Goal: Information Seeking & Learning: Learn about a topic

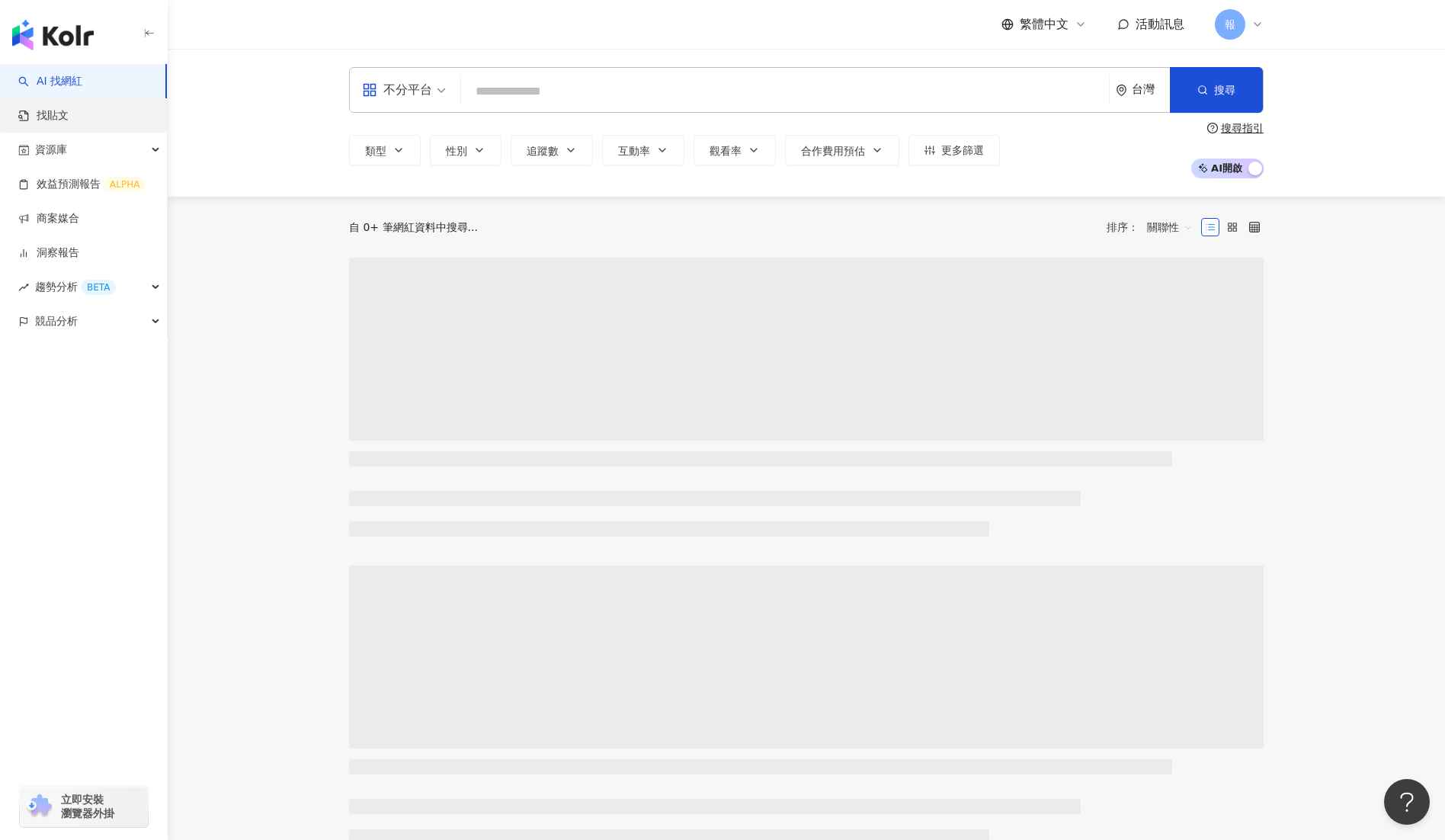
click at [69, 116] on link "找貼文" at bounding box center [43, 115] width 50 height 15
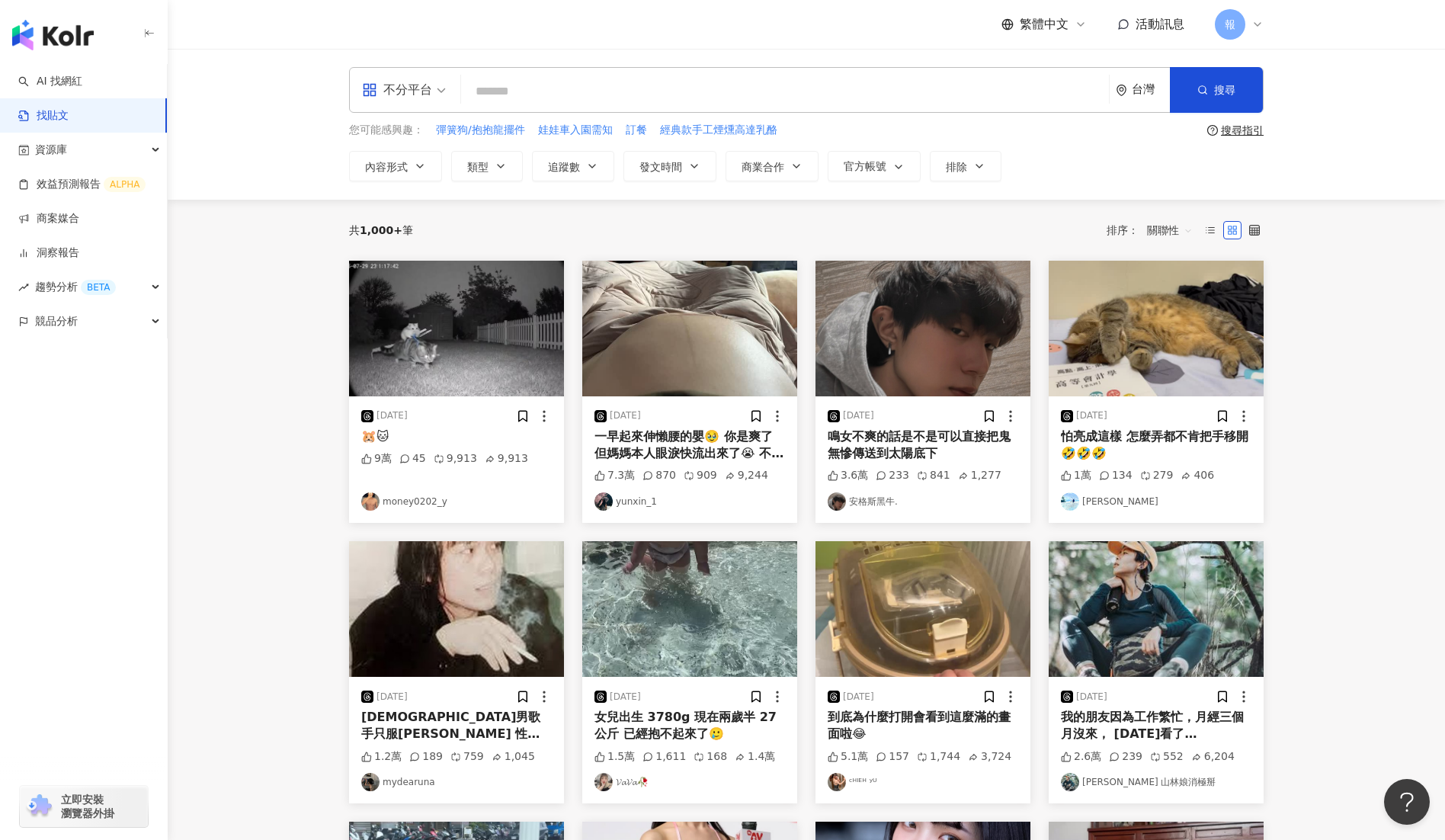
click at [680, 90] on input "search" at bounding box center [785, 91] width 635 height 33
paste input "**********"
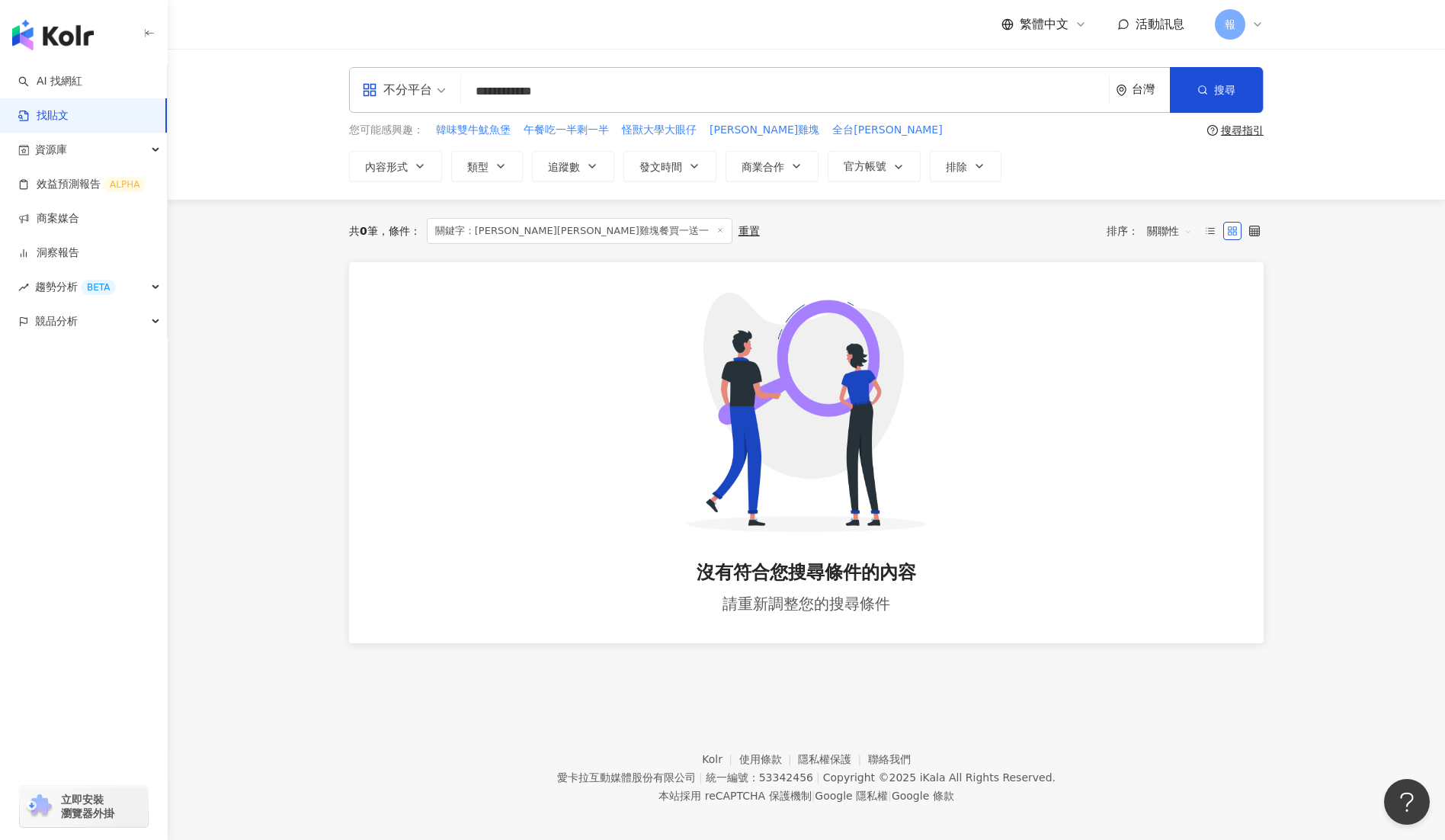
drag, startPoint x: 635, startPoint y: 91, endPoint x: 514, endPoint y: 86, distance: 121.1
click at [514, 86] on input "**********" at bounding box center [785, 91] width 635 height 33
click at [513, 87] on input "**********" at bounding box center [785, 91] width 635 height 33
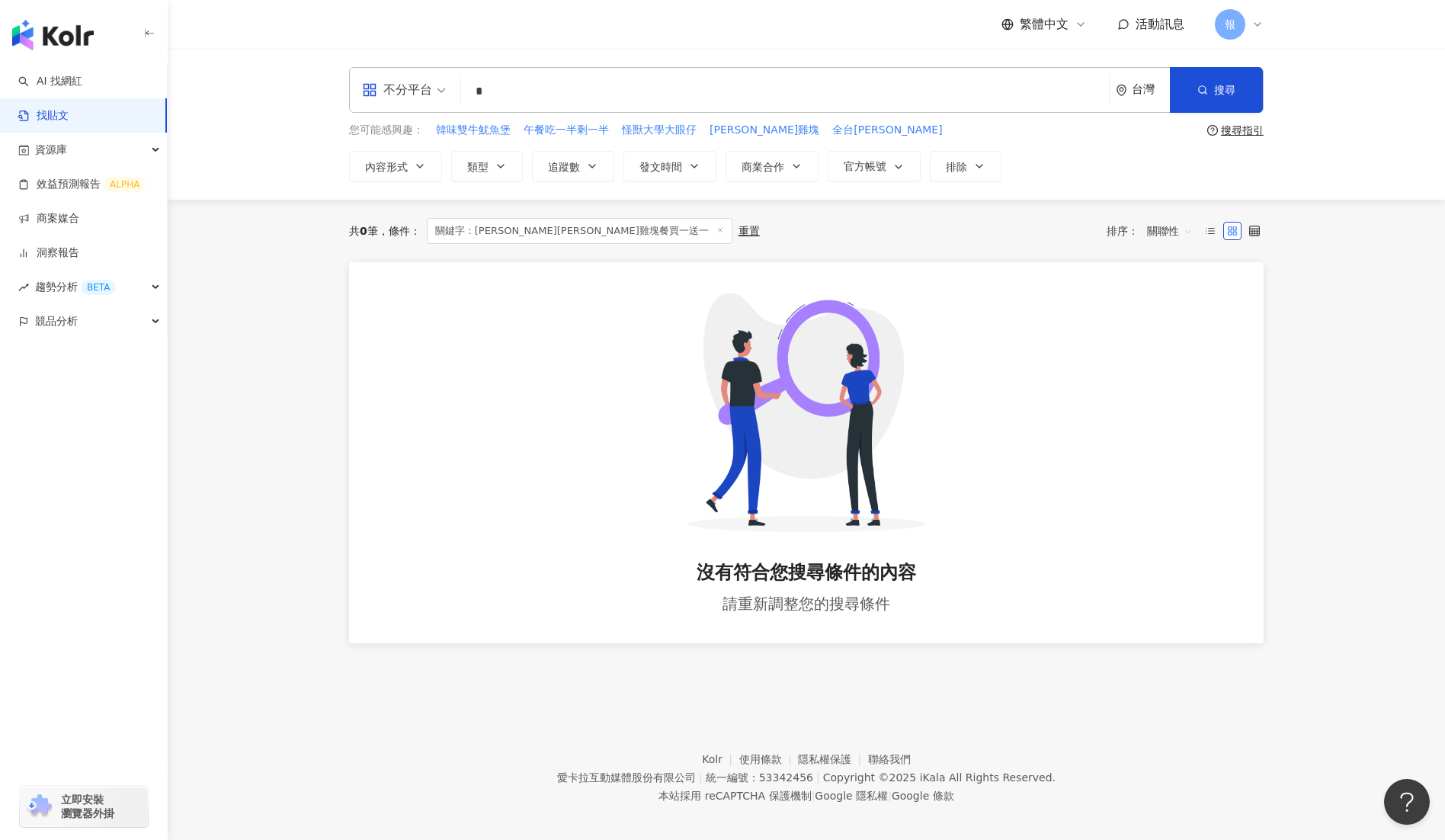
type input "*"
type input "********"
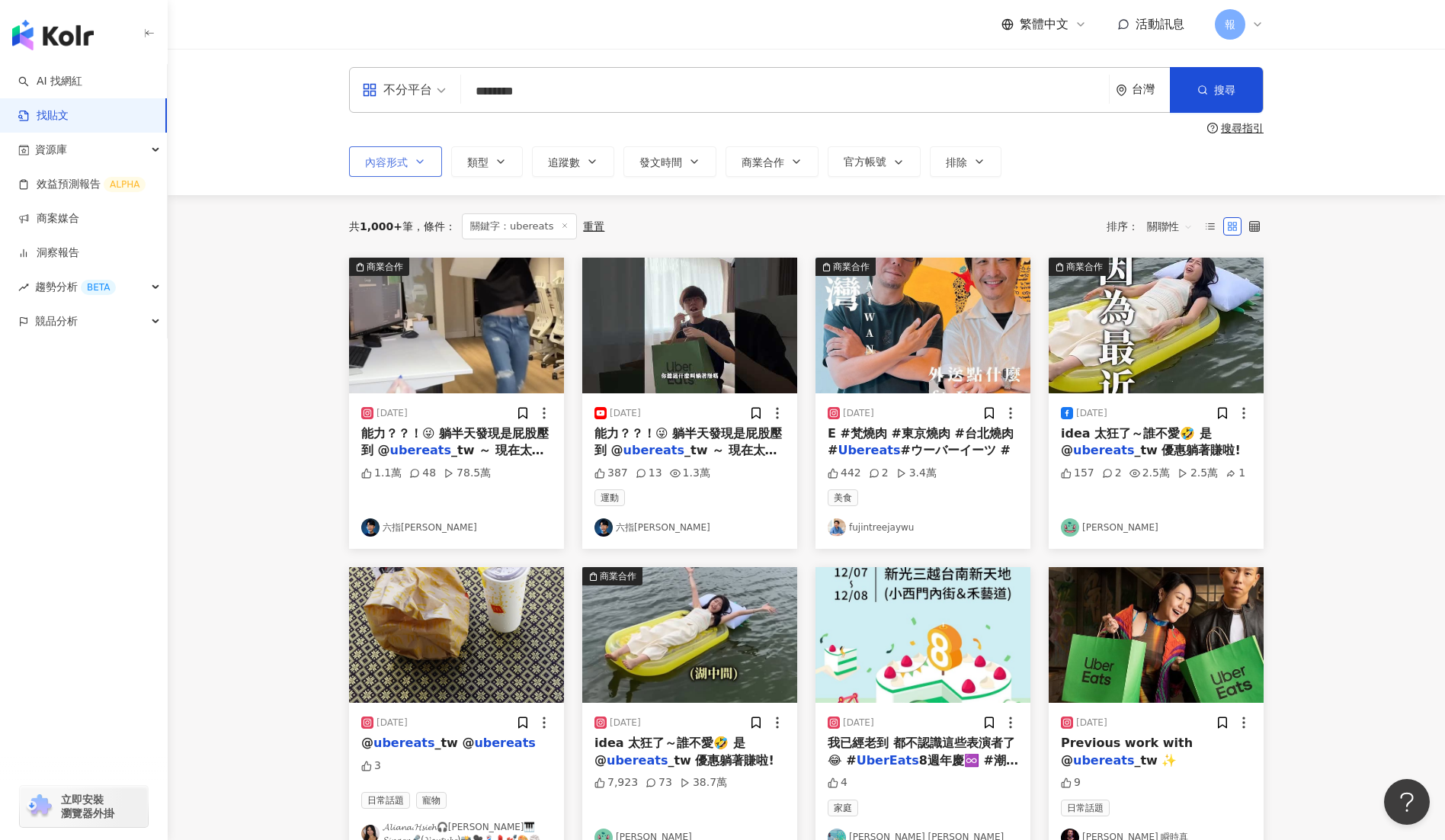
click at [427, 169] on button "內容形式" at bounding box center [396, 162] width 93 height 30
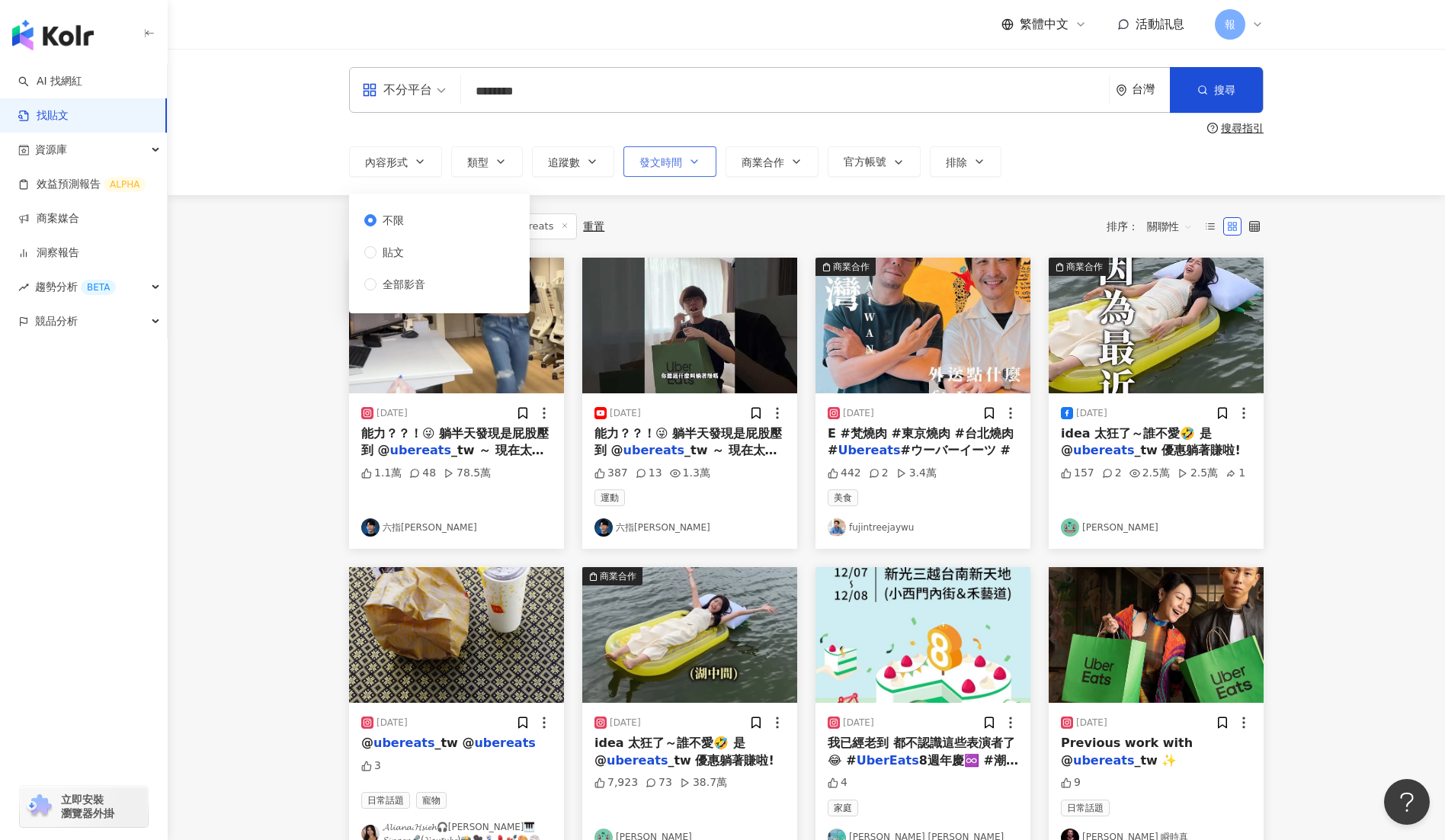
click at [665, 158] on span "發文時間" at bounding box center [661, 163] width 43 height 13
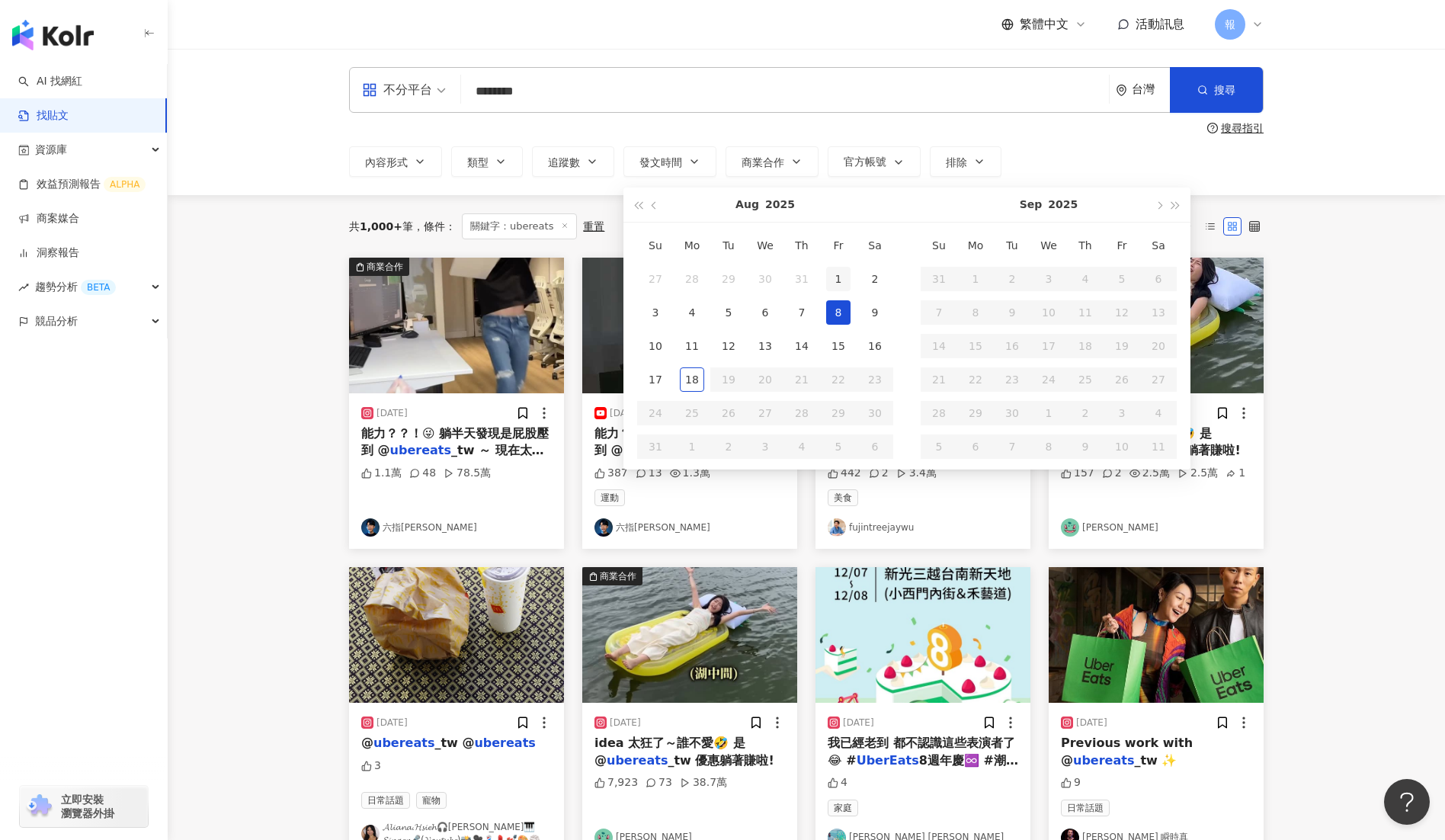
type input "**********"
click at [842, 286] on div "1" at bounding box center [838, 279] width 24 height 24
type input "**********"
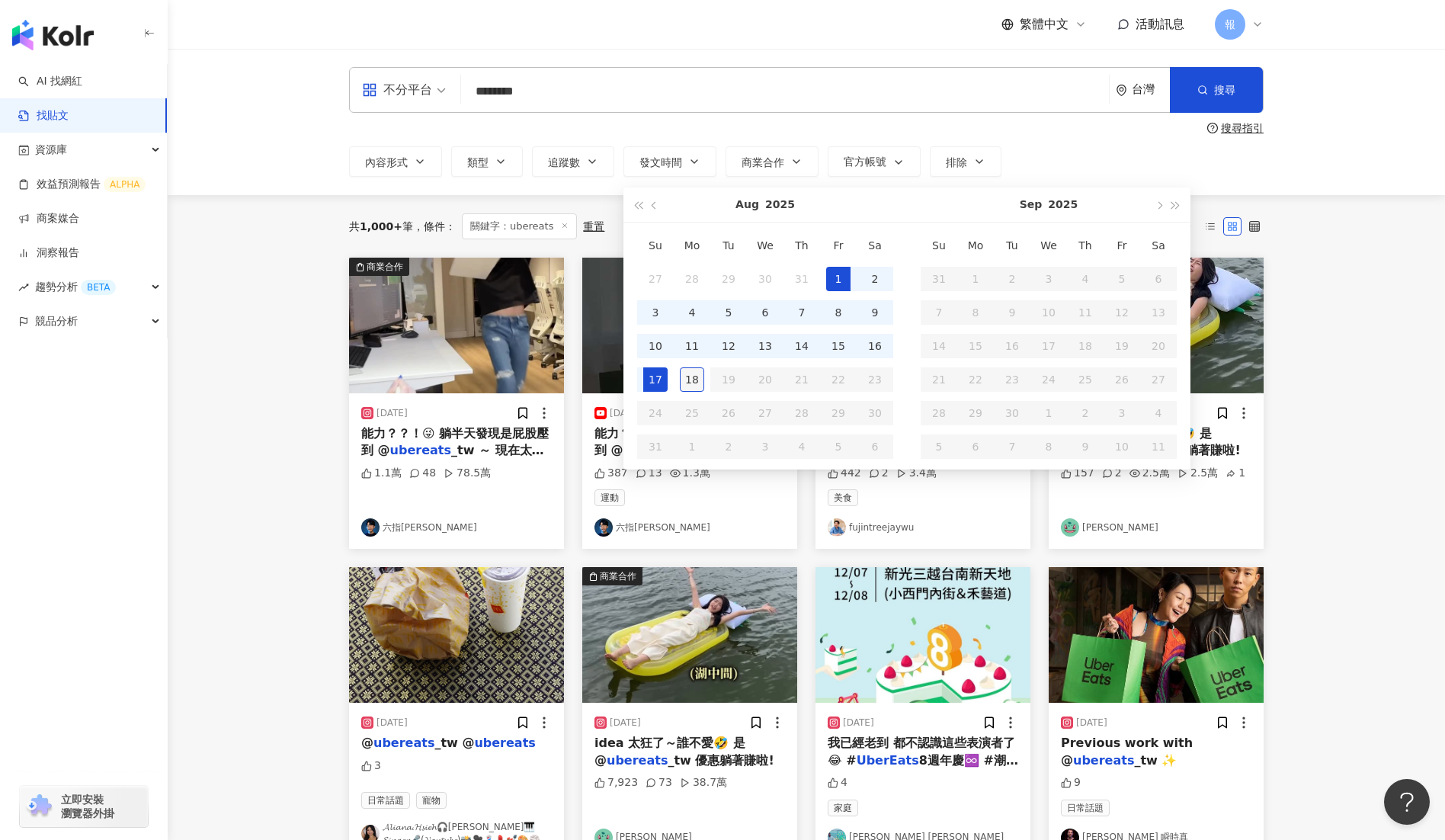
type input "**********"
click at [878, 352] on div "16" at bounding box center [875, 346] width 24 height 24
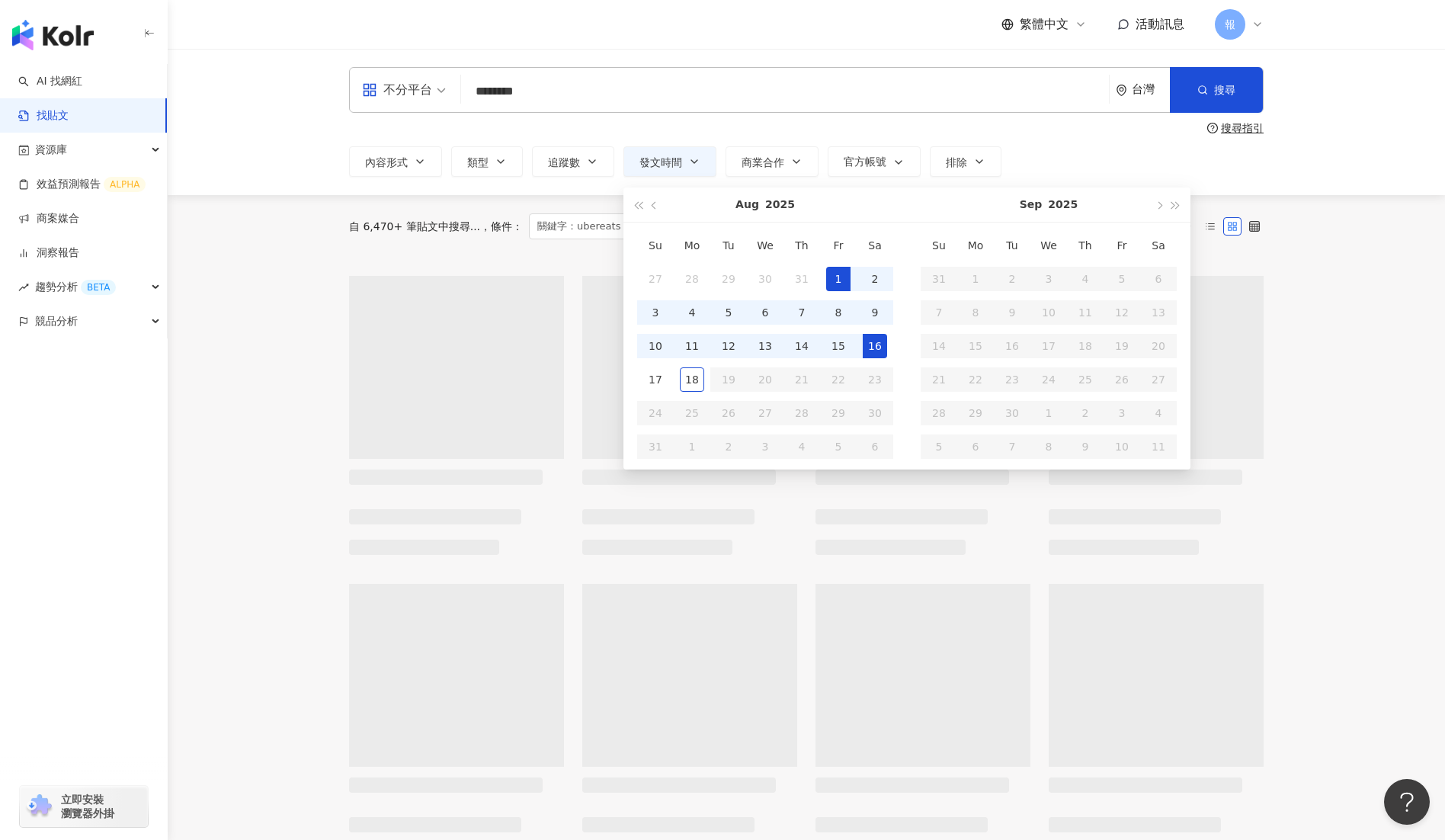
type input "**********"
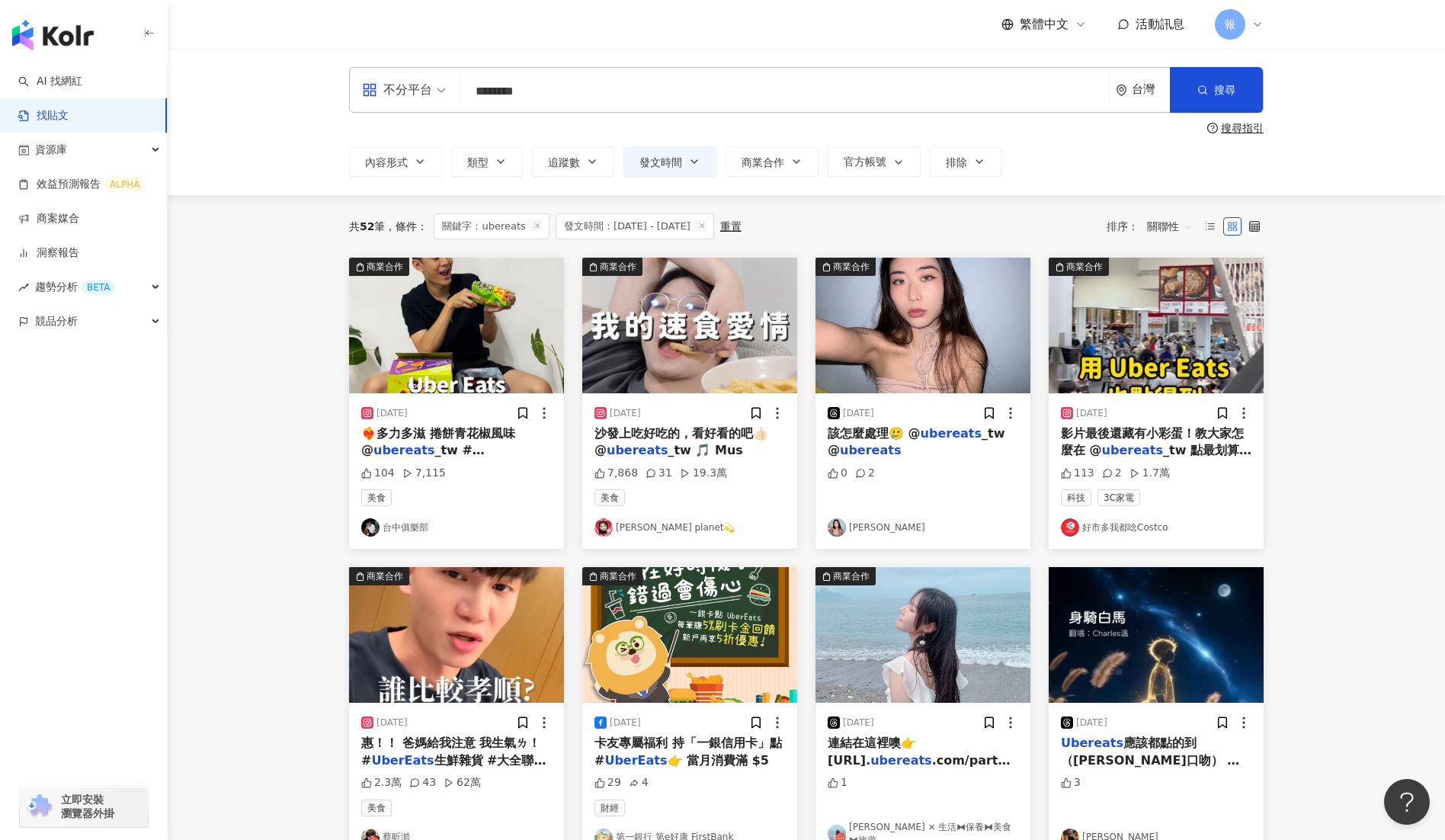
click at [459, 449] on span "_tw #UberEa" at bounding box center [433, 458] width 143 height 31
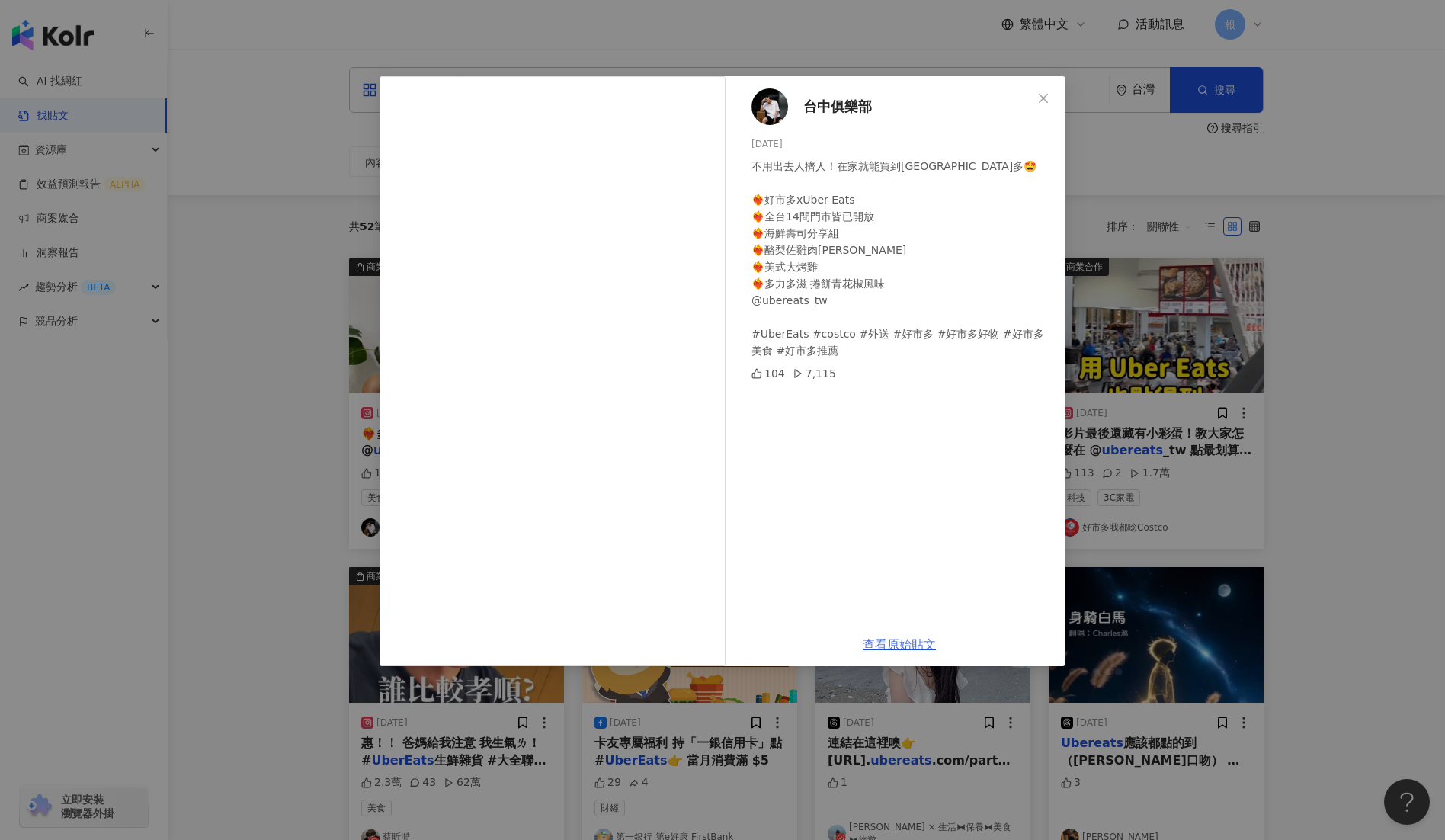
click at [922, 642] on link "查看原始貼文" at bounding box center [900, 644] width 73 height 14
click at [1046, 96] on icon "close" at bounding box center [1044, 97] width 9 height 9
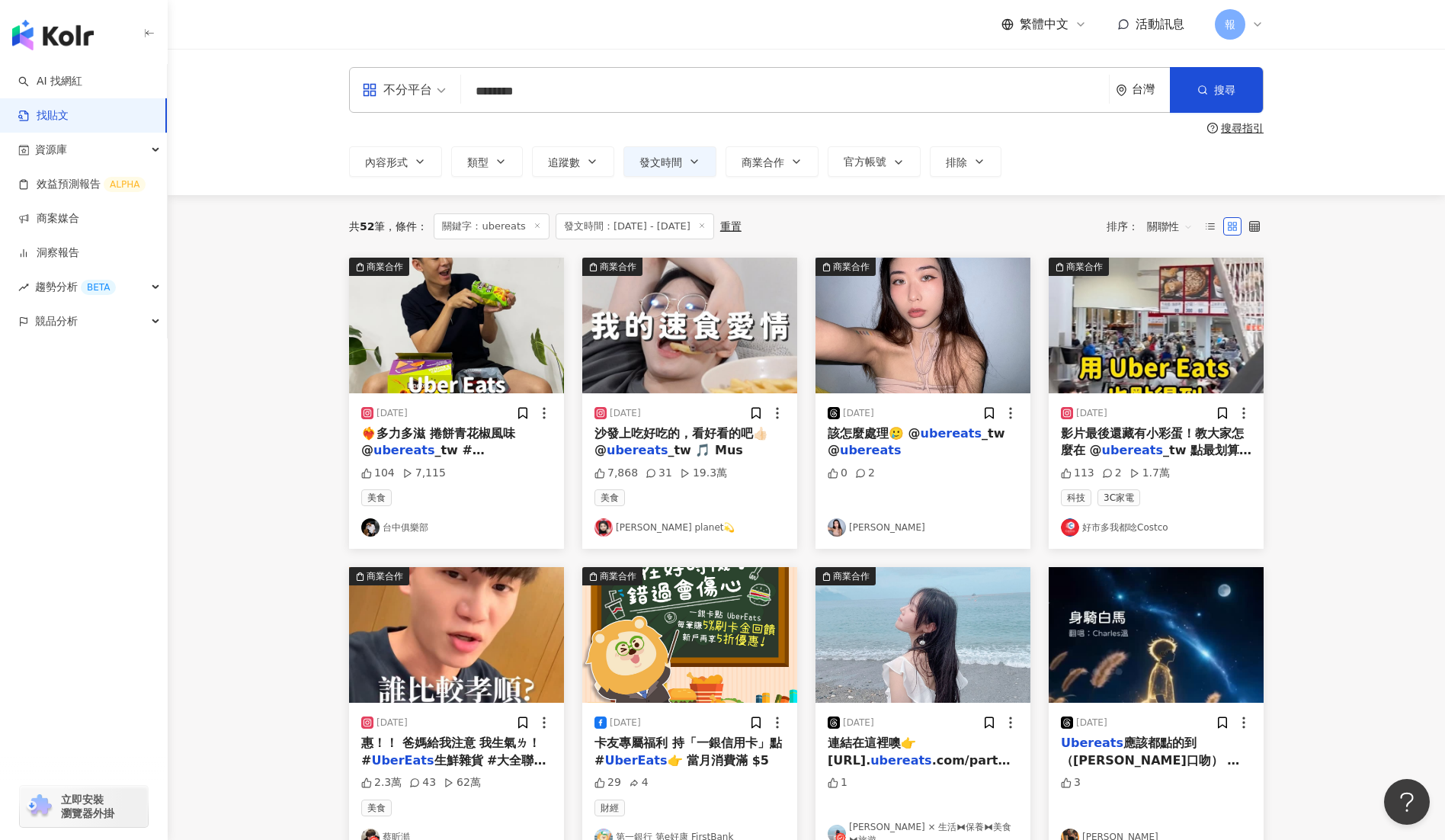
click at [668, 448] on span "_tw 🎵 Mus" at bounding box center [705, 450] width 75 height 14
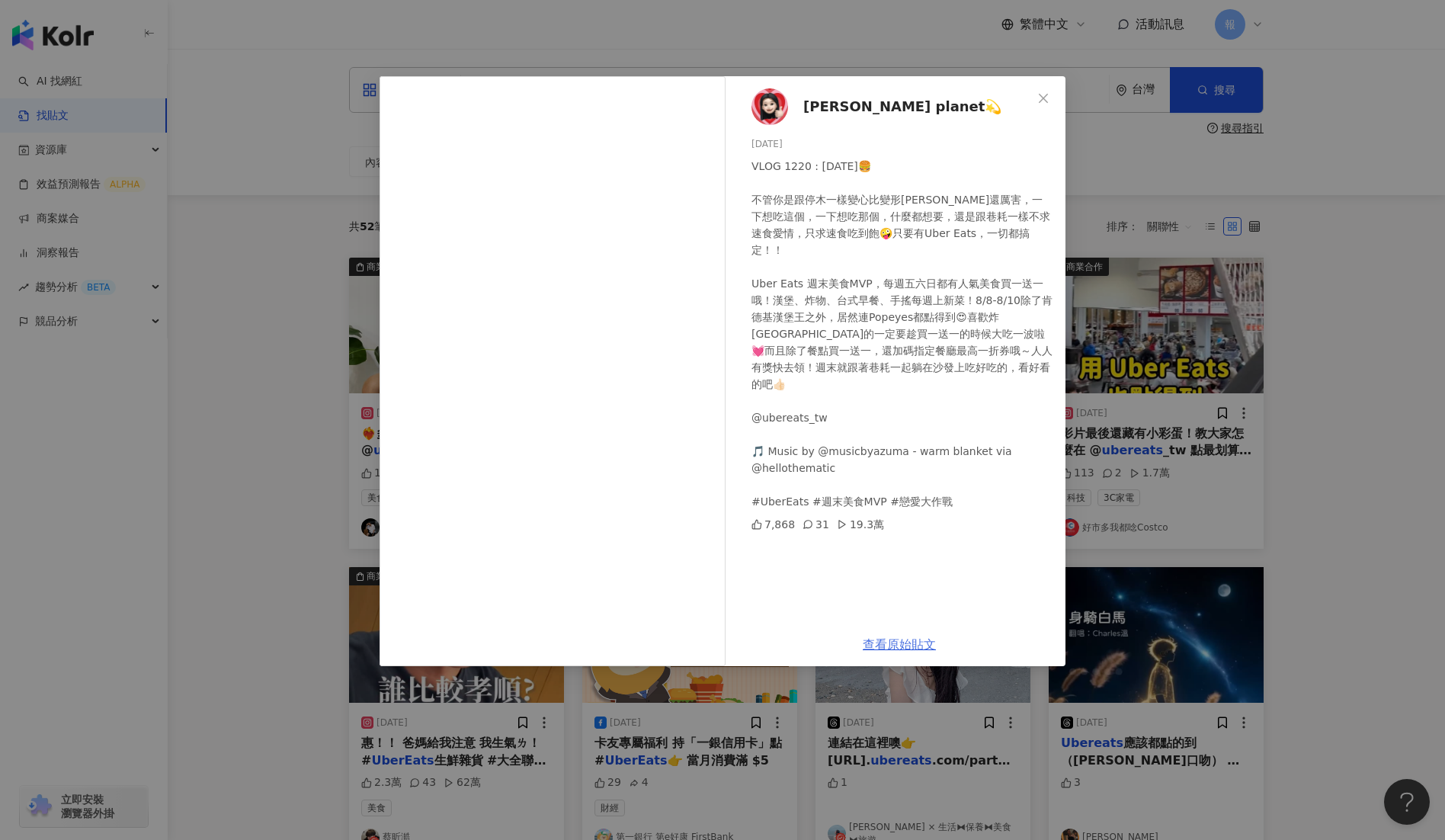
click at [901, 647] on link "查看原始貼文" at bounding box center [900, 644] width 73 height 14
click at [1144, 146] on div "李欣Lee’s planet💫 2025/8/7 VLOG 1220 : 2025/08/06🍔 不管你是跟停木一樣變心比變形金剛還厲害，一下想吃這個，一下想…" at bounding box center [722, 420] width 1445 height 840
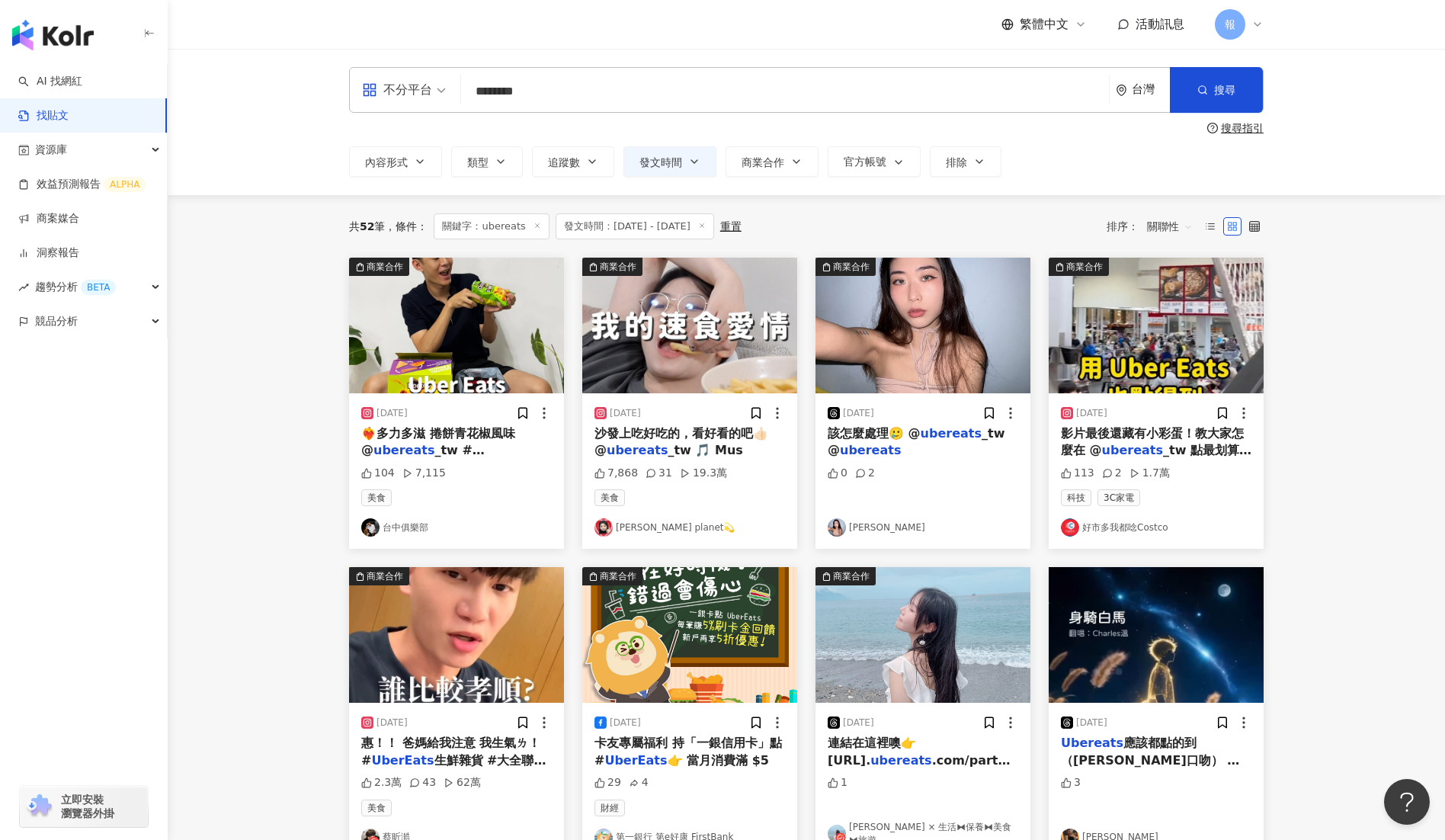
click at [1091, 451] on span "影片最後還藏有小彩蛋！教大家怎麼在 @" at bounding box center [1152, 441] width 183 height 31
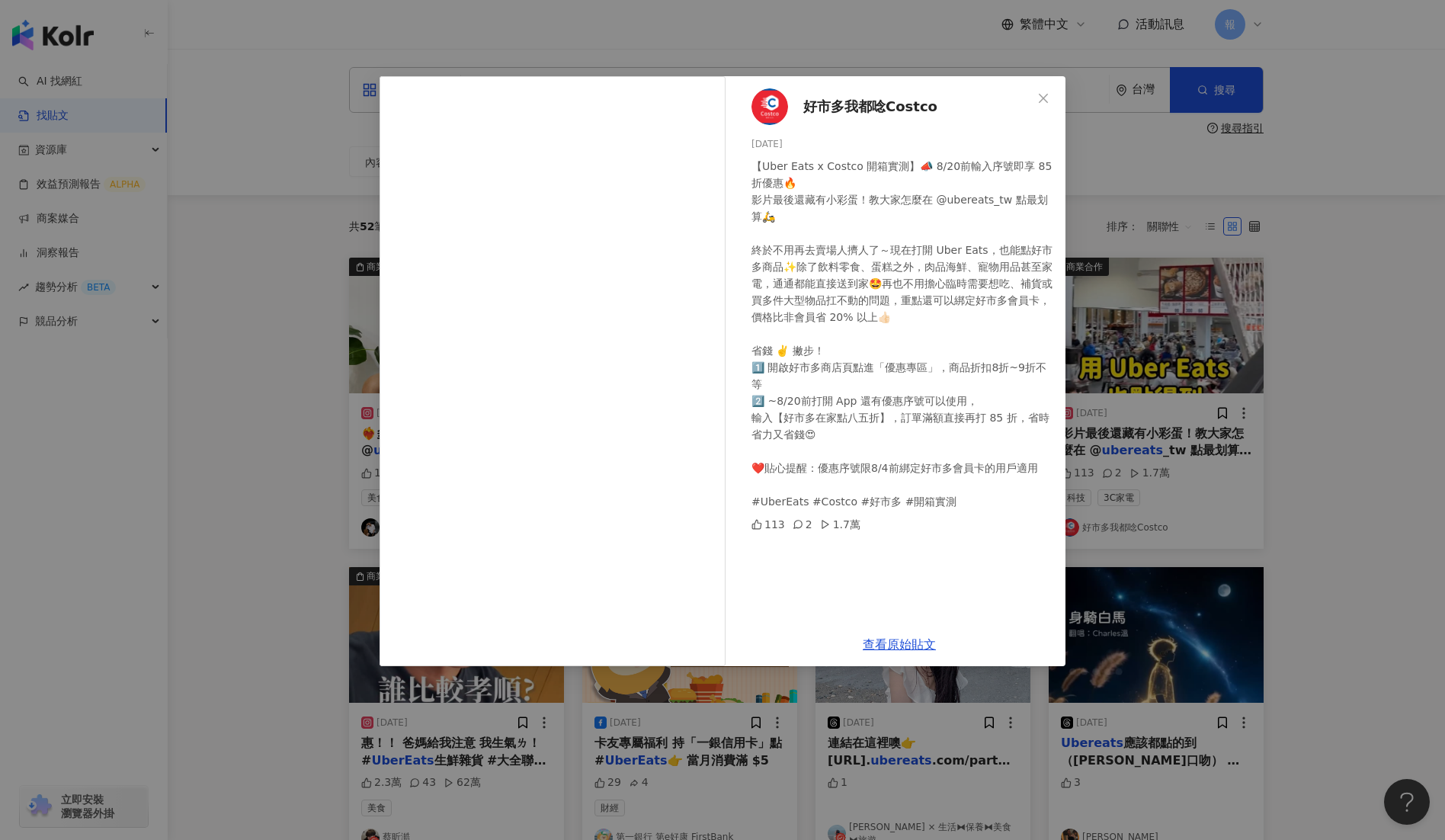
click at [1300, 563] on div "好市多我都唸Costco 2025/8/11 【Uber Eats x Costco 開箱實測】📣 8/20前輸入序號即享 85折優惠🔥 影片最後還藏有小彩蛋…" at bounding box center [722, 420] width 1445 height 840
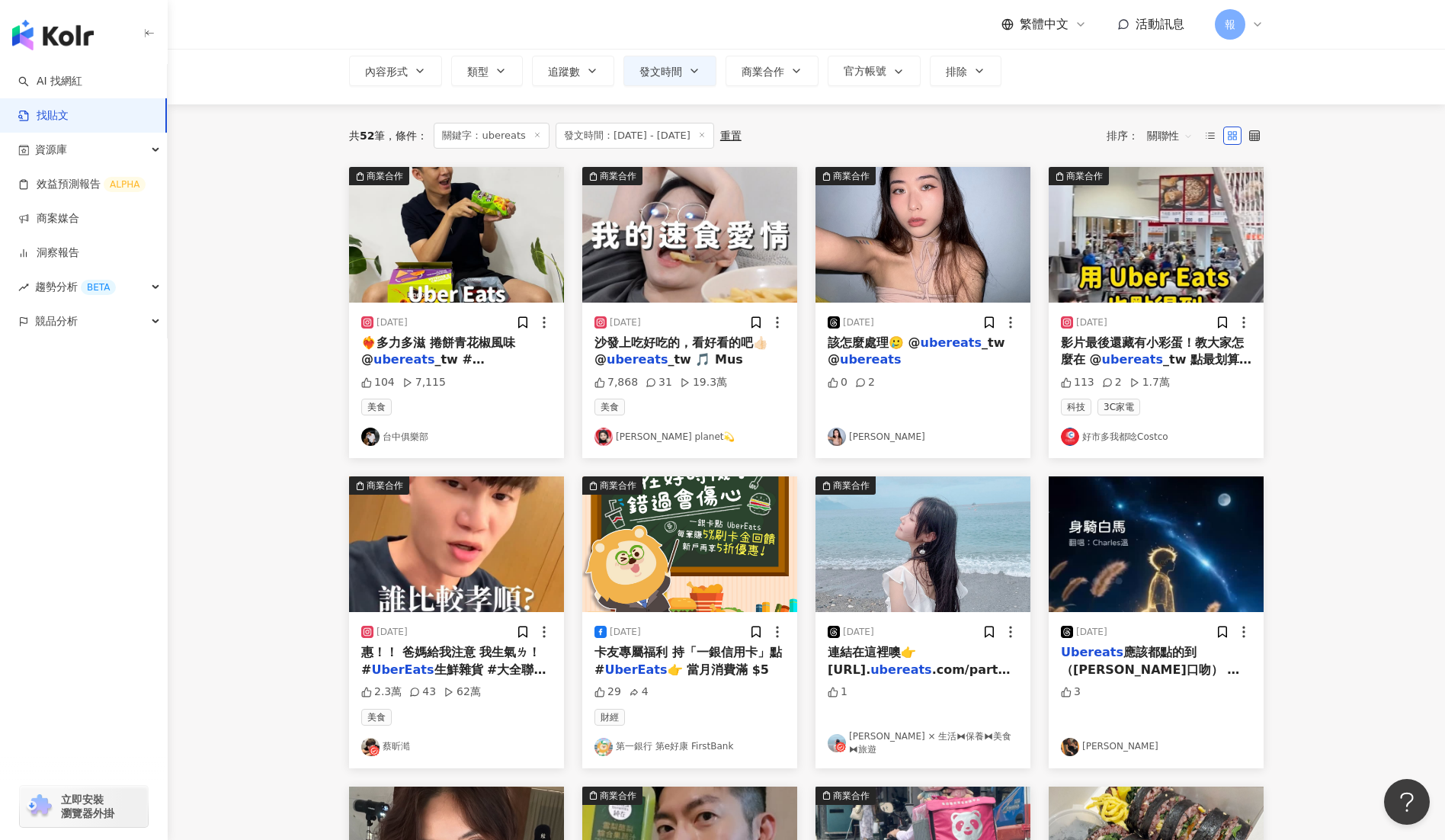
scroll to position [105, 0]
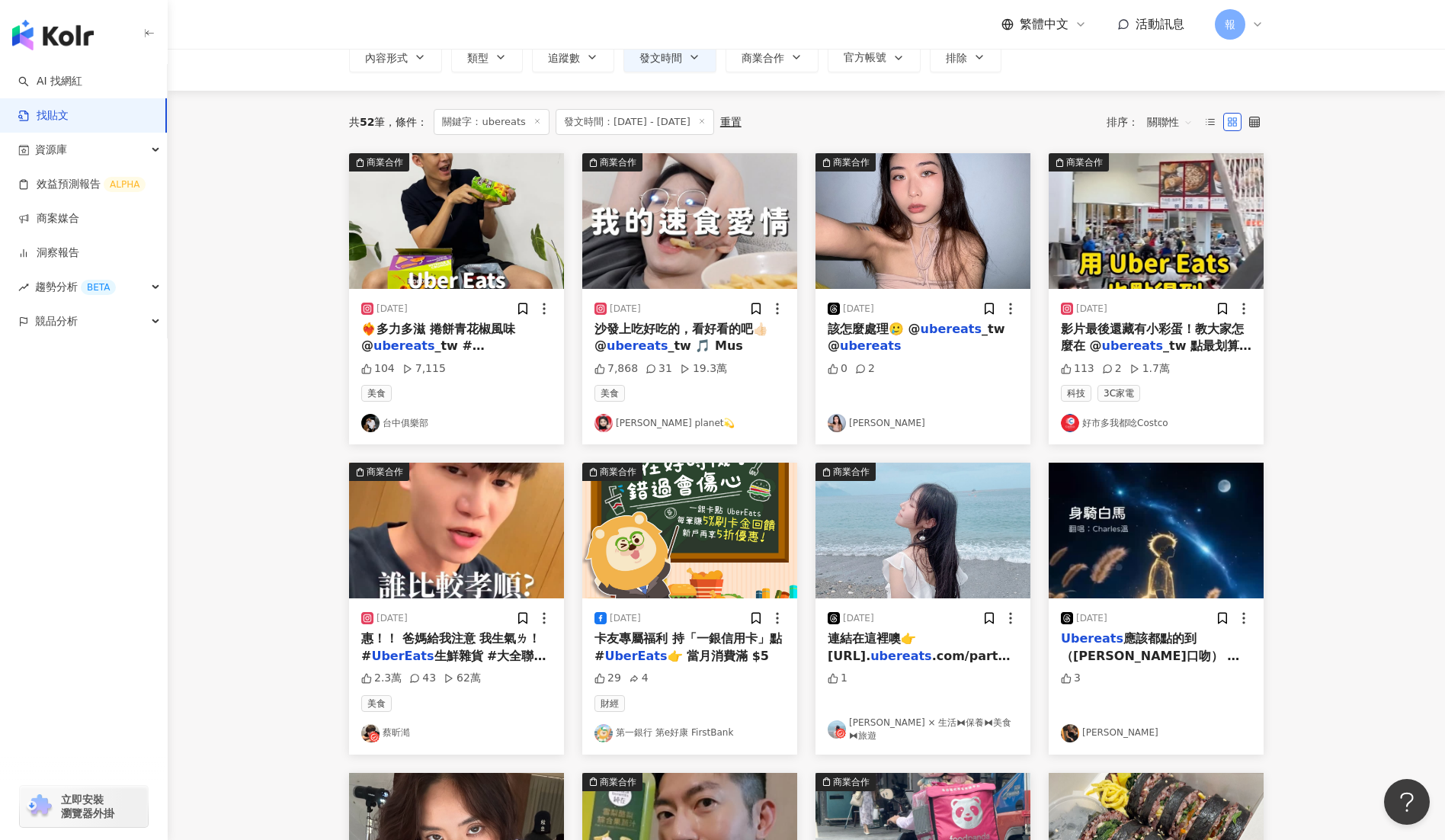
click at [496, 649] on span "生鮮雜貨 #大全聯商品" at bounding box center [453, 664] width 184 height 31
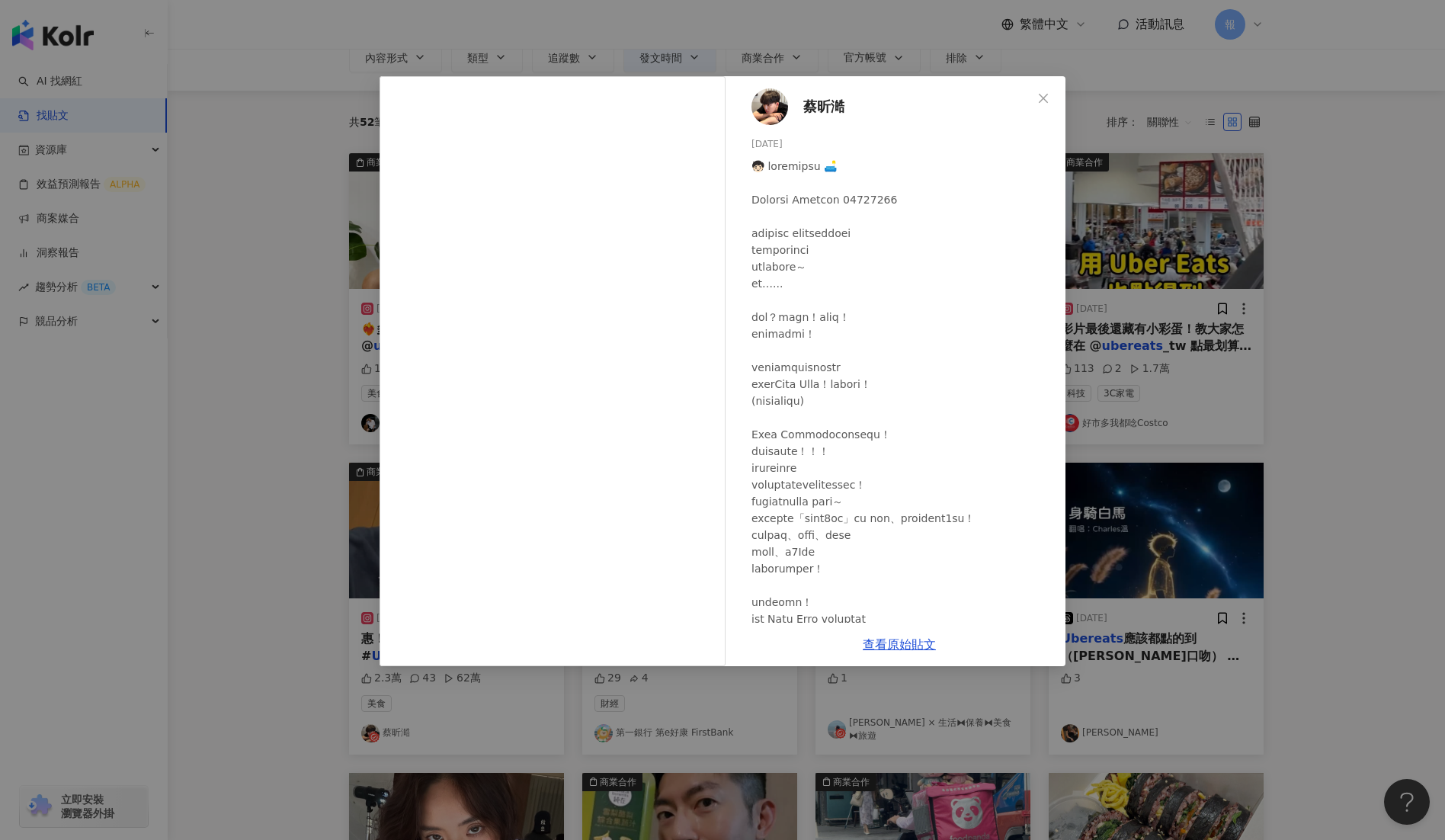
click at [906, 659] on div "查看原始貼文" at bounding box center [900, 644] width 332 height 44
click at [916, 628] on div "查看原始貼文" at bounding box center [900, 644] width 332 height 44
click at [921, 612] on div at bounding box center [903, 493] width 302 height 671
click at [913, 659] on div "查看原始貼文" at bounding box center [900, 644] width 332 height 44
click at [917, 644] on link "查看原始貼文" at bounding box center [900, 644] width 73 height 14
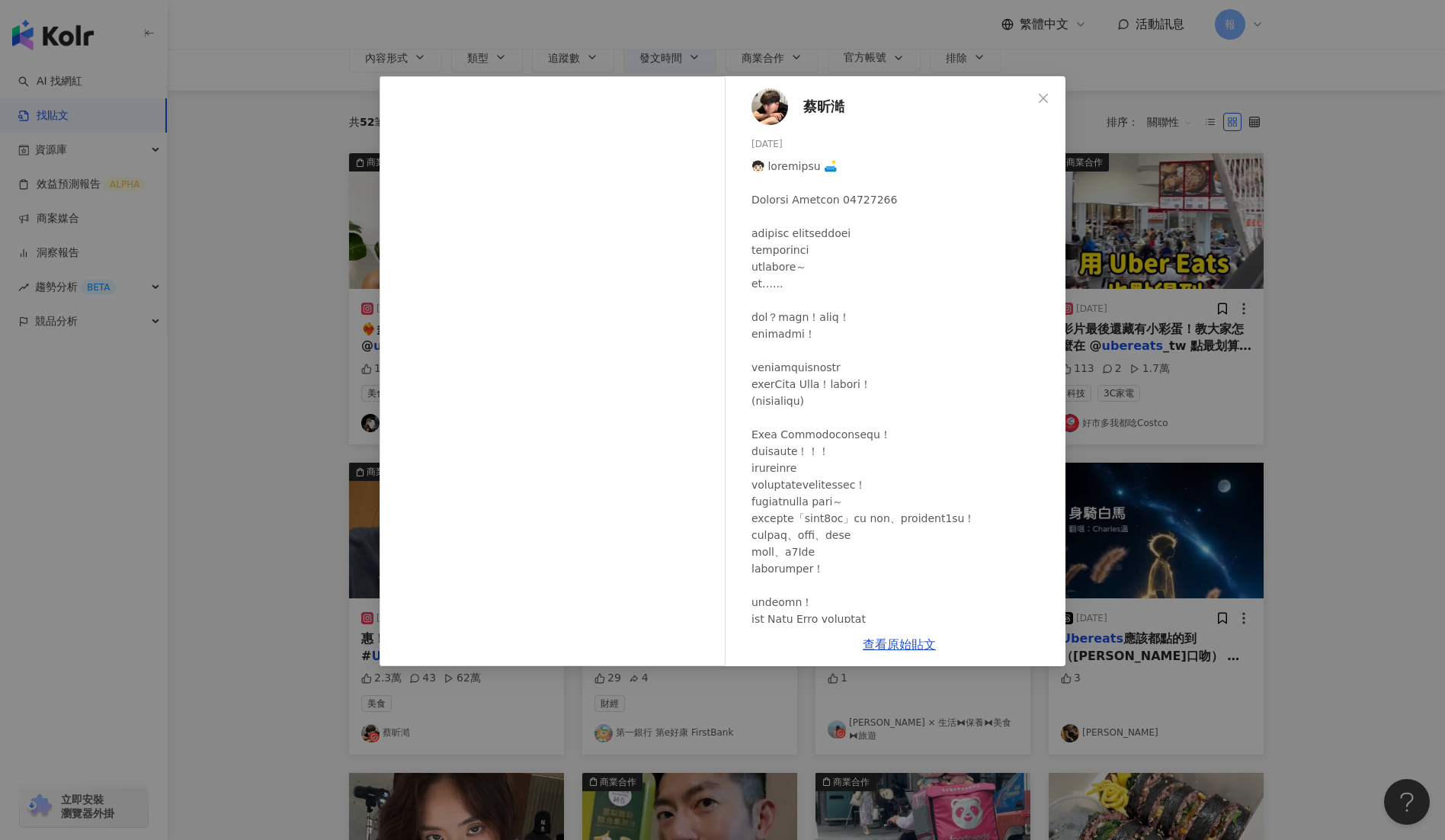
click at [1345, 617] on div "蔡昕澔 2025/8/9 2.3萬 43 62萬 查看原始貼文" at bounding box center [722, 420] width 1445 height 840
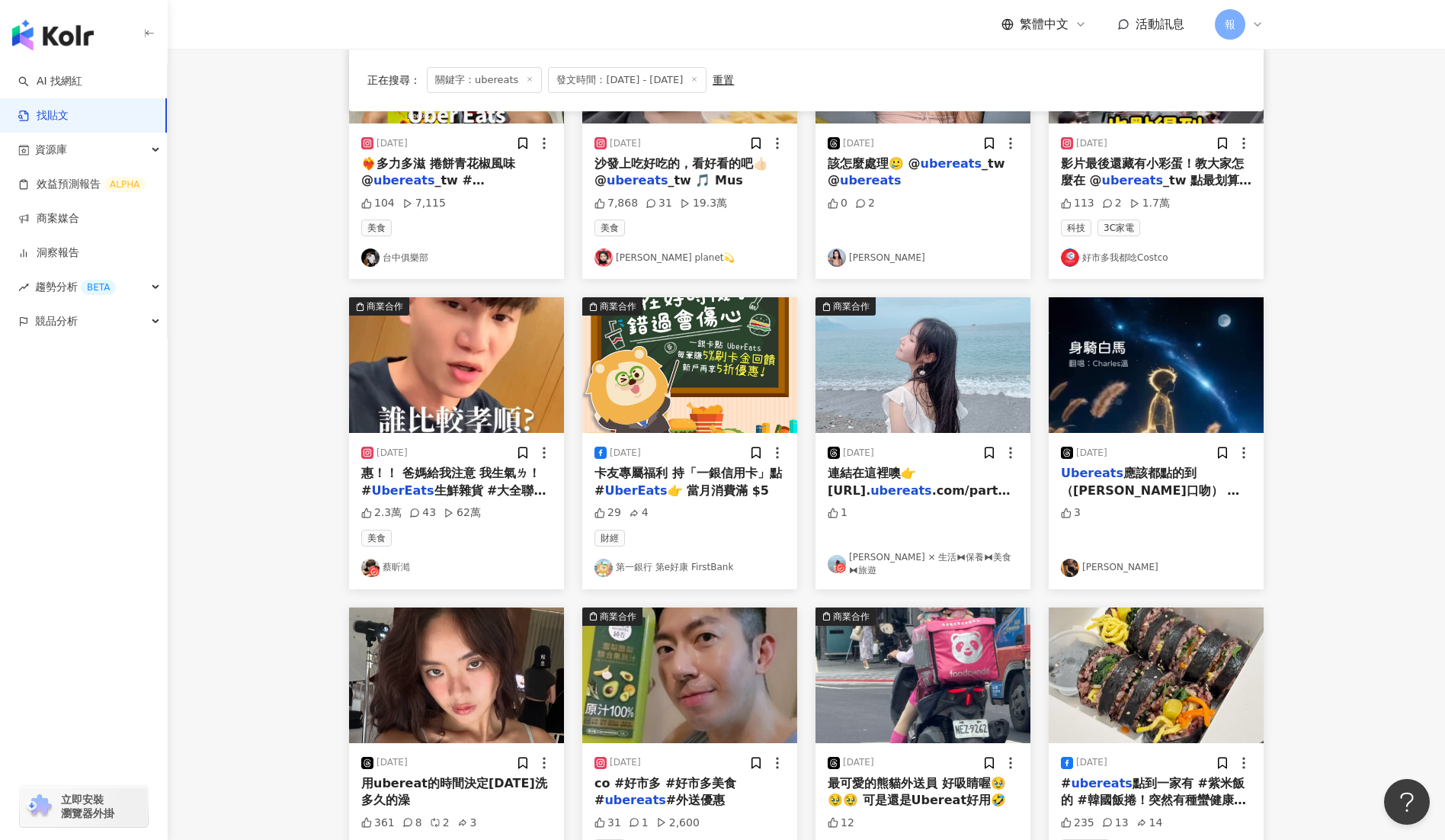
scroll to position [357, 0]
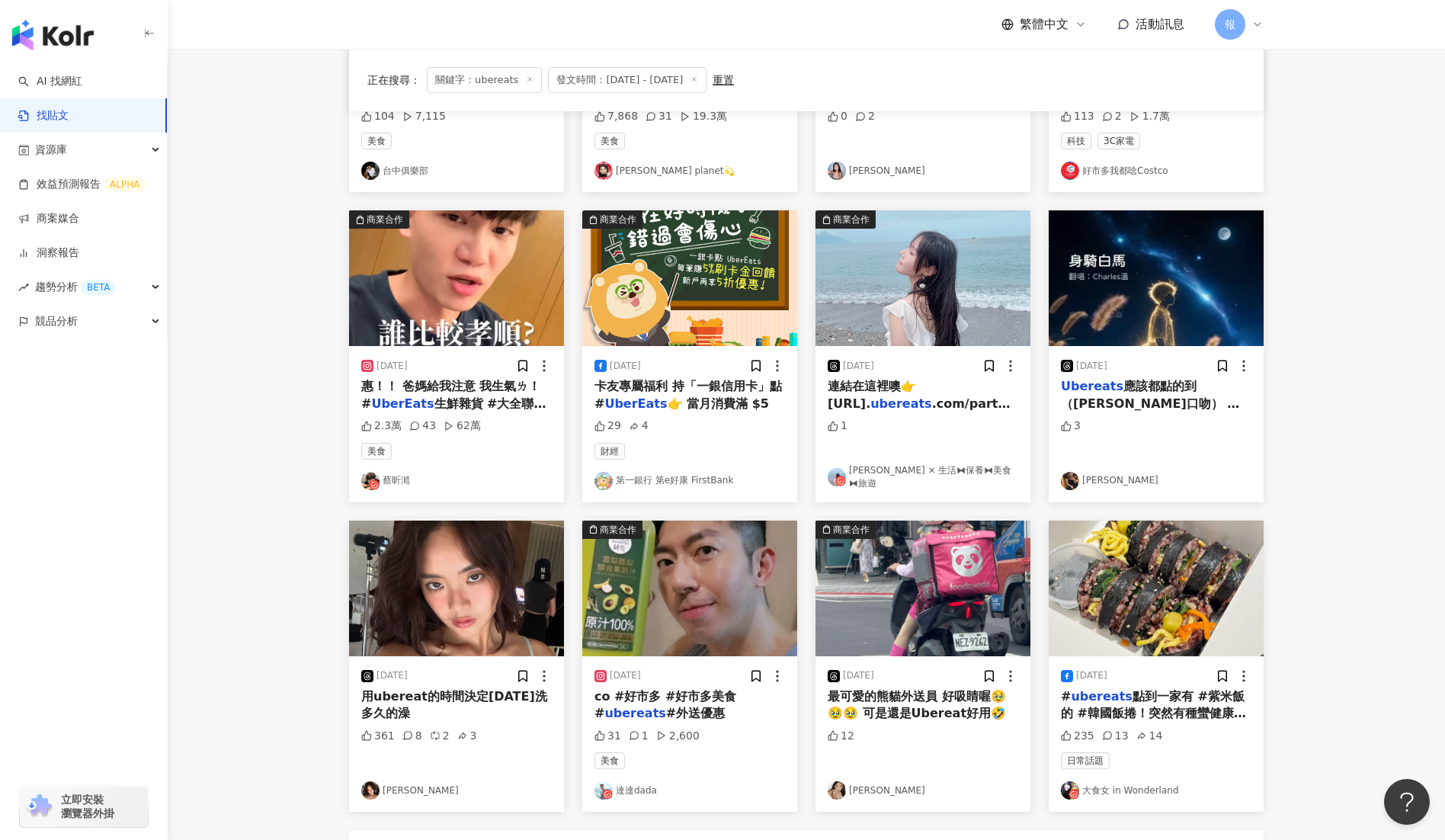
click at [651, 699] on span "co #好市多 #好市多美食 #" at bounding box center [665, 704] width 142 height 31
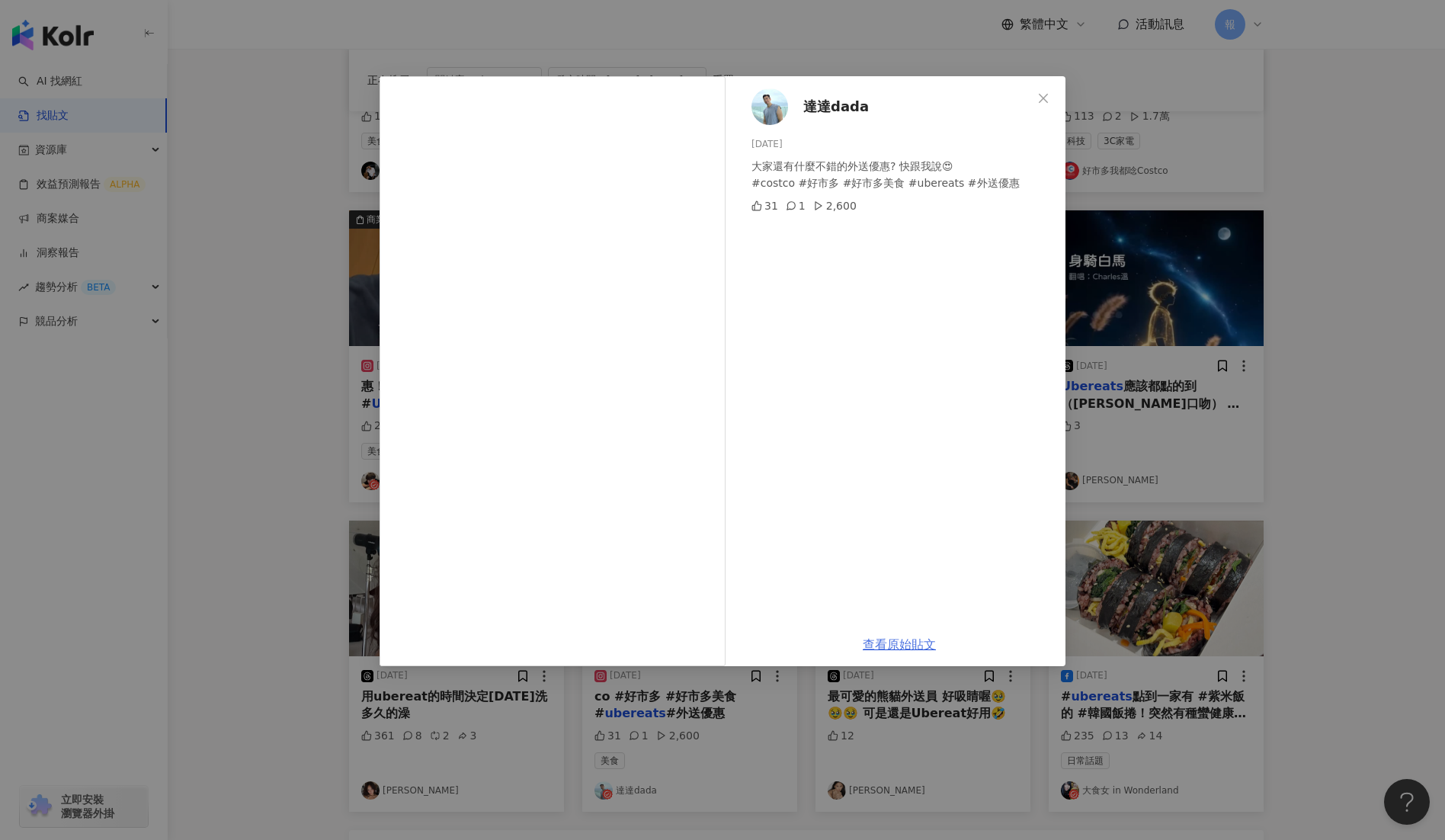
click at [886, 648] on link "查看原始貼文" at bounding box center [900, 644] width 73 height 14
click at [1370, 678] on div "達達dada 2025/8/11 大家還有什麼不錯的外送優惠? 快跟我說😍 #costco #好市多 #好市多美食 #ubereats #外送優惠 31 1 …" at bounding box center [722, 420] width 1445 height 840
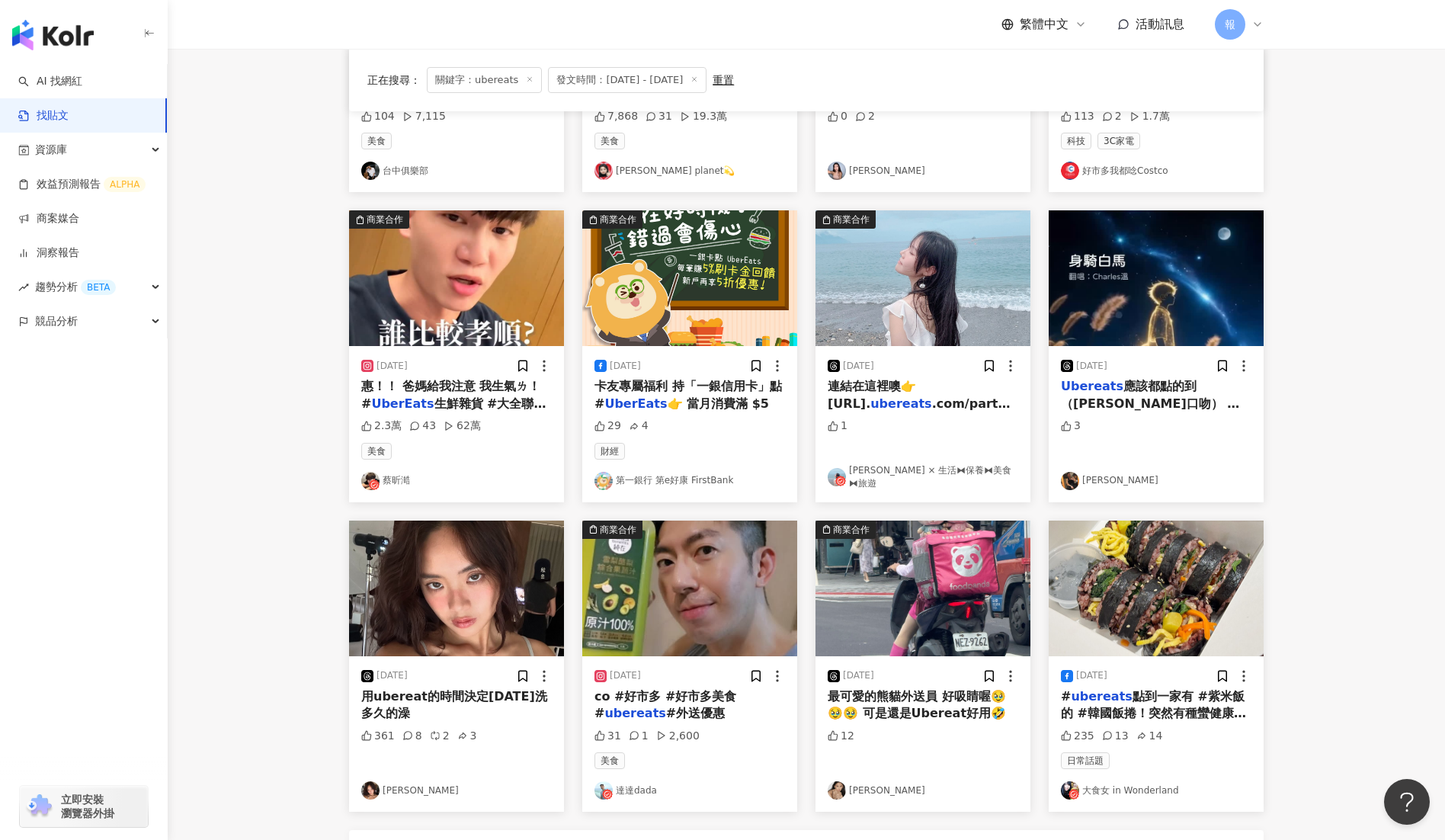
scroll to position [400, 0]
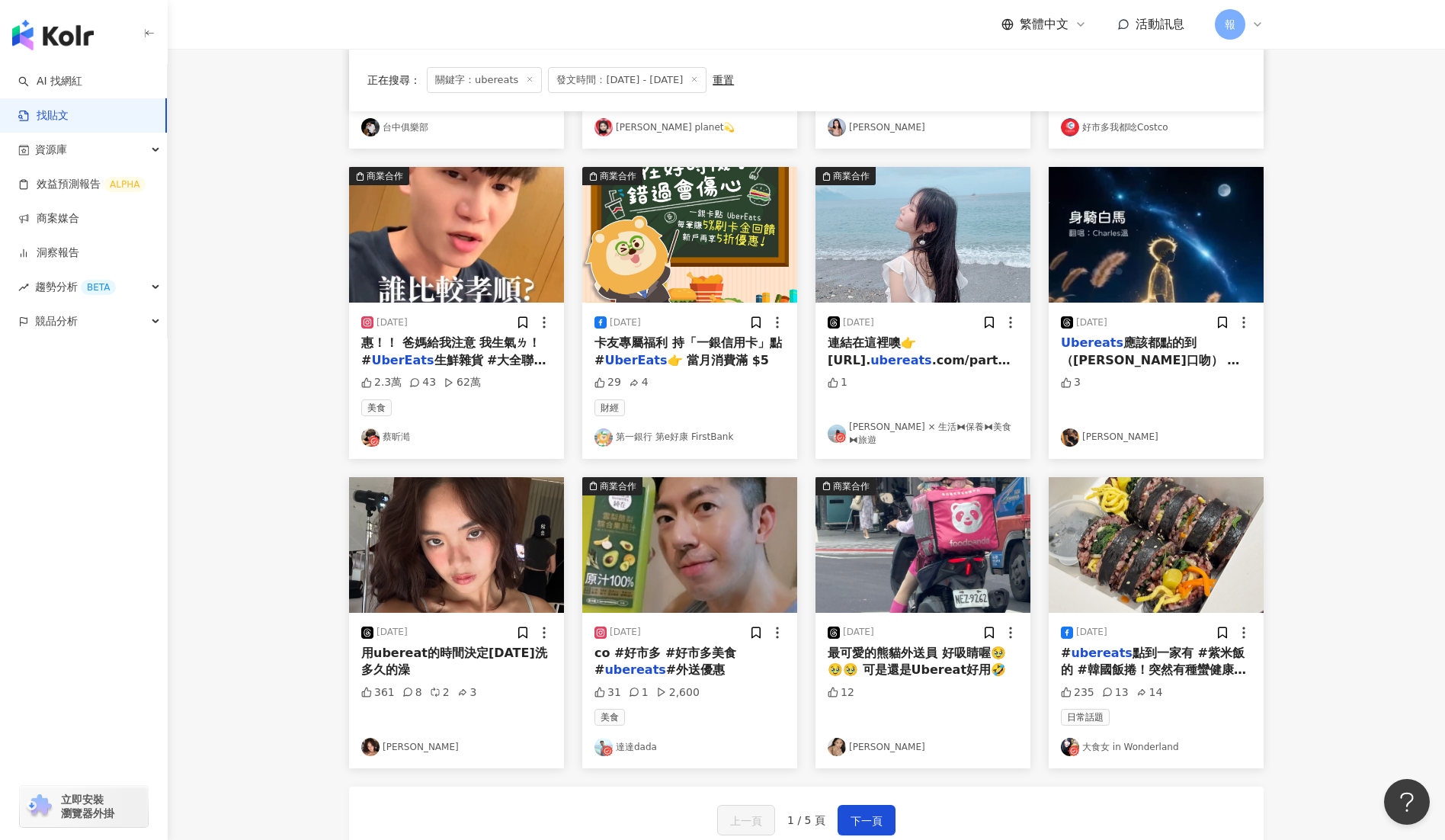
click at [1181, 655] on span "點到一家有 #紫米飯 的 #韓國飯捲！突然有種蠻健康的感覺～🤣🤣🤣 喜歡喜歡٩(˃̶͈̀௰˂̶͈́)و" at bounding box center [1153, 670] width 185 height 49
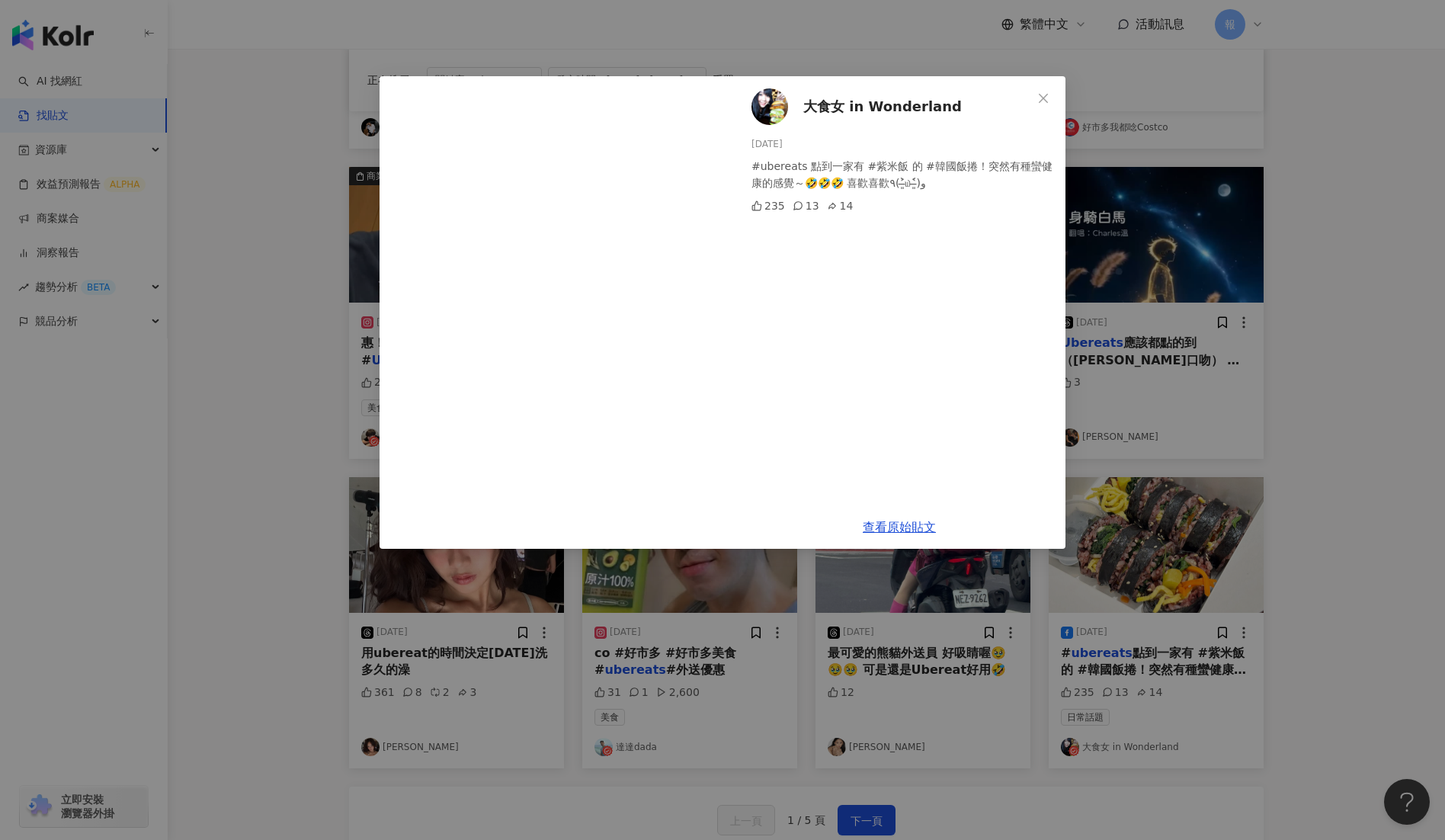
click at [198, 579] on div "大食女 in Wonderland 2025/8/10 #ubereats 點到一家有 #紫米飯 的 #韓國飯捲！突然有種蠻健康的感覺～🤣🤣🤣 喜歡喜歡٩(˃…" at bounding box center [722, 420] width 1445 height 840
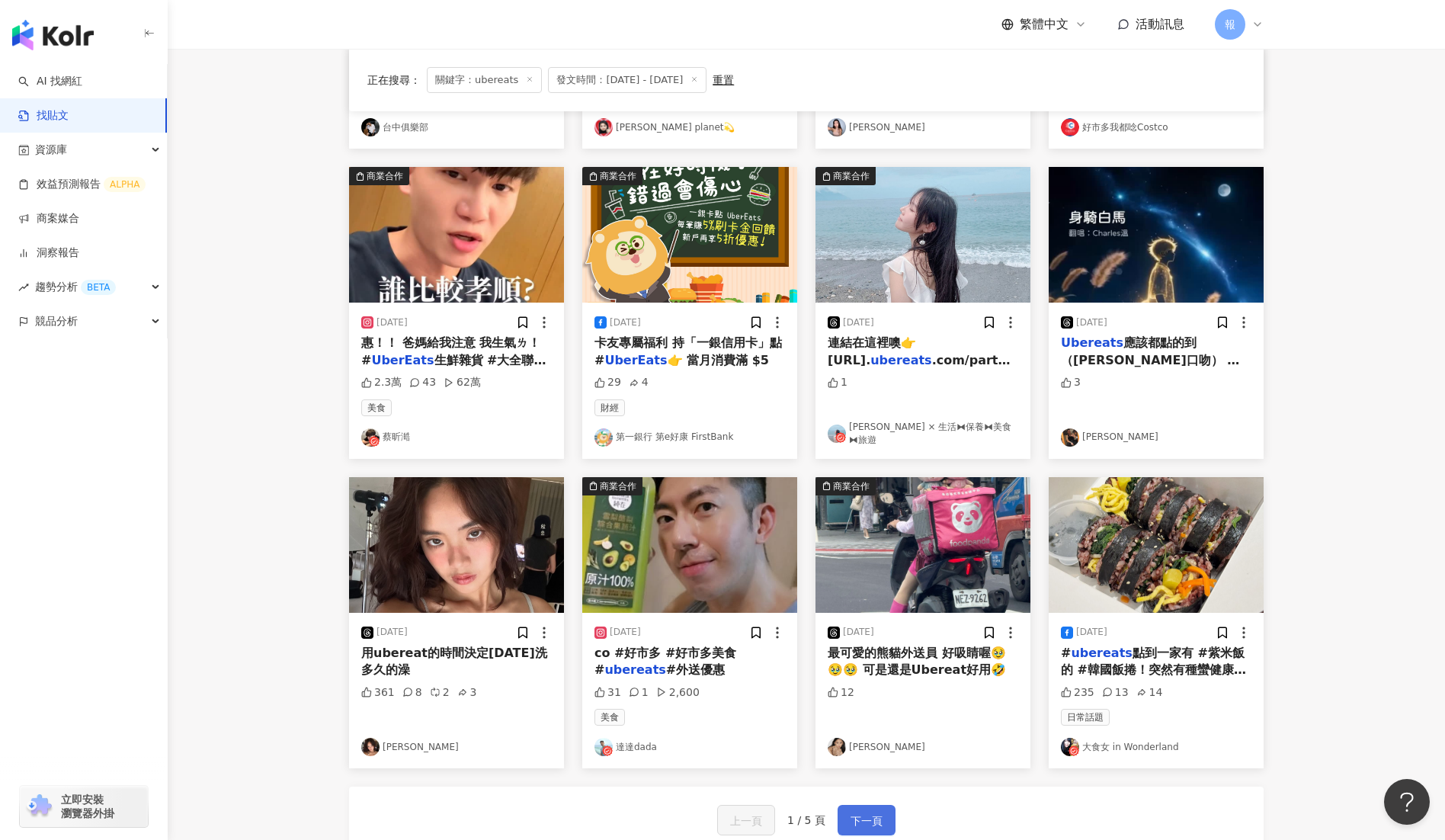
click at [841, 814] on button "下一頁" at bounding box center [867, 820] width 58 height 30
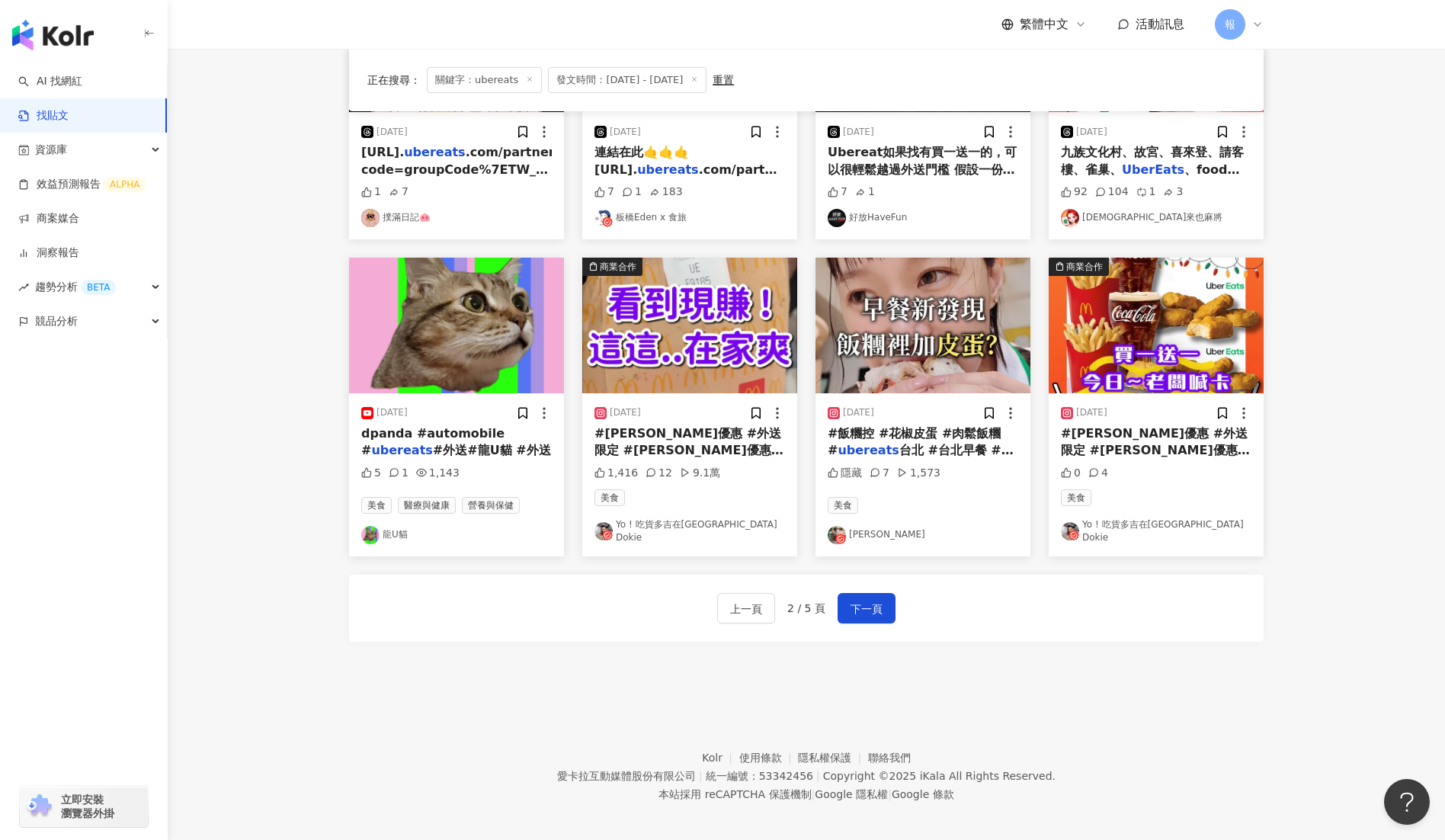
scroll to position [586, 0]
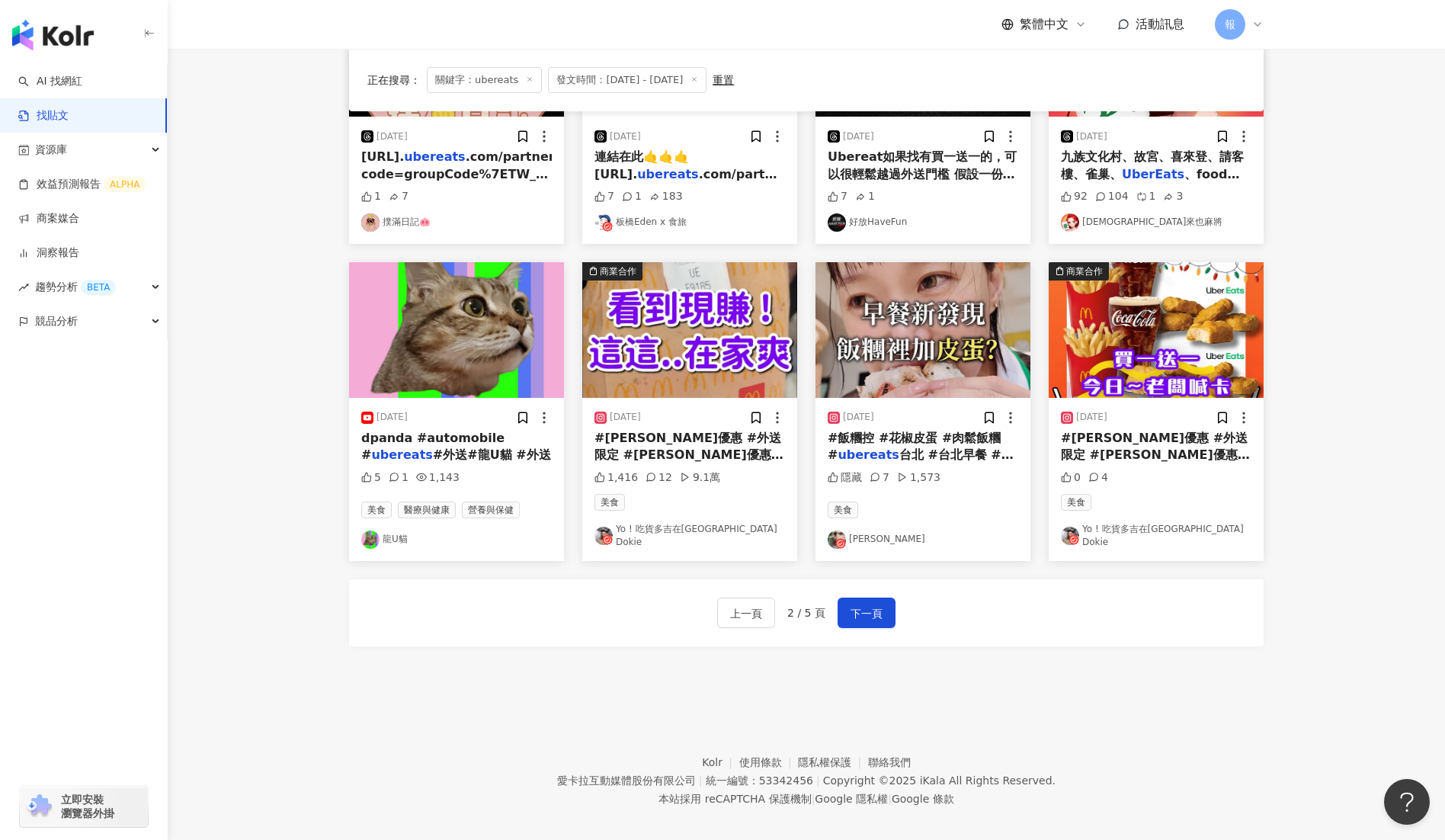
click at [670, 529] on link "Yo ! 吃貨多吉在台北Foodie Dokie" at bounding box center [689, 535] width 190 height 26
click at [665, 465] on mark "Ubereats" at bounding box center [635, 472] width 63 height 14
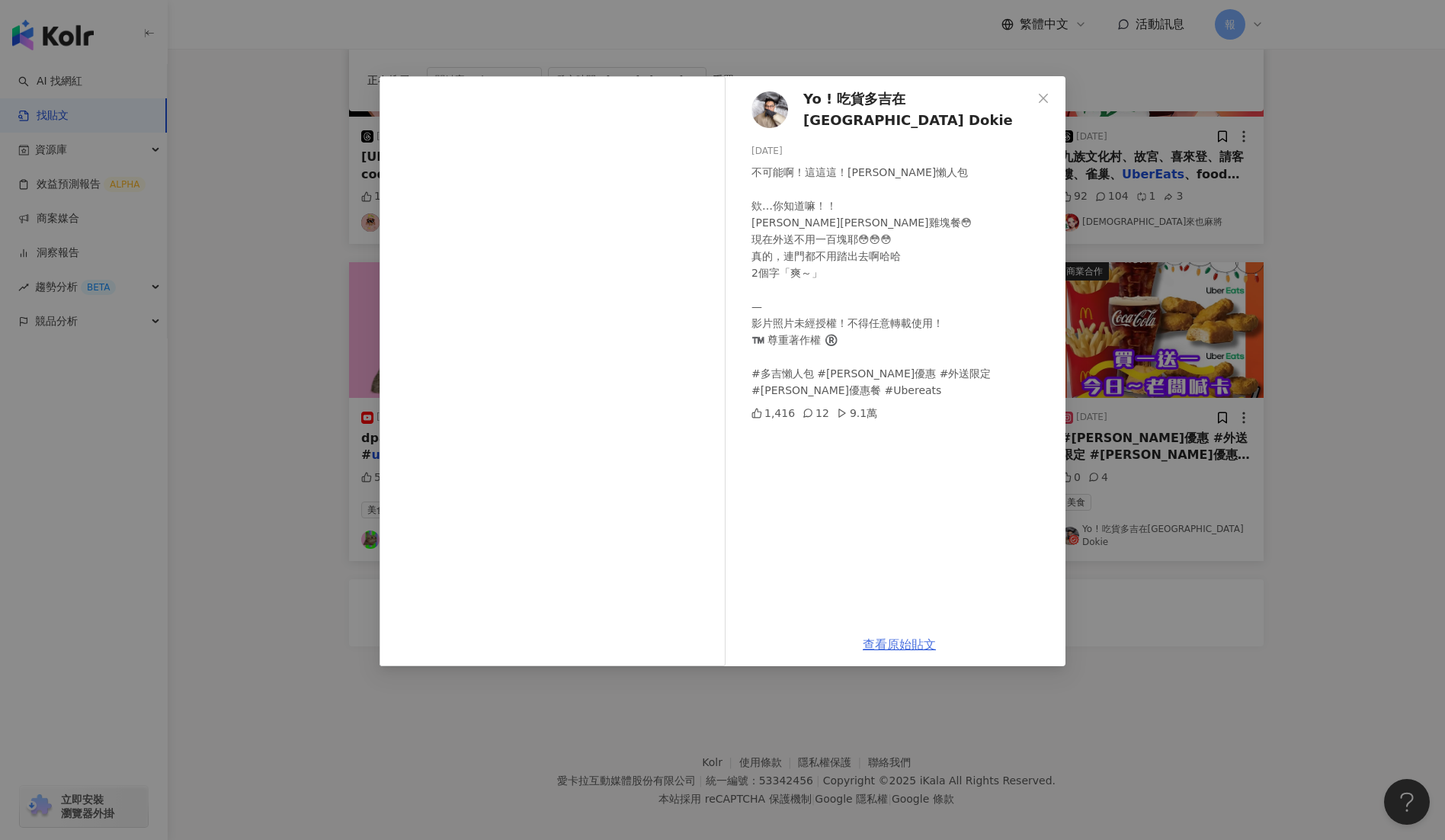
click at [895, 646] on link "查看原始貼文" at bounding box center [900, 644] width 73 height 14
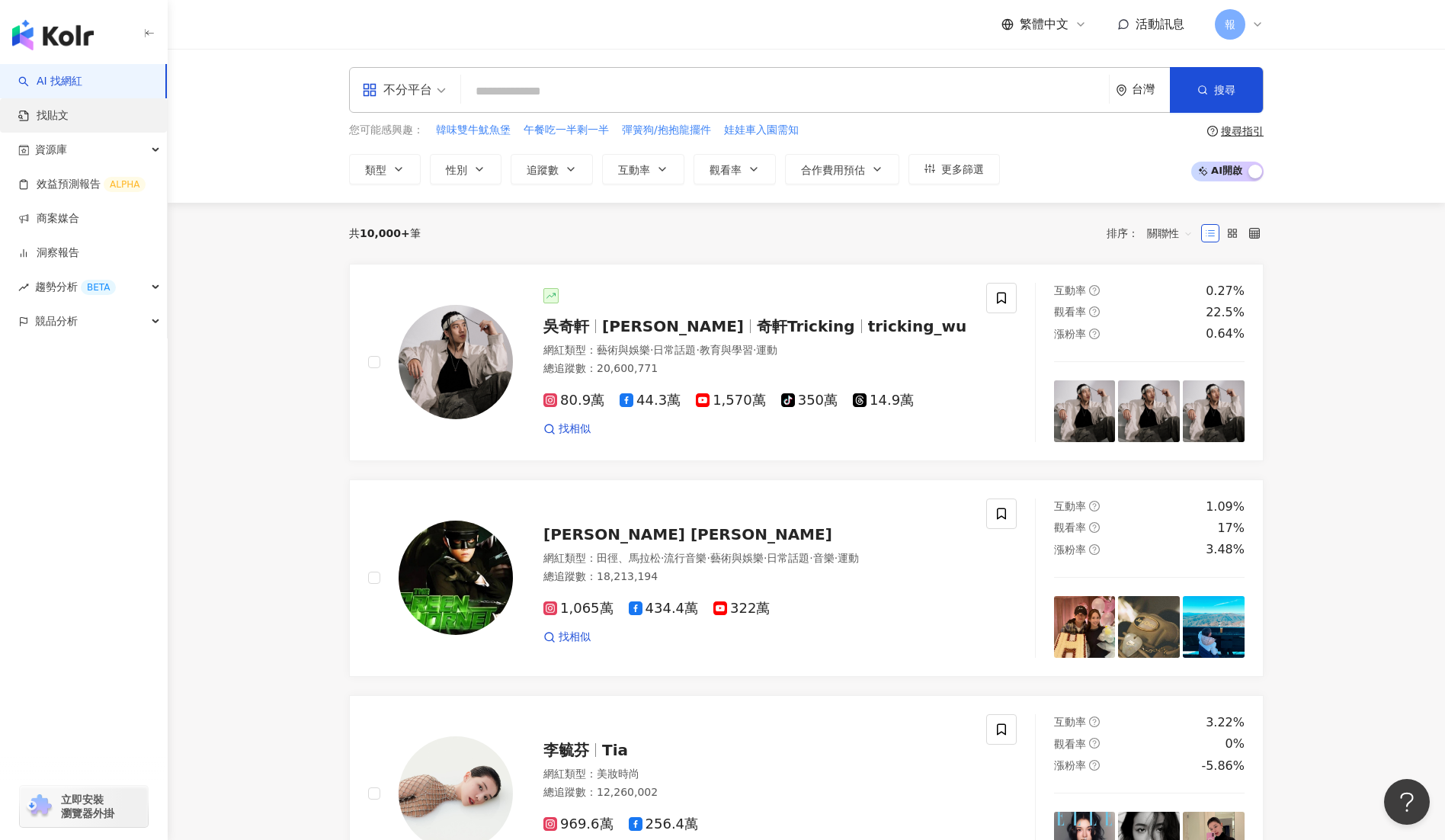
click at [69, 123] on link "找貼文" at bounding box center [43, 115] width 50 height 15
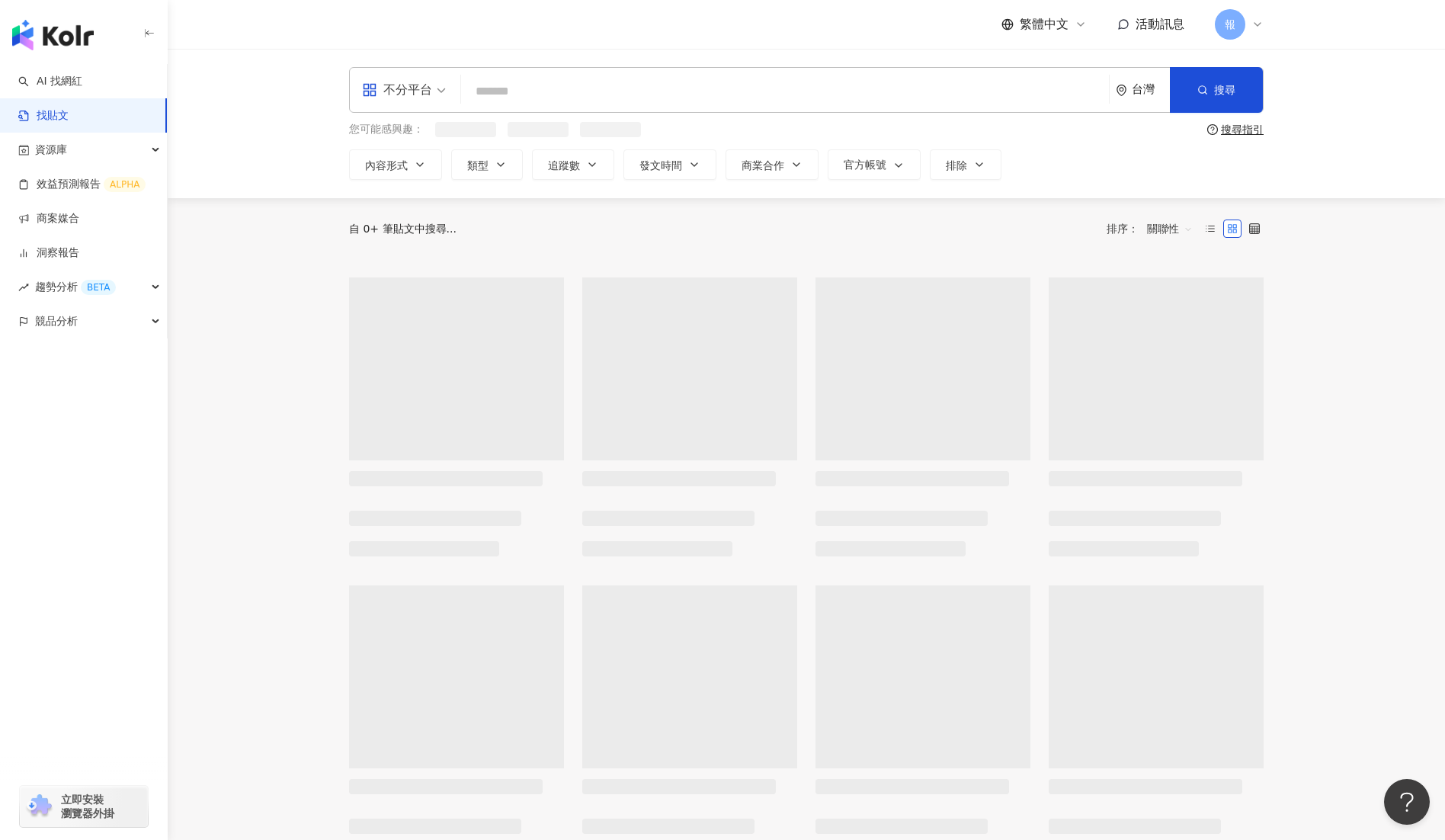
click at [626, 61] on div "不分平台 台灣 搜尋 您可能感興趣： 搜尋指引 內容形式 類型 追蹤數 發文時間 商業合作 官方帳號 排除" at bounding box center [807, 123] width 1278 height 149
click at [619, 87] on input "search" at bounding box center [785, 91] width 635 height 33
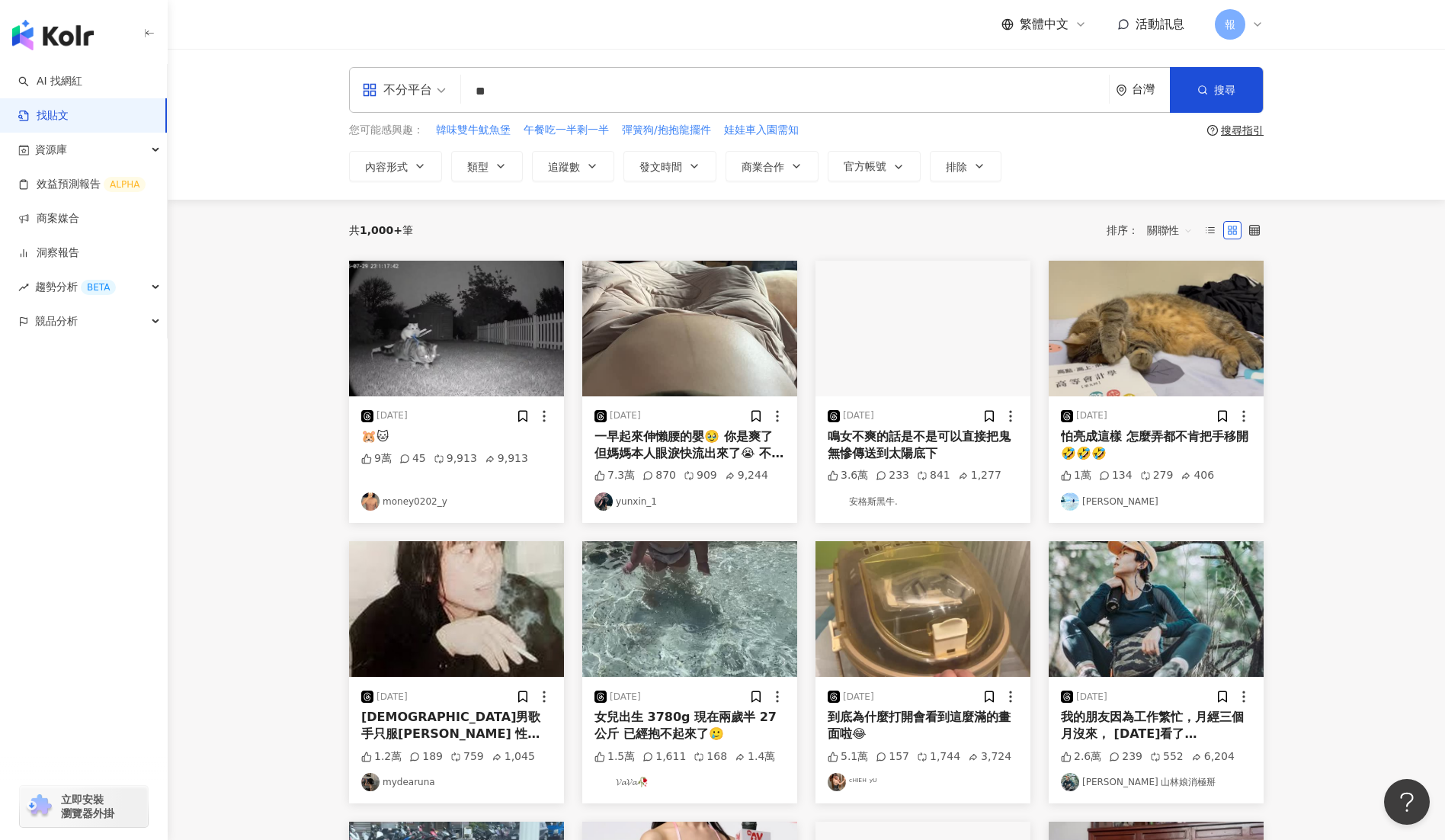
type input "*"
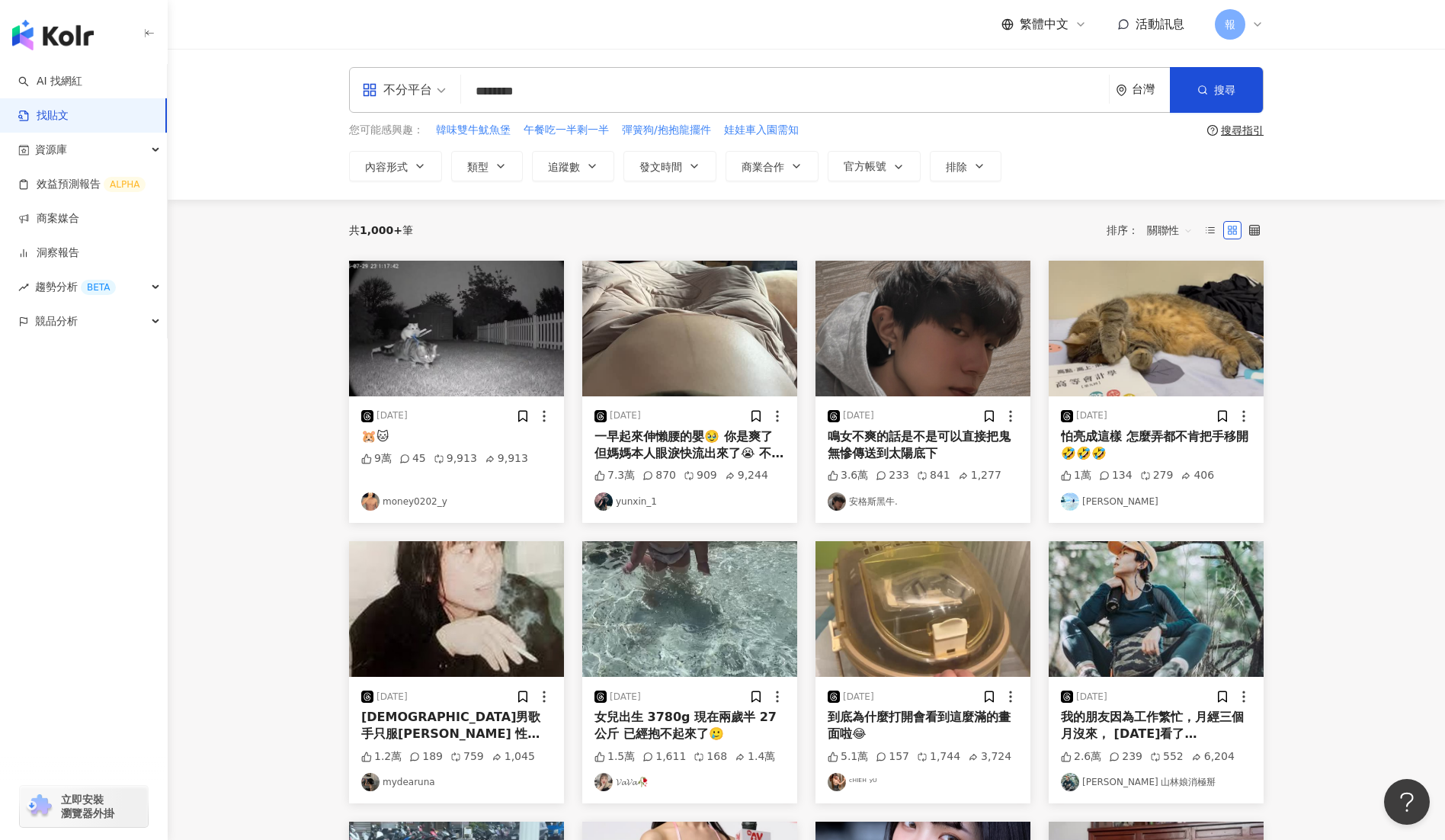
type input "********"
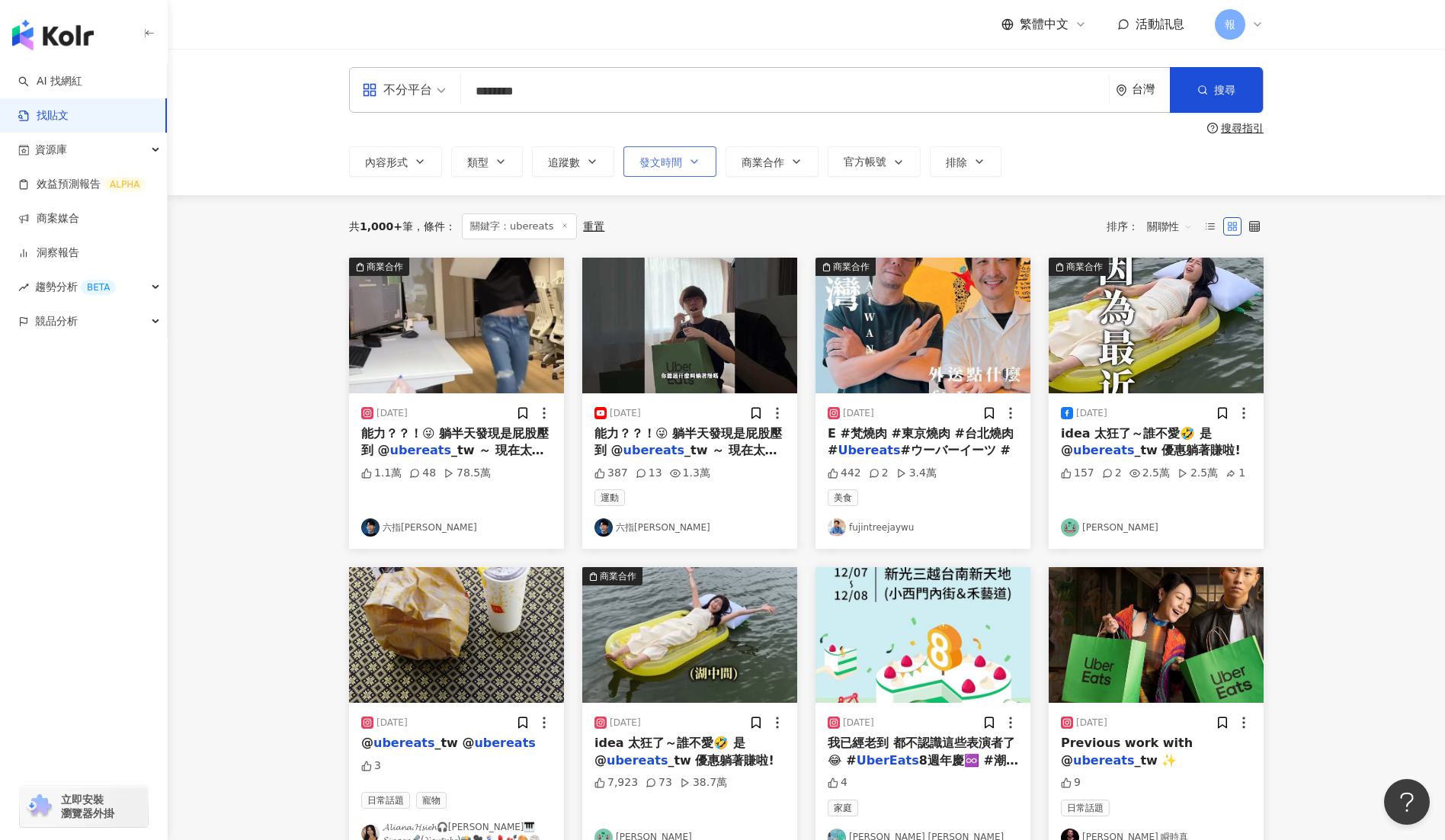
click at [659, 167] on span "發文時間" at bounding box center [661, 163] width 43 height 13
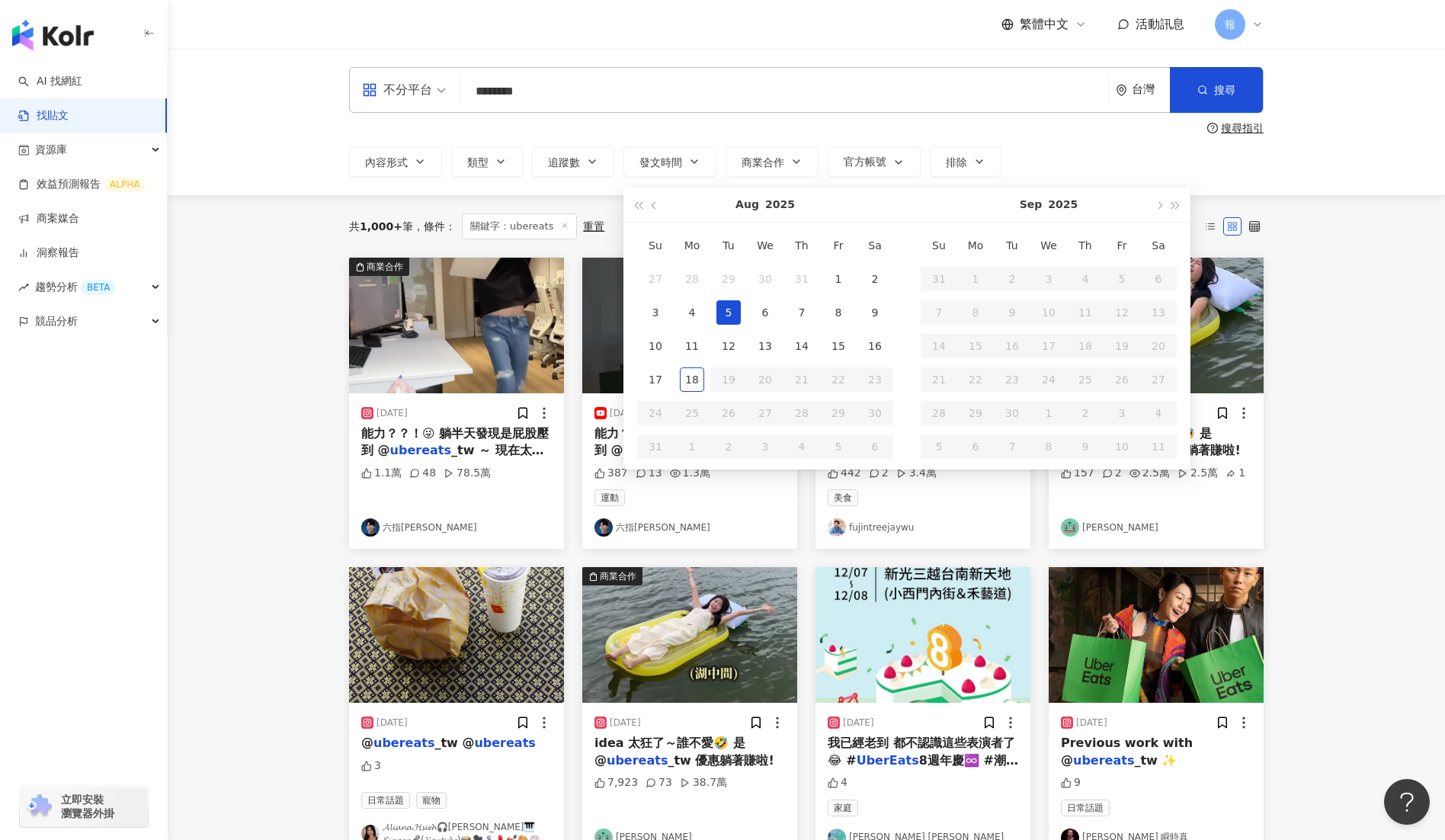
type input "**********"
click at [843, 275] on div "1" at bounding box center [838, 279] width 24 height 24
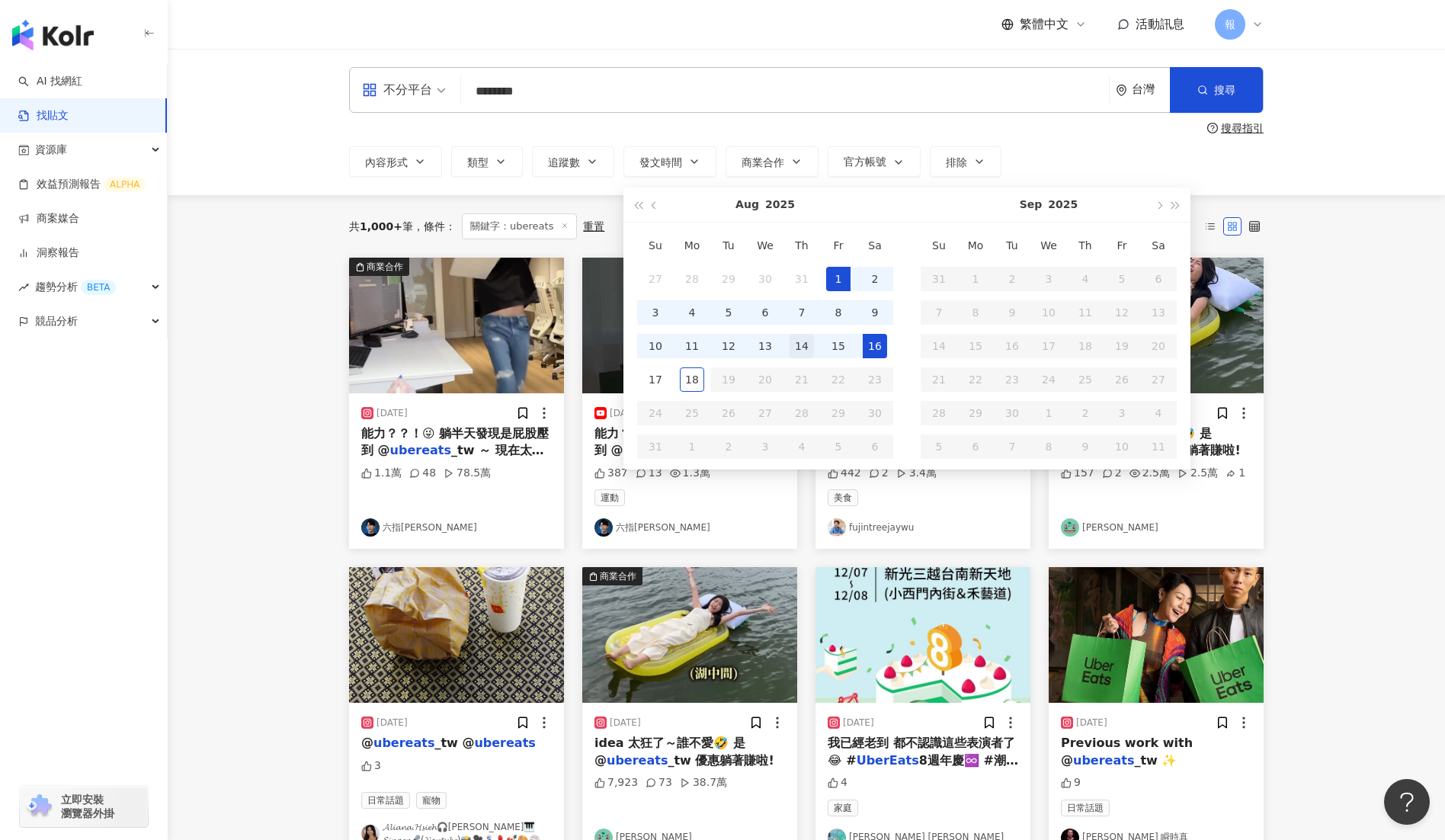
type input "**********"
click at [688, 376] on div "18" at bounding box center [692, 379] width 24 height 24
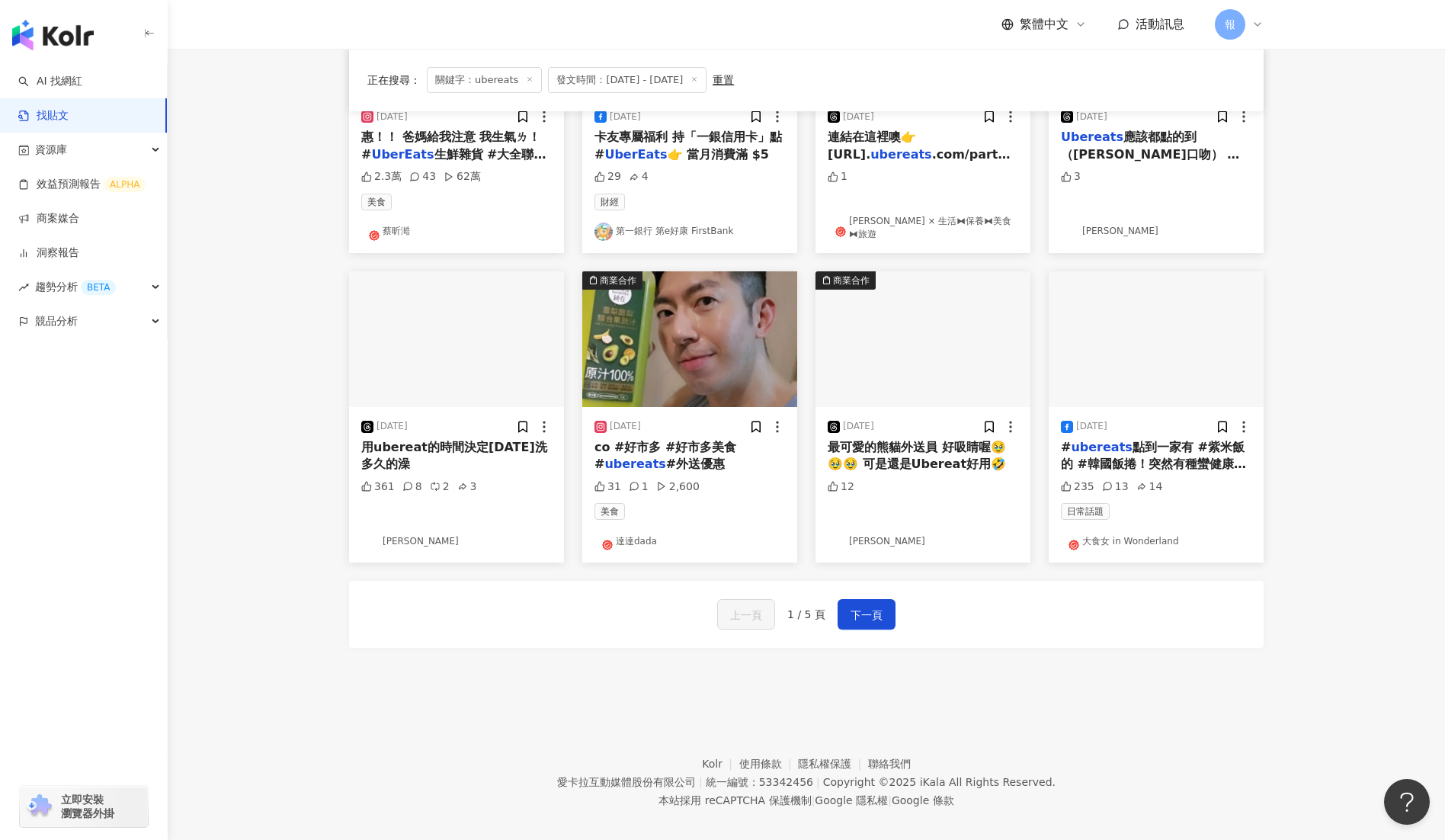
scroll to position [613, 0]
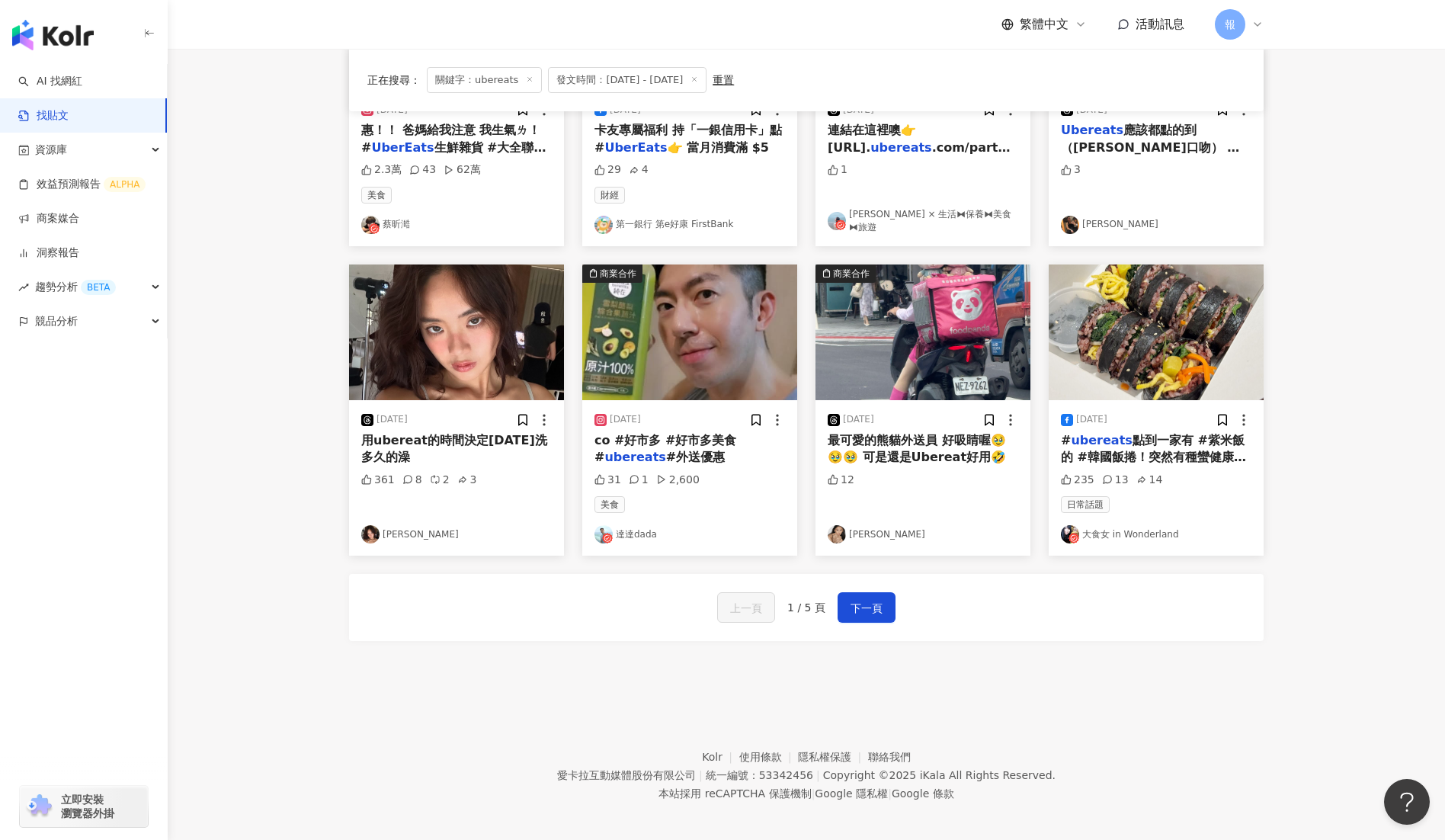
click at [642, 533] on link "達達dada" at bounding box center [689, 534] width 190 height 18
click at [872, 606] on span "下一頁" at bounding box center [867, 609] width 32 height 18
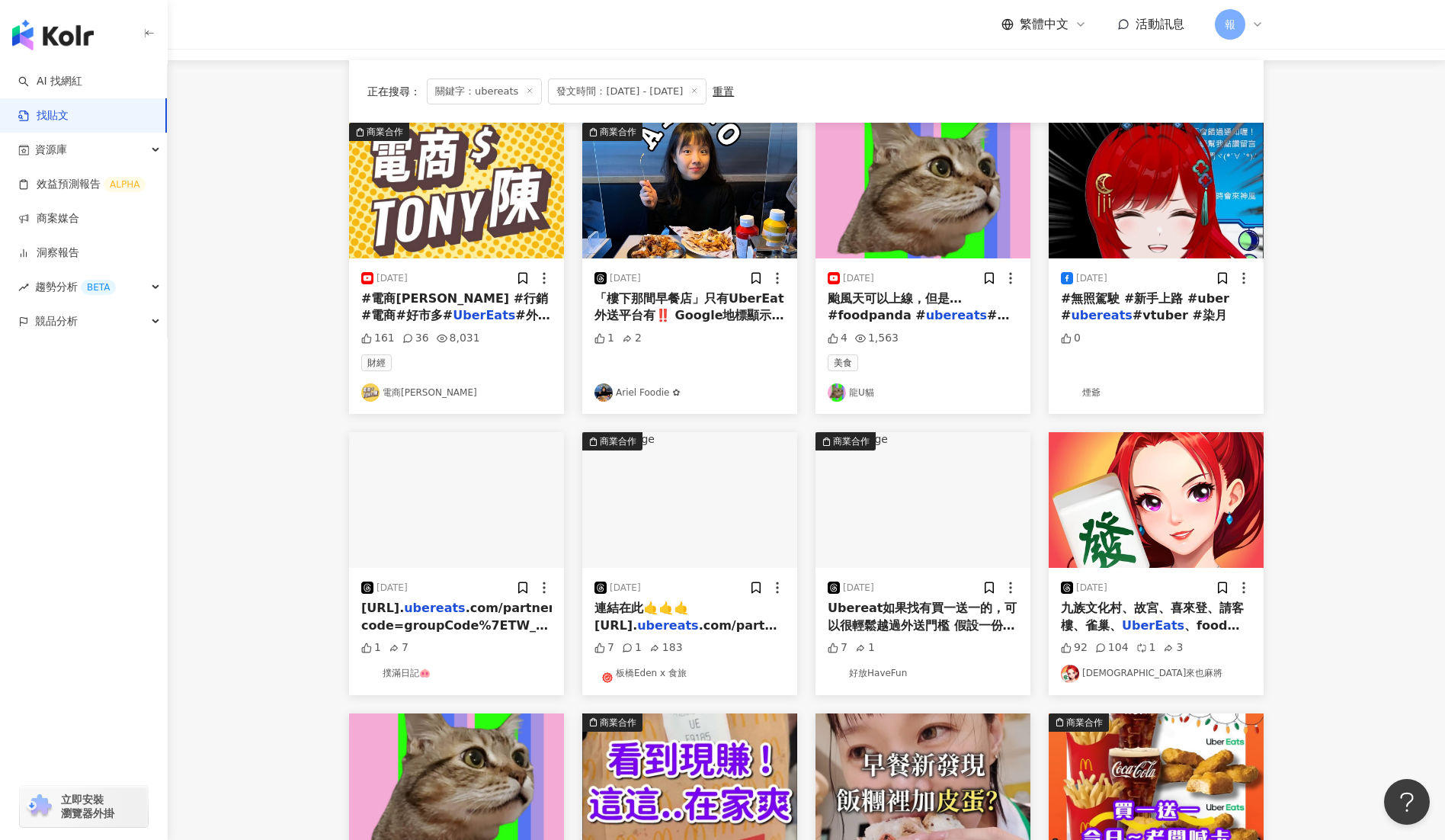
scroll to position [0, 0]
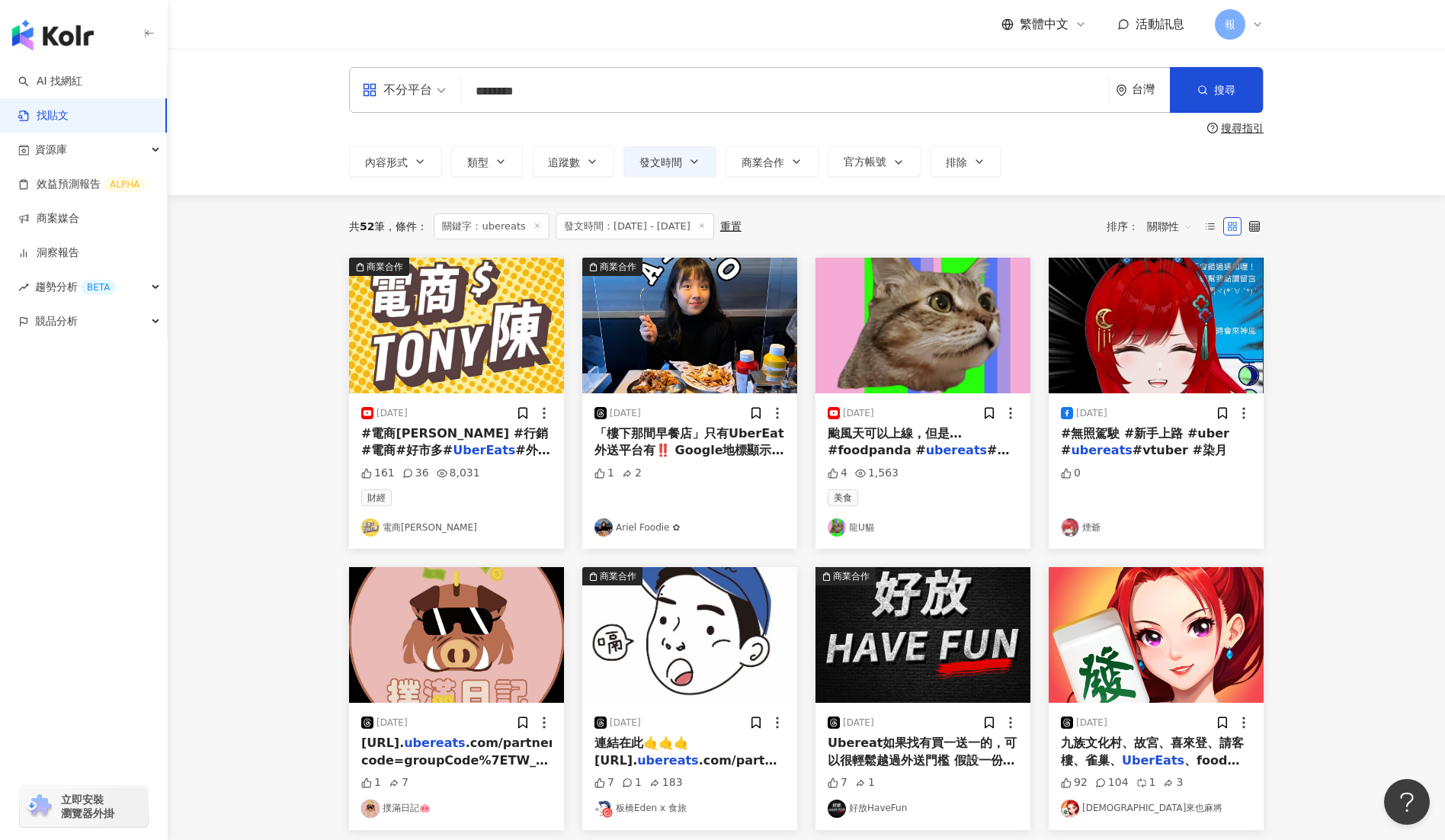
click at [441, 451] on span "#外送服務#實體零售#電" at bounding box center [456, 458] width 189 height 31
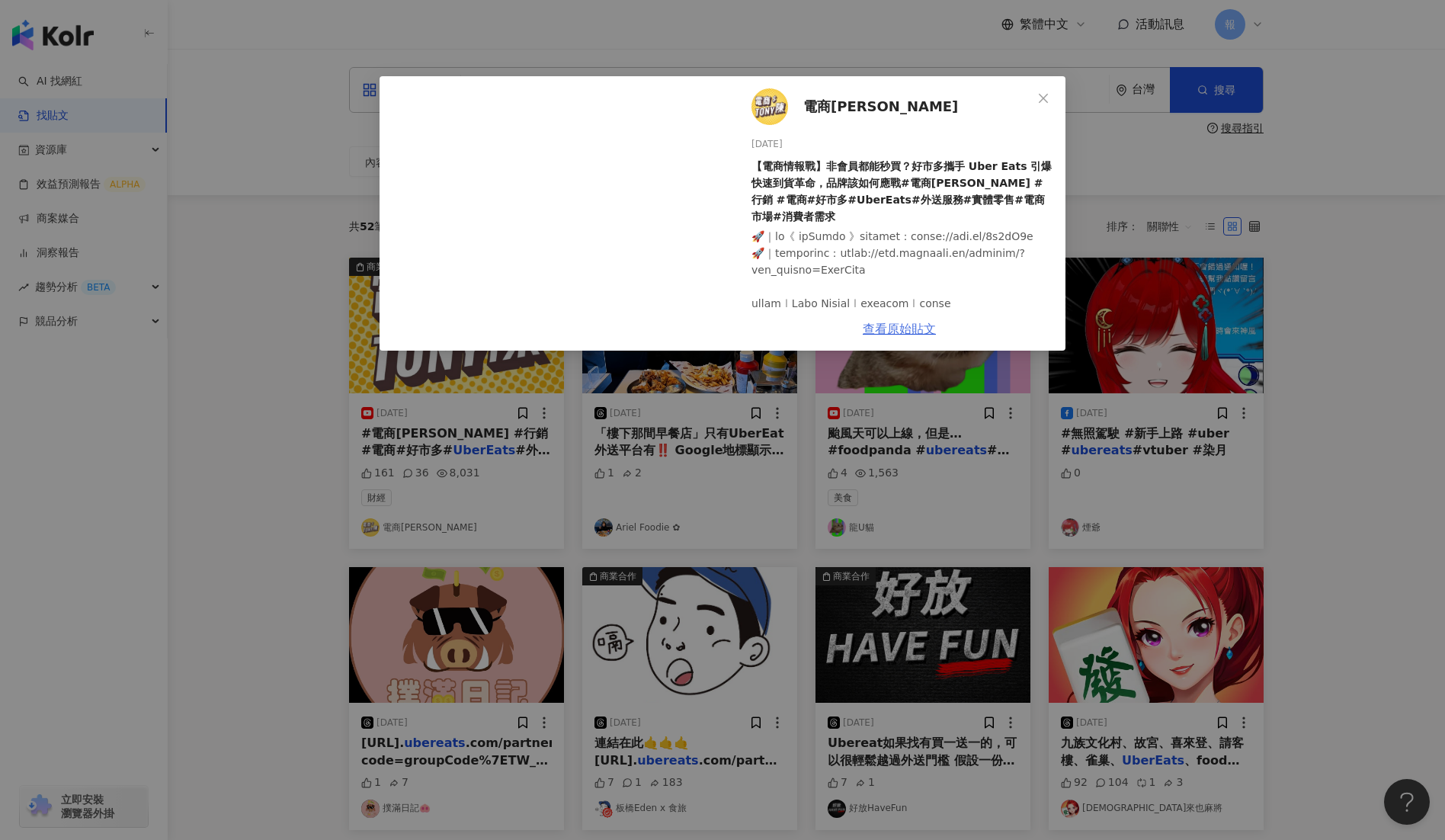
click at [910, 326] on link "查看原始貼文" at bounding box center [900, 329] width 73 height 14
click at [1038, 103] on icon "close" at bounding box center [1044, 98] width 13 height 13
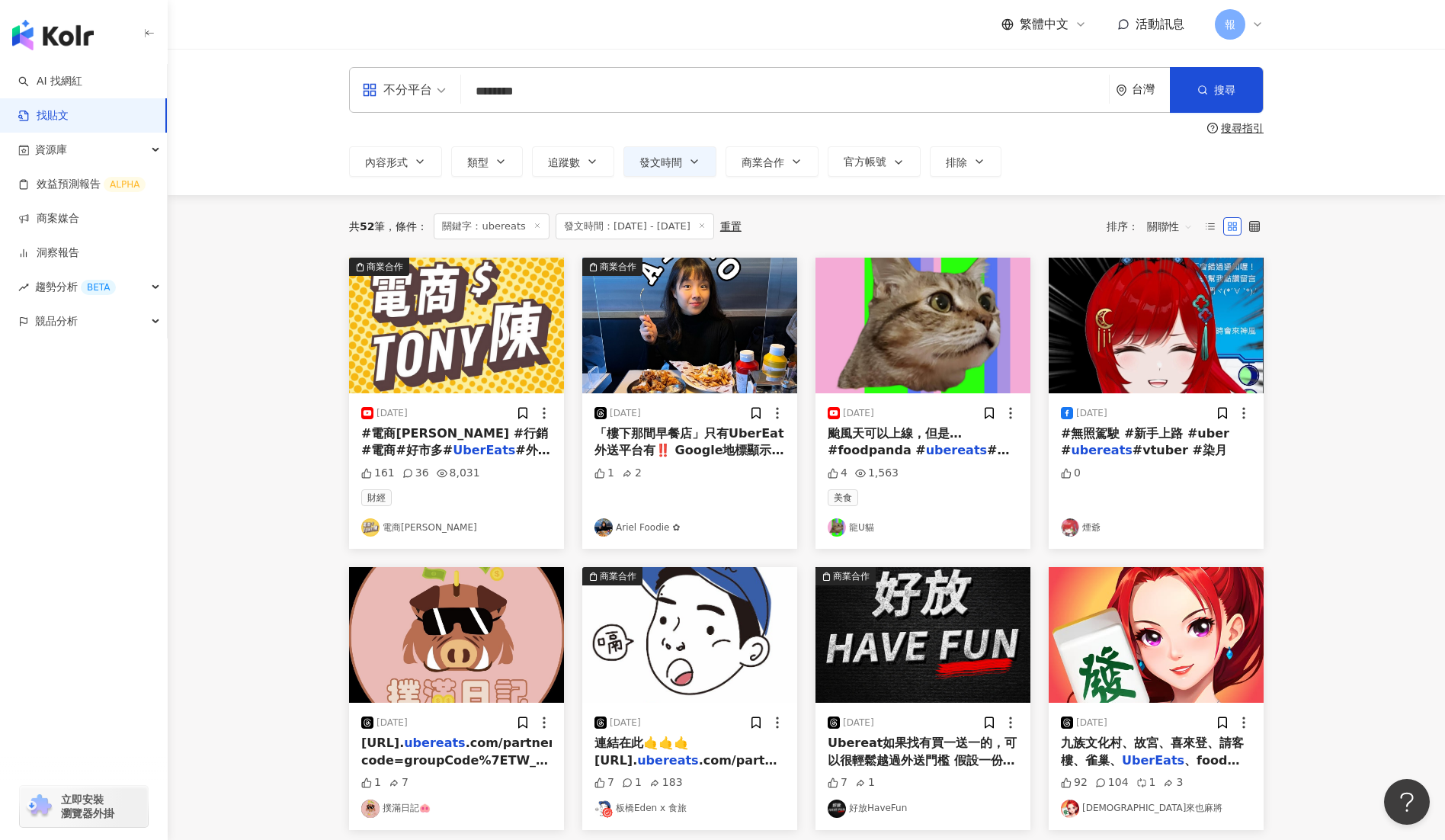
click at [870, 518] on link "龍U貓" at bounding box center [922, 527] width 190 height 18
click at [853, 532] on link "龍U貓" at bounding box center [922, 527] width 190 height 18
click at [887, 449] on span "颱風天可以上線，但是… #foodpanda #" at bounding box center [895, 441] width 134 height 31
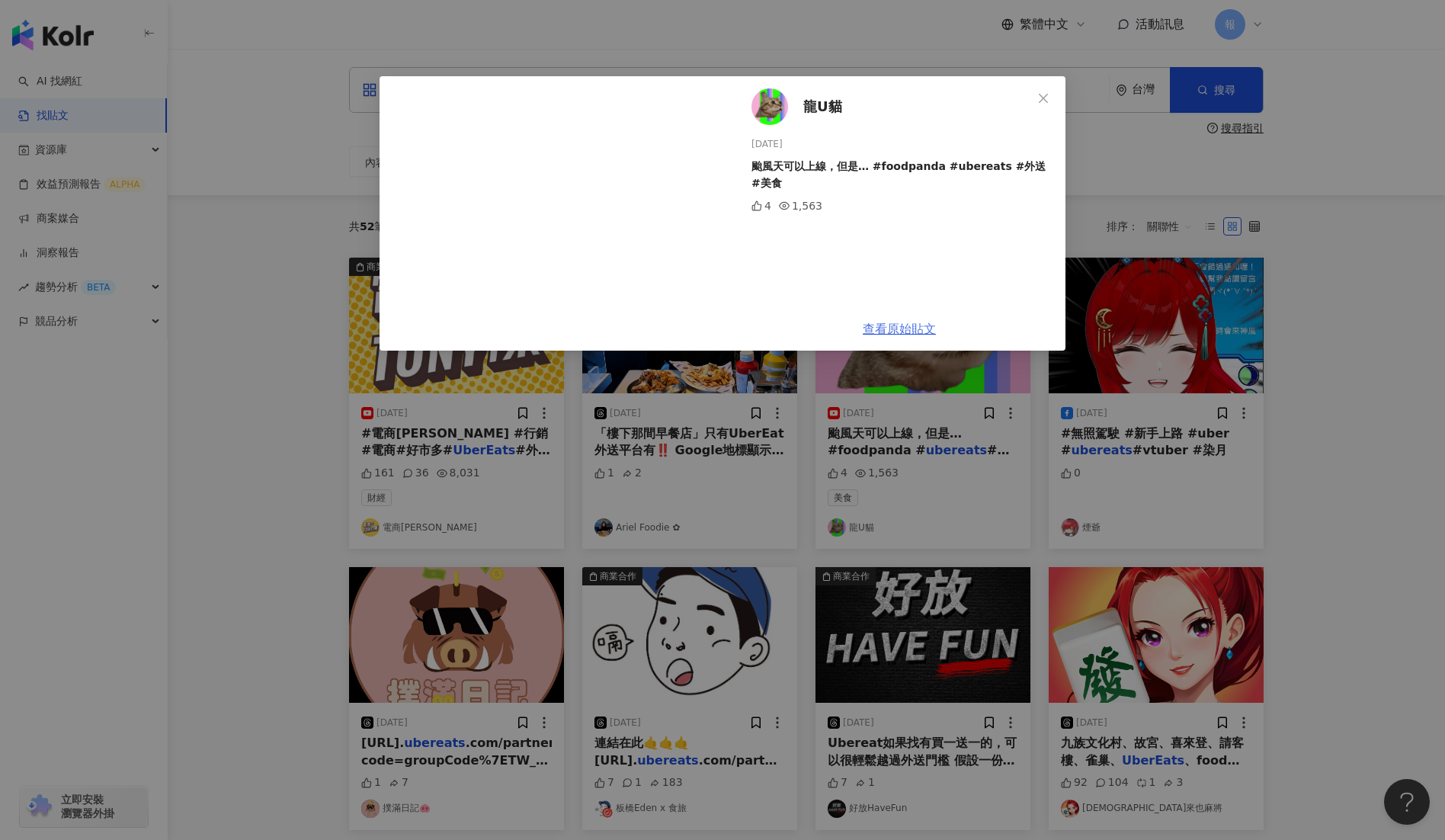
click at [921, 332] on link "查看原始貼文" at bounding box center [900, 329] width 73 height 14
click at [1051, 95] on span "Close" at bounding box center [1044, 98] width 30 height 13
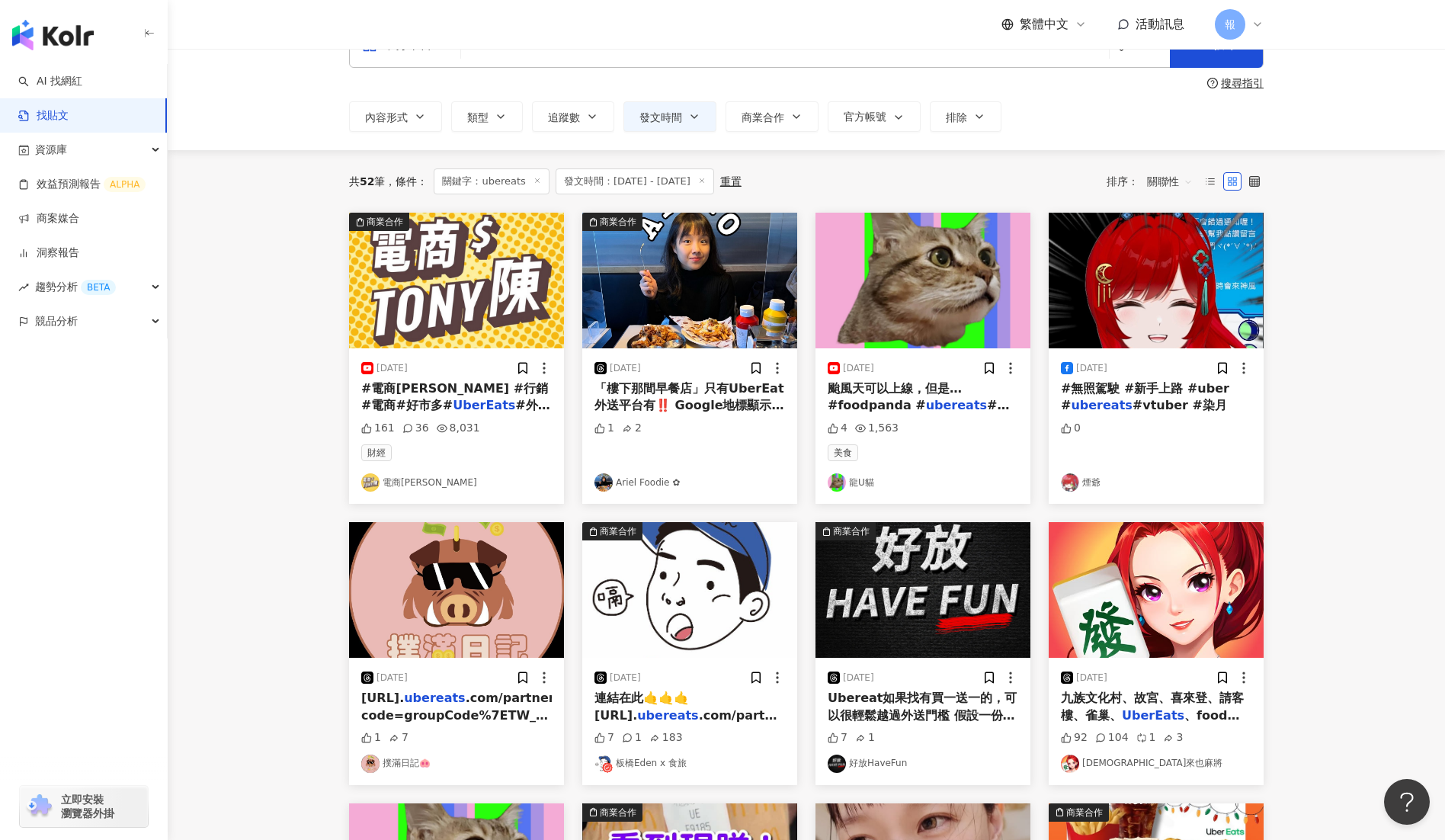
scroll to position [256, 0]
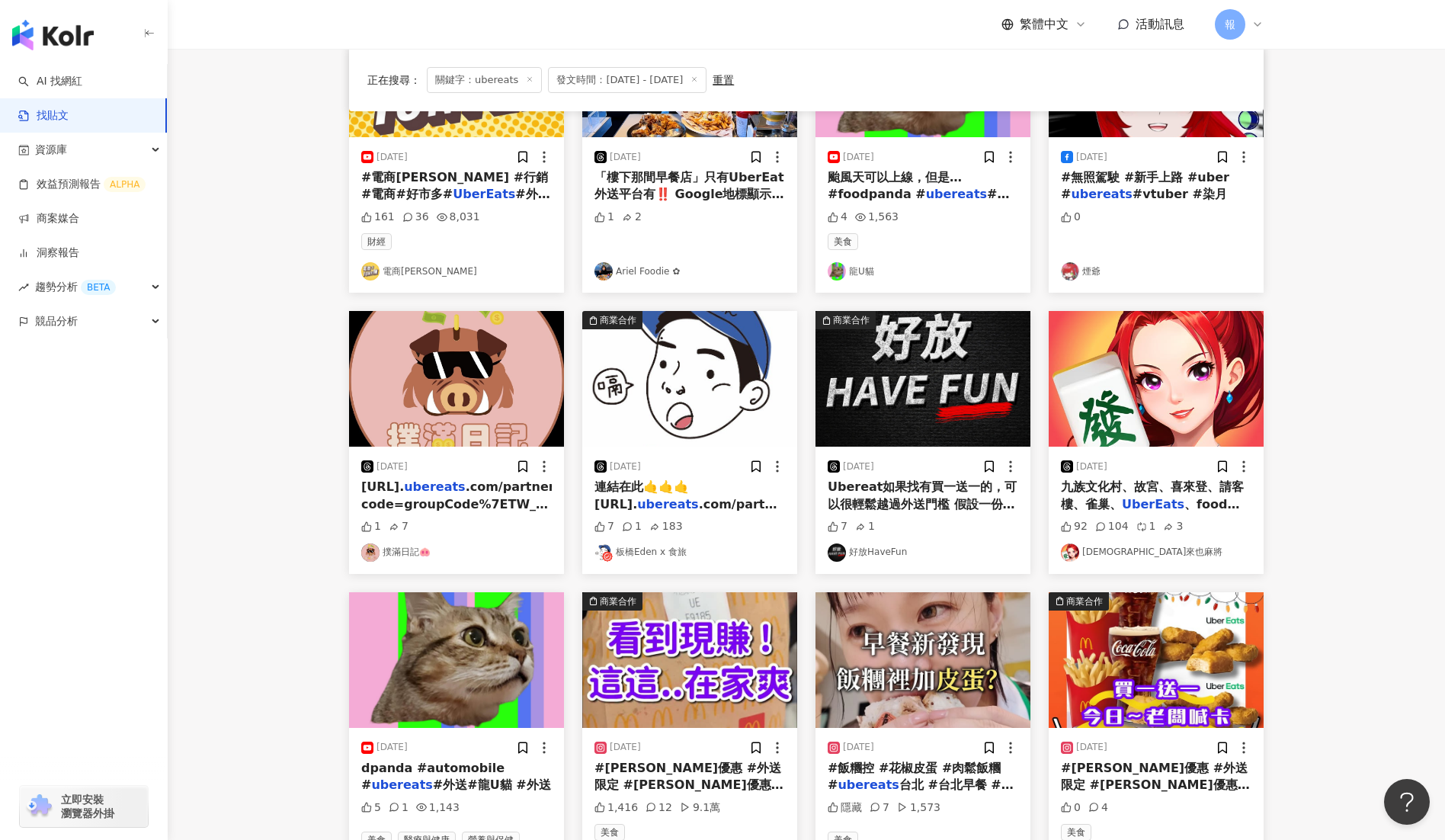
click at [629, 548] on link "板橋Eden x 食旅" at bounding box center [689, 552] width 190 height 18
click at [660, 495] on div "連結在此🤙🤙🤙 https://www. ubereats .com/partnerships?code=groupCode%7ETW_PTC_CUB_2mo…" at bounding box center [689, 496] width 190 height 34
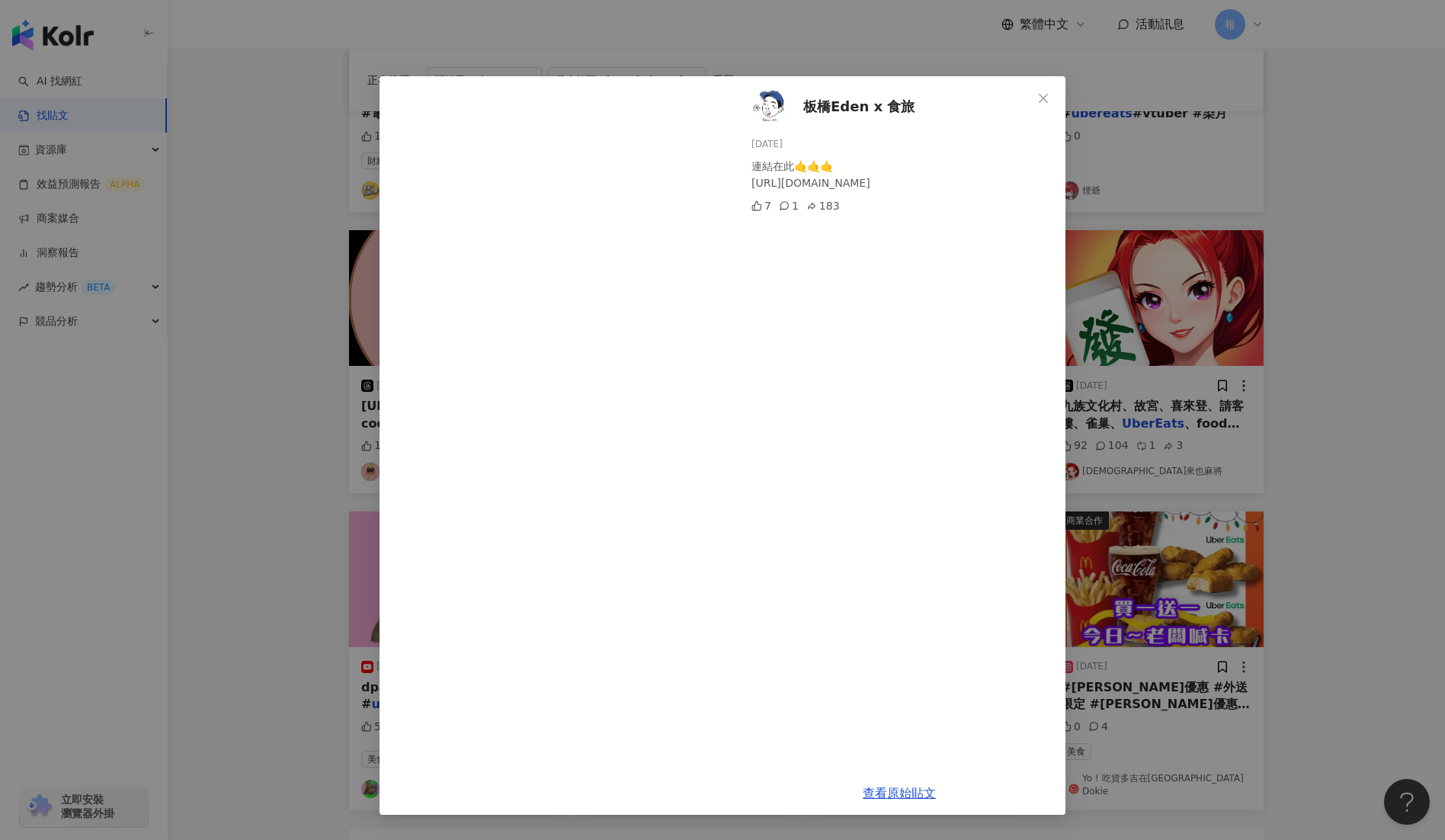
scroll to position [428, 0]
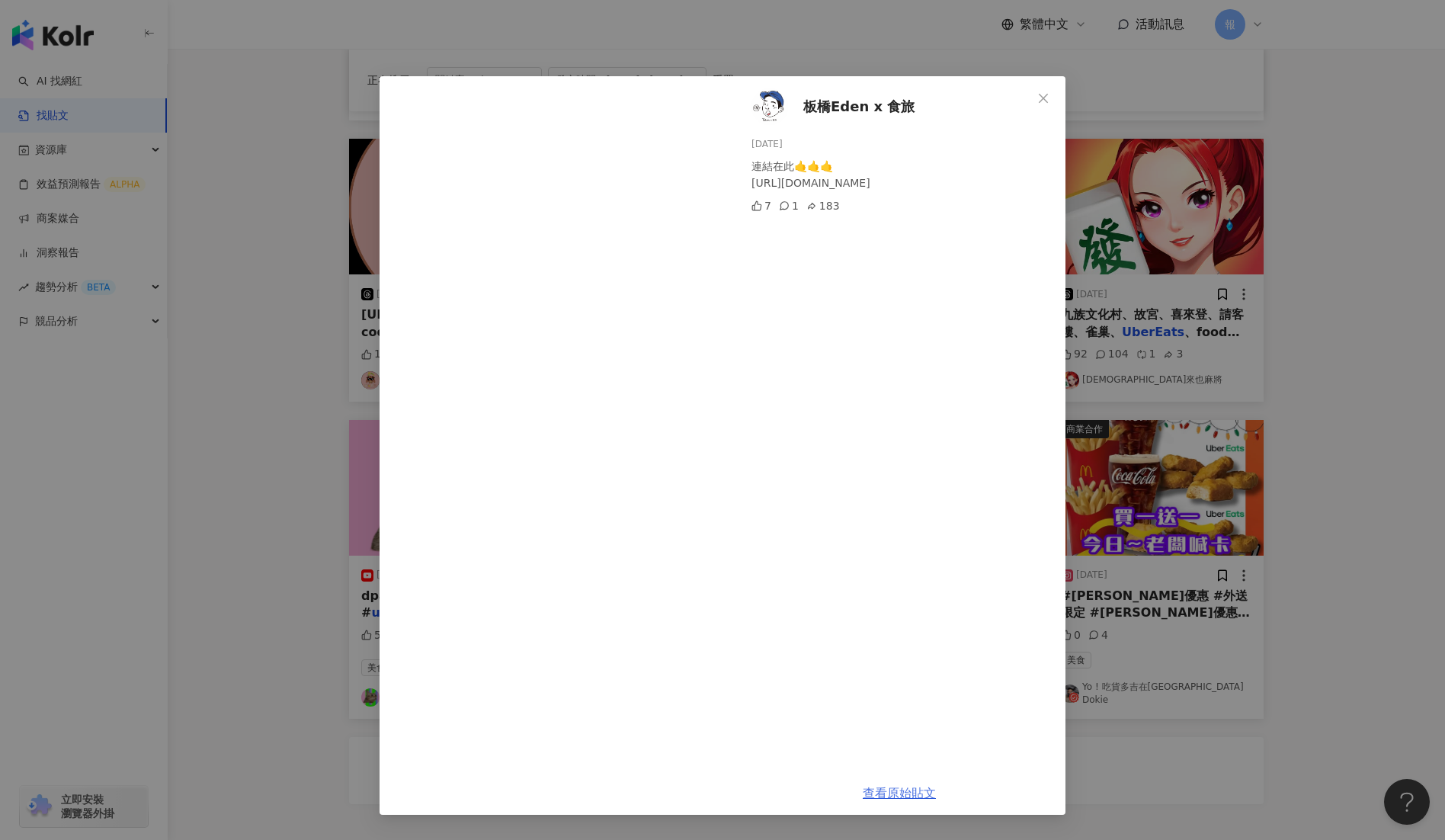
click at [890, 794] on link "查看原始貼文" at bounding box center [900, 794] width 73 height 14
click at [1041, 102] on icon "close" at bounding box center [1044, 98] width 13 height 13
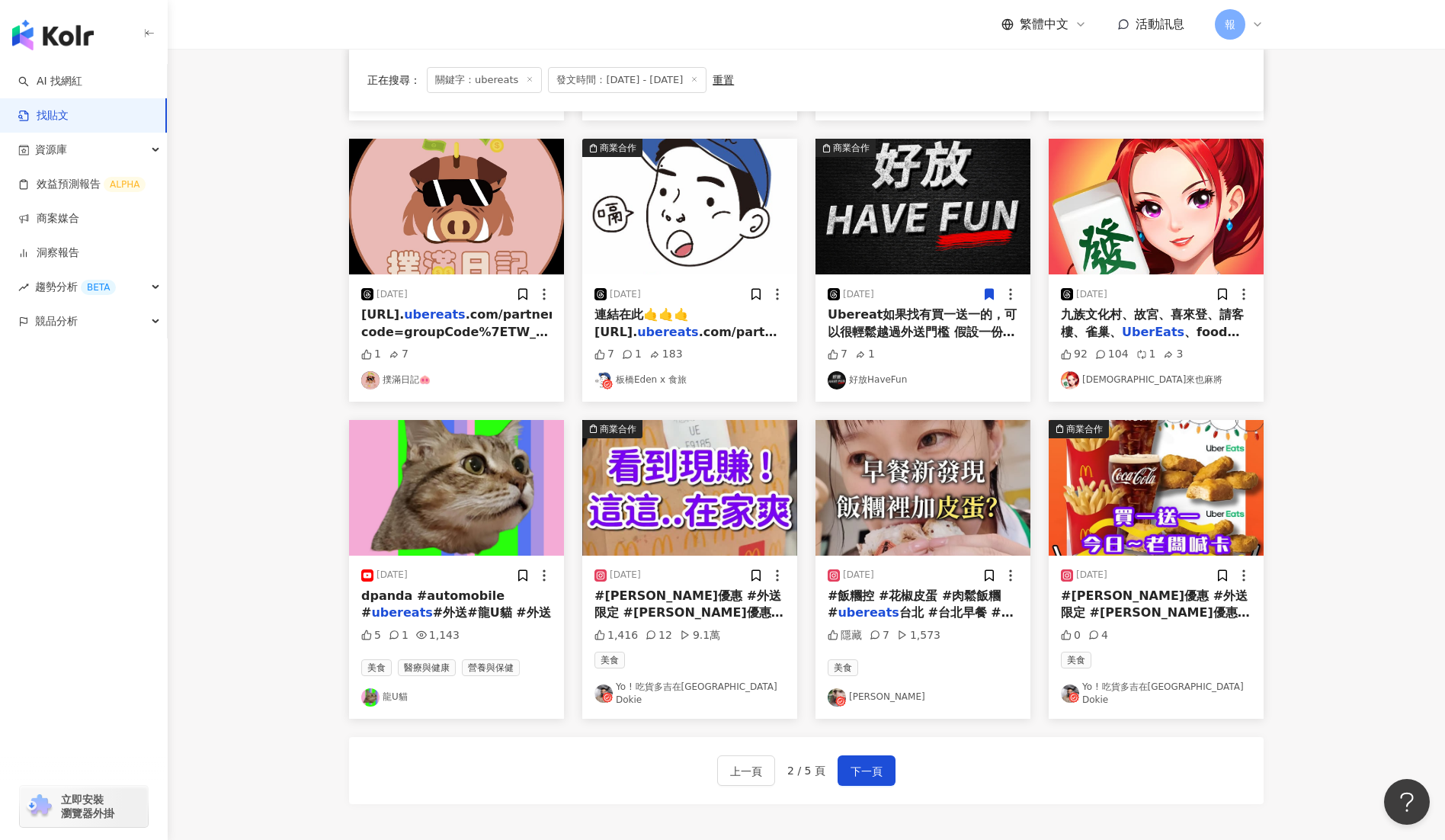
click at [1079, 611] on span "#麥當勞優惠 #外送限定 #麥當勞優惠餐 #" at bounding box center [1155, 613] width 189 height 49
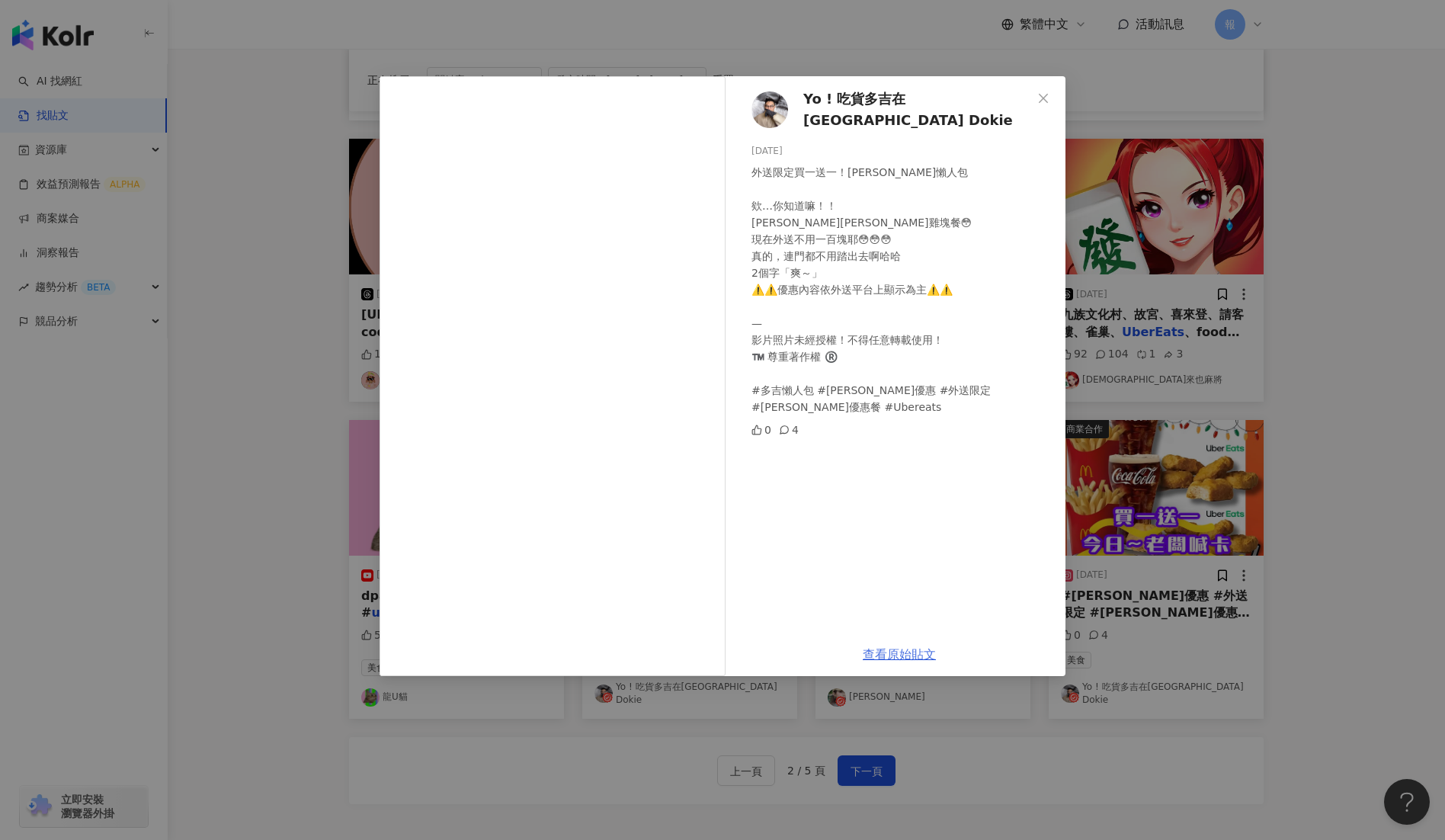
click at [901, 655] on link "查看原始貼文" at bounding box center [900, 654] width 73 height 14
click at [1043, 93] on icon "close" at bounding box center [1044, 98] width 13 height 13
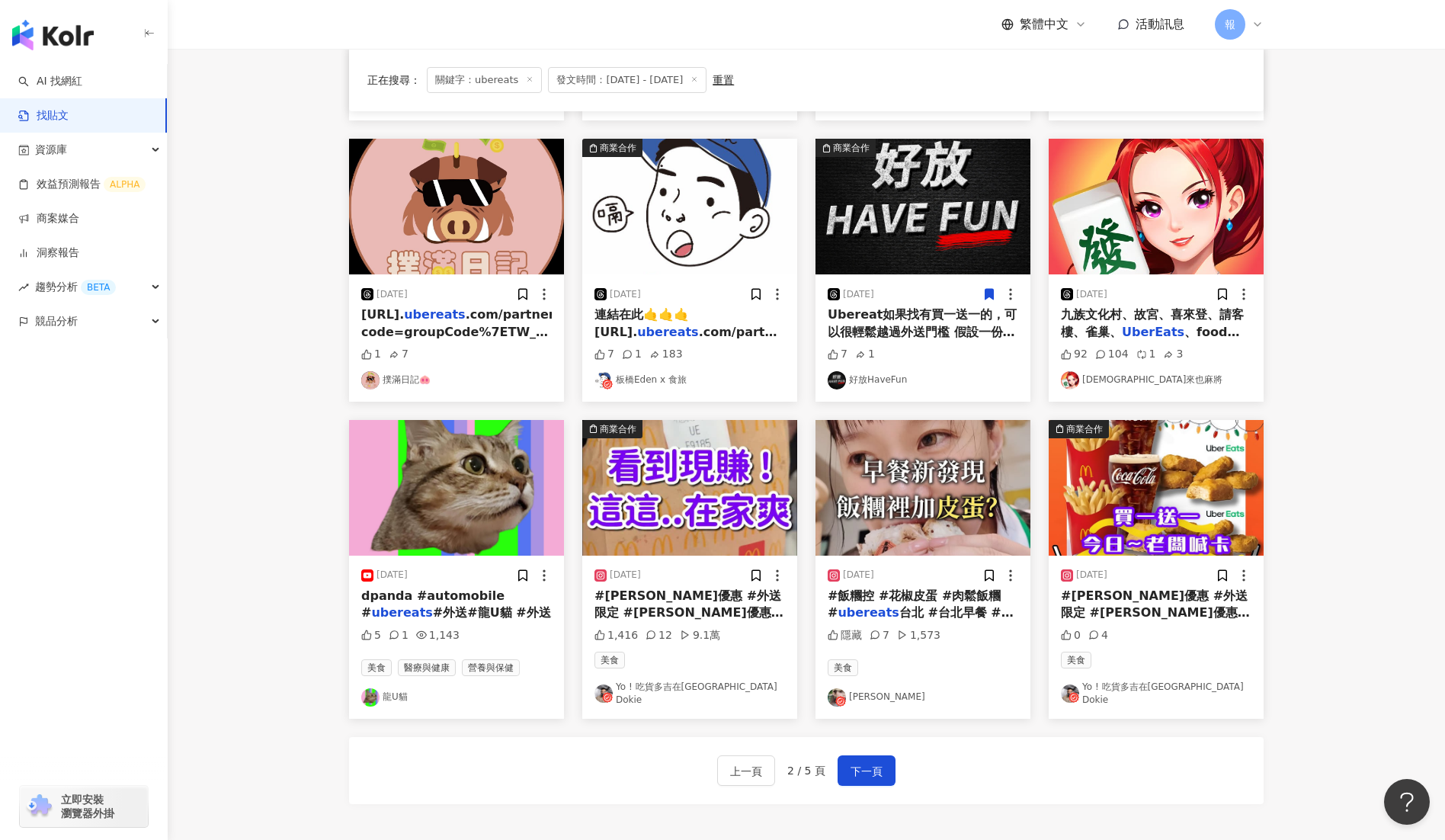
click at [917, 614] on span "台北 #台北早餐 #美食" at bounding box center [920, 620] width 186 height 31
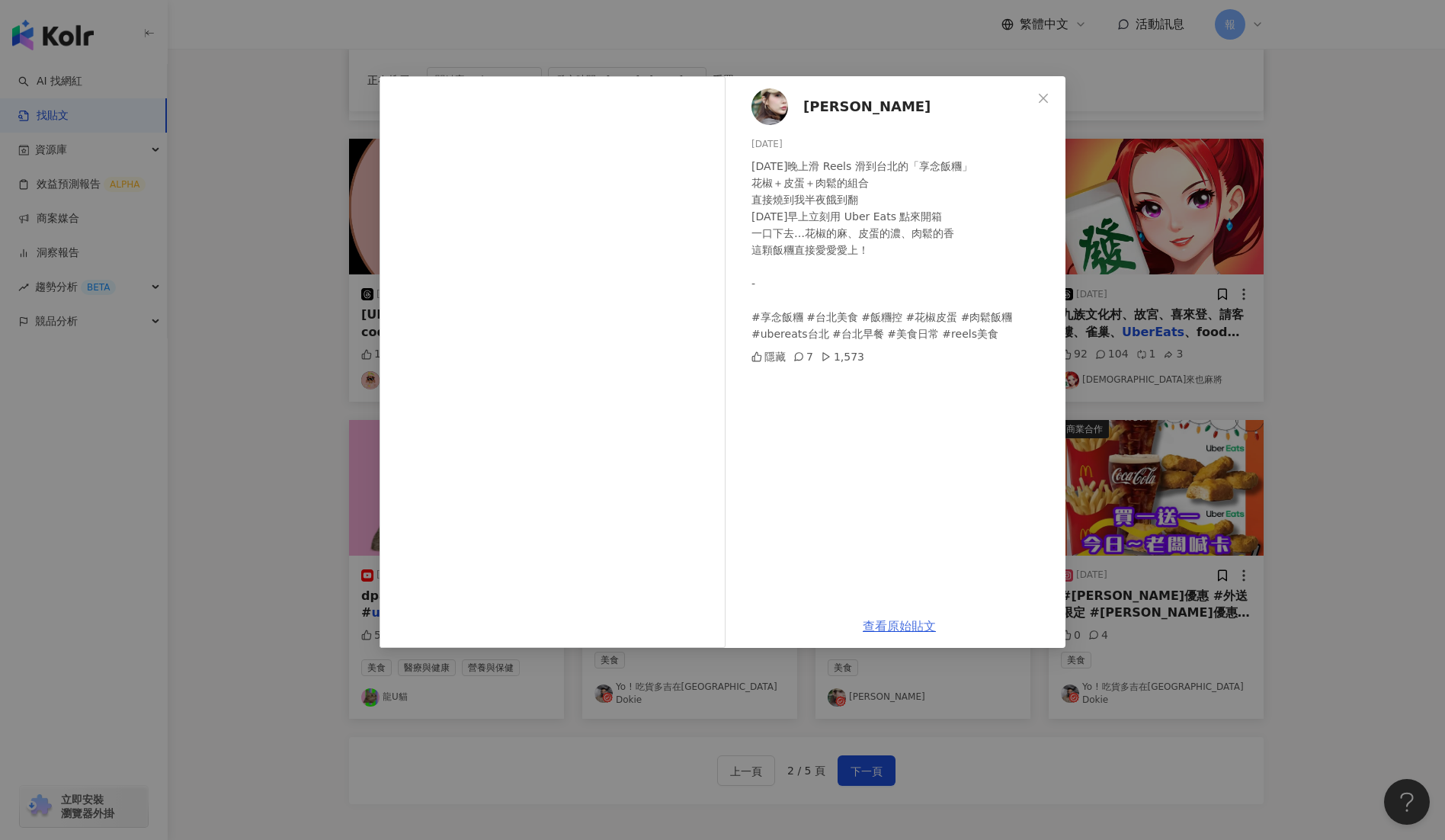
click at [914, 624] on link "查看原始貼文" at bounding box center [900, 626] width 73 height 14
click at [1038, 94] on icon "close" at bounding box center [1044, 98] width 13 height 13
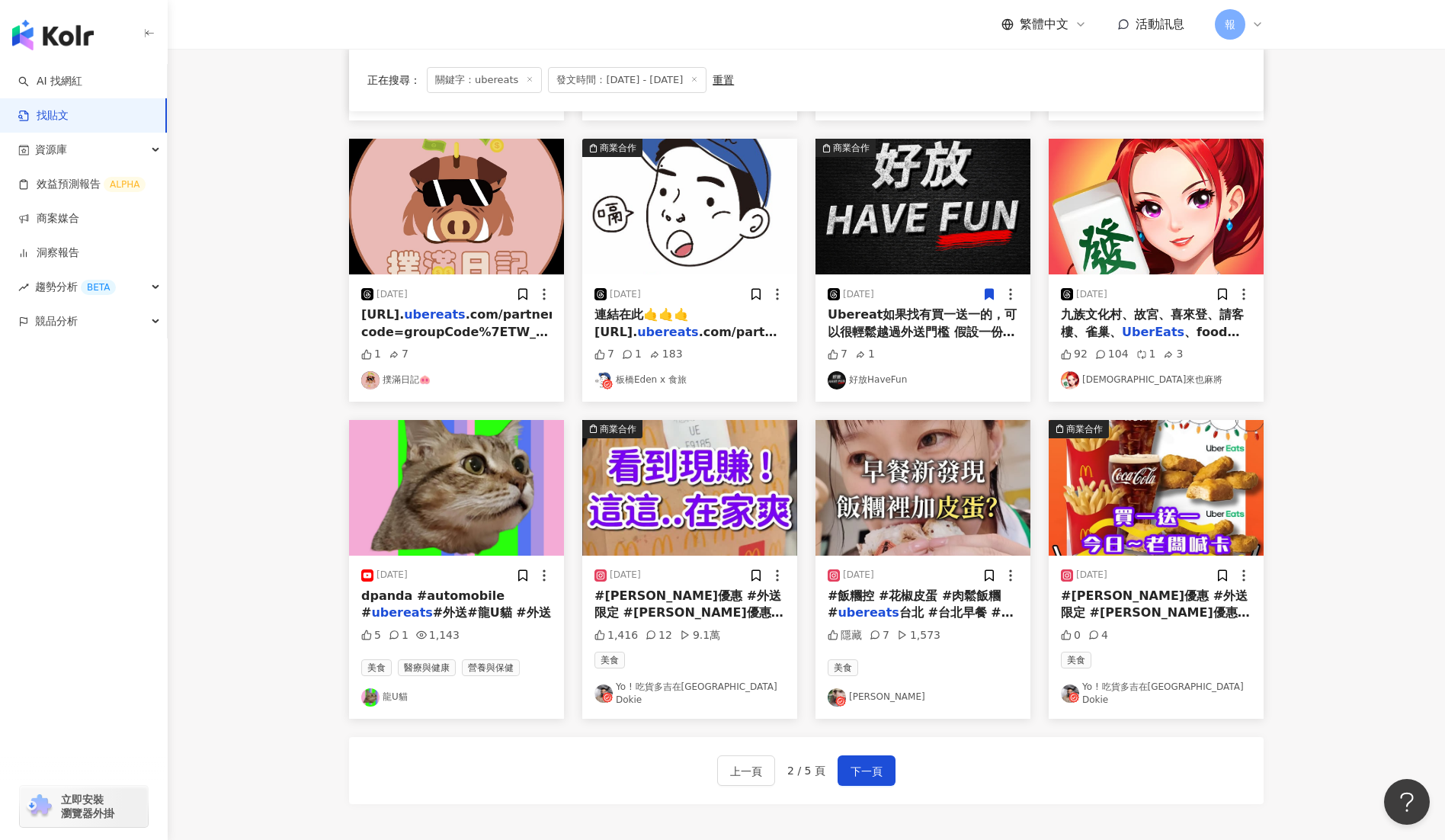
click at [661, 623] on mark "Ubereats" at bounding box center [635, 630] width 63 height 14
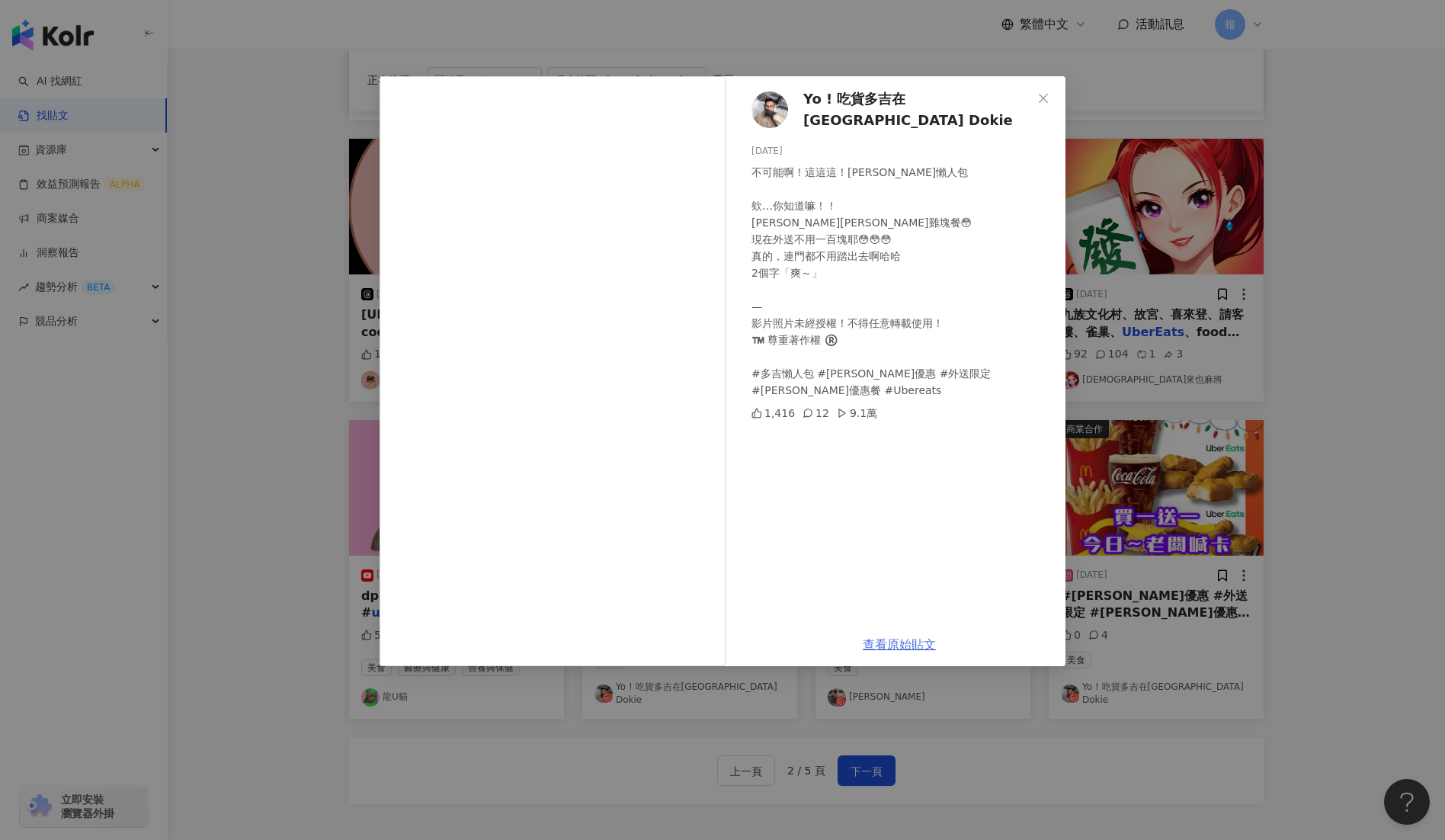
click at [895, 641] on link "查看原始貼文" at bounding box center [900, 644] width 73 height 14
click at [248, 713] on div "Yo ! 吃貨多吉在台北Foodie Dokie 2025/8/15 不可能啊！這這這！麥當勞多吉懶人包 欸…你知道嘛！！ 麥當勞麥克雞塊餐😳 現在外送不用一…" at bounding box center [722, 420] width 1445 height 840
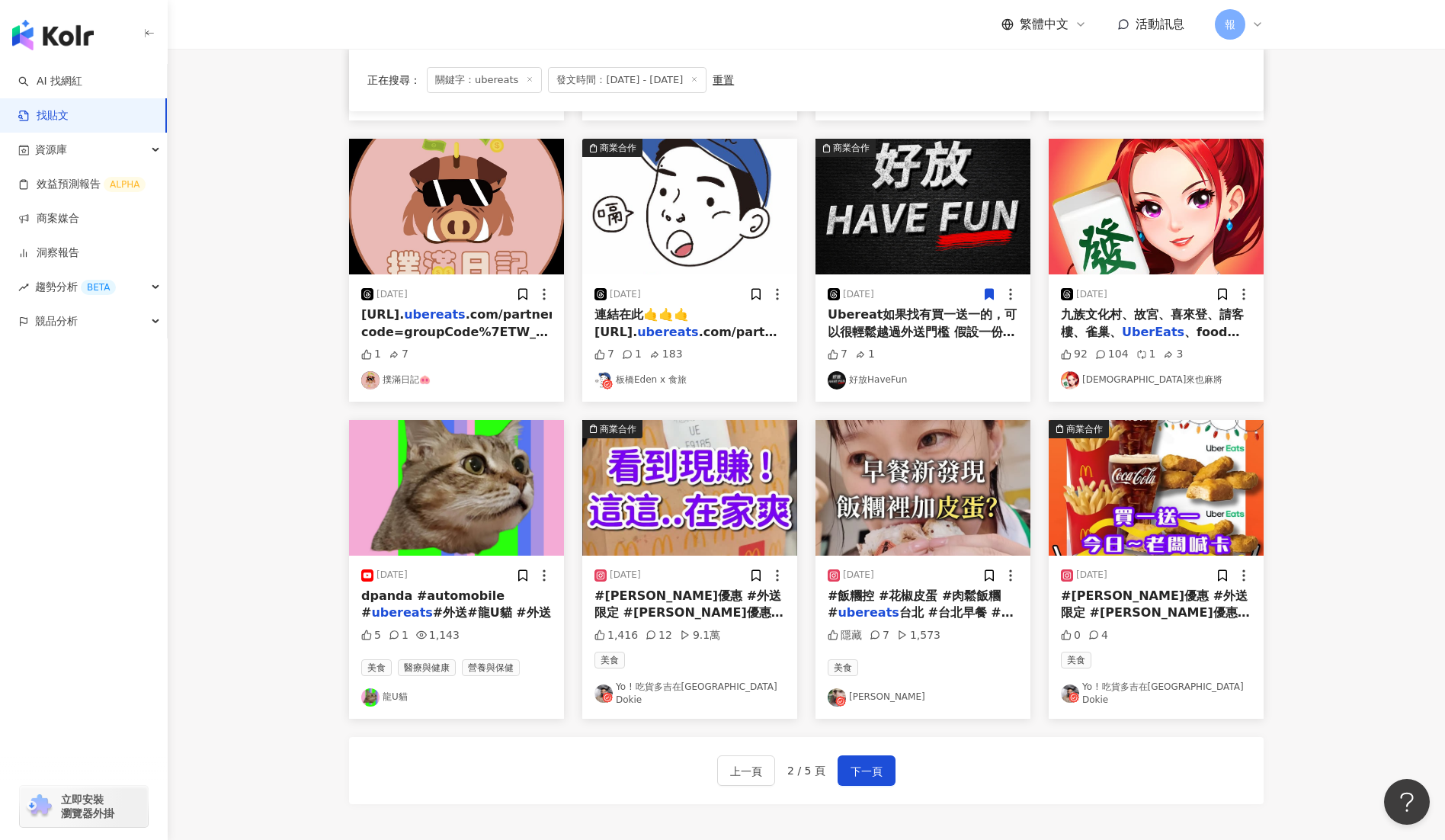
click at [439, 610] on span "#外送#龍U貓 #外送" at bounding box center [492, 612] width 118 height 14
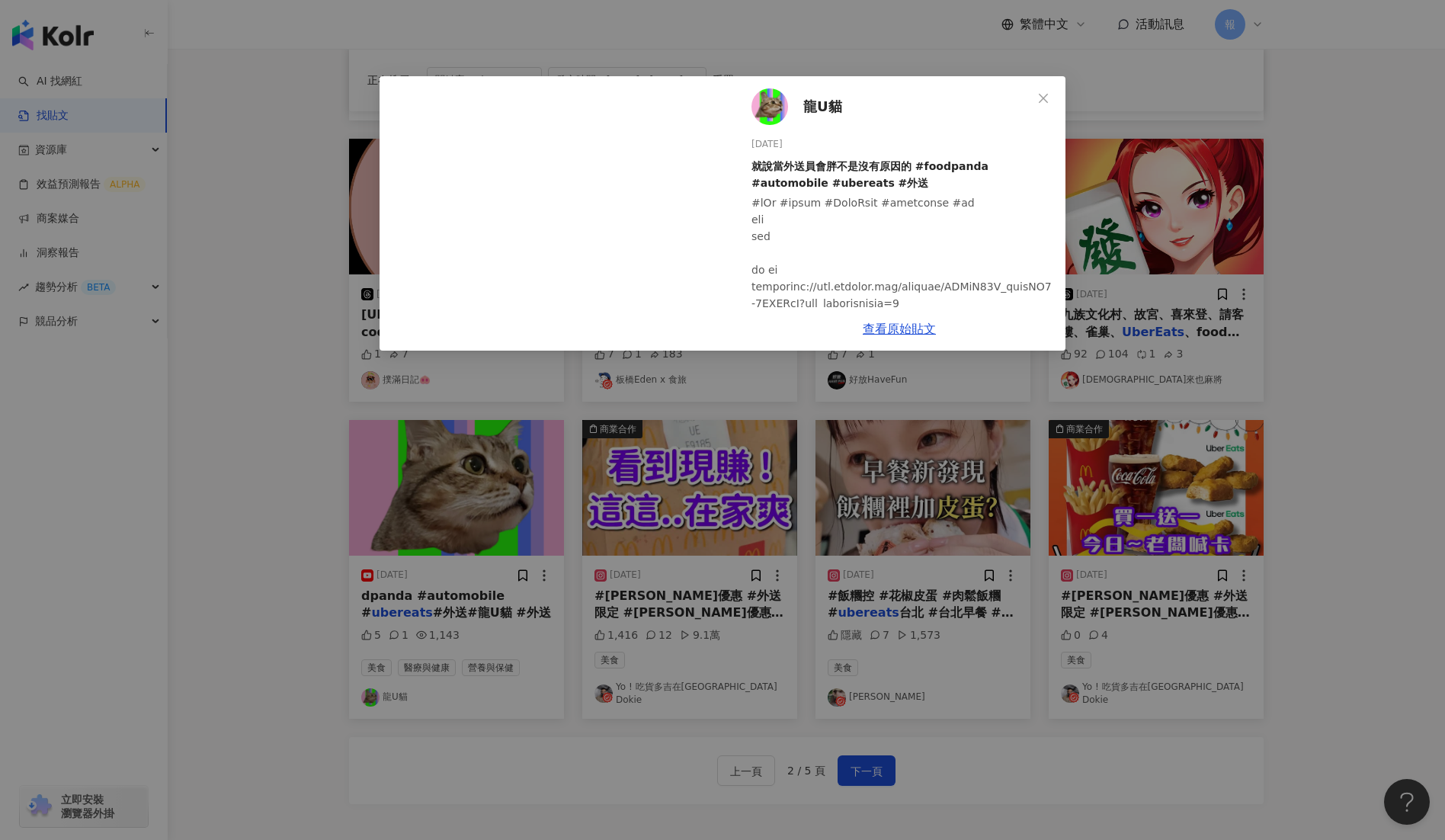
click at [244, 668] on div "龍U貓 2025/8/6 就說當外送員會胖不是沒有原因的 #foodpanda #automobile #ubereats #外送 5 1 1,143 查看原…" at bounding box center [722, 420] width 1445 height 840
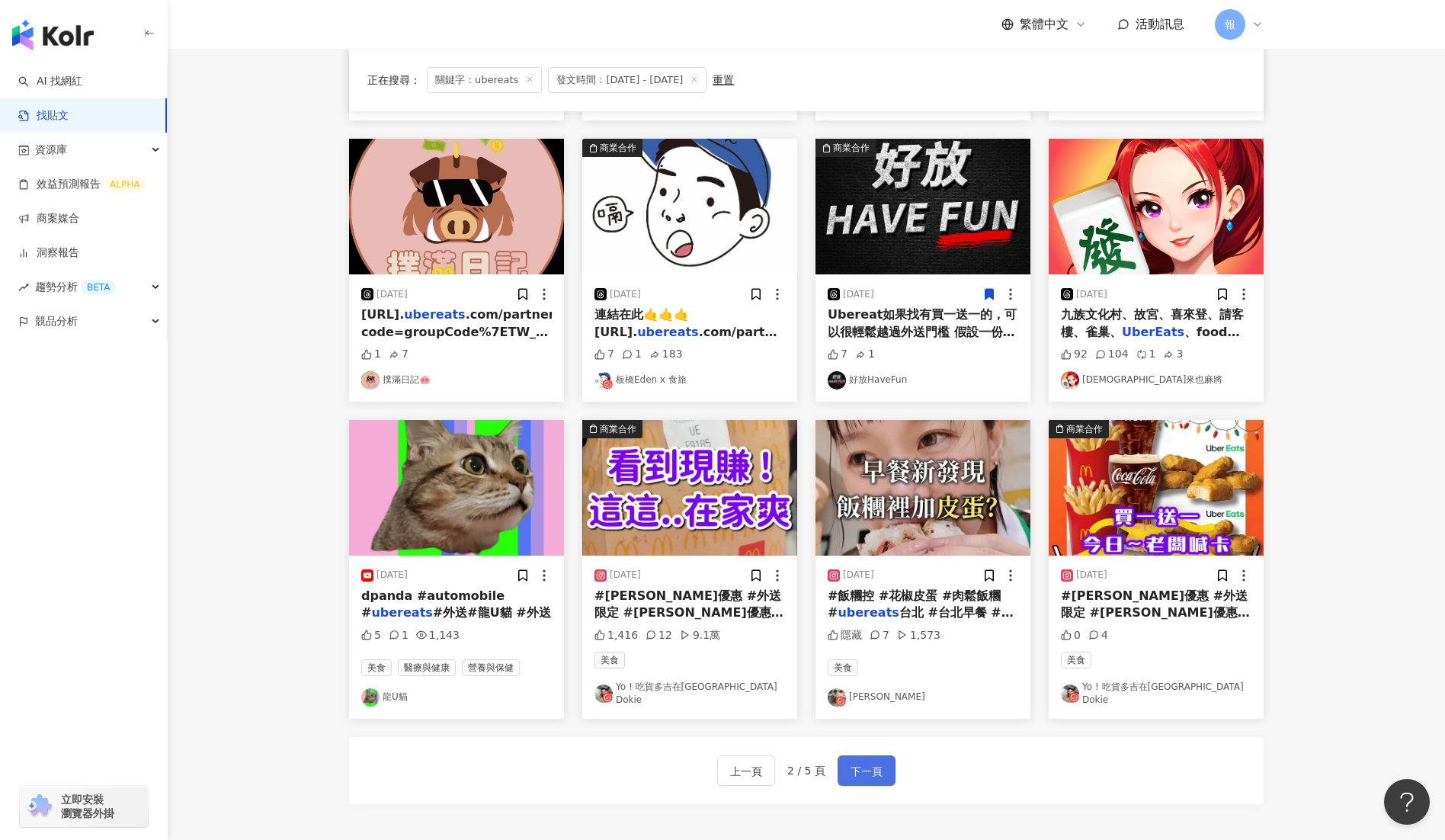
click at [874, 762] on span "下一頁" at bounding box center [867, 771] width 32 height 18
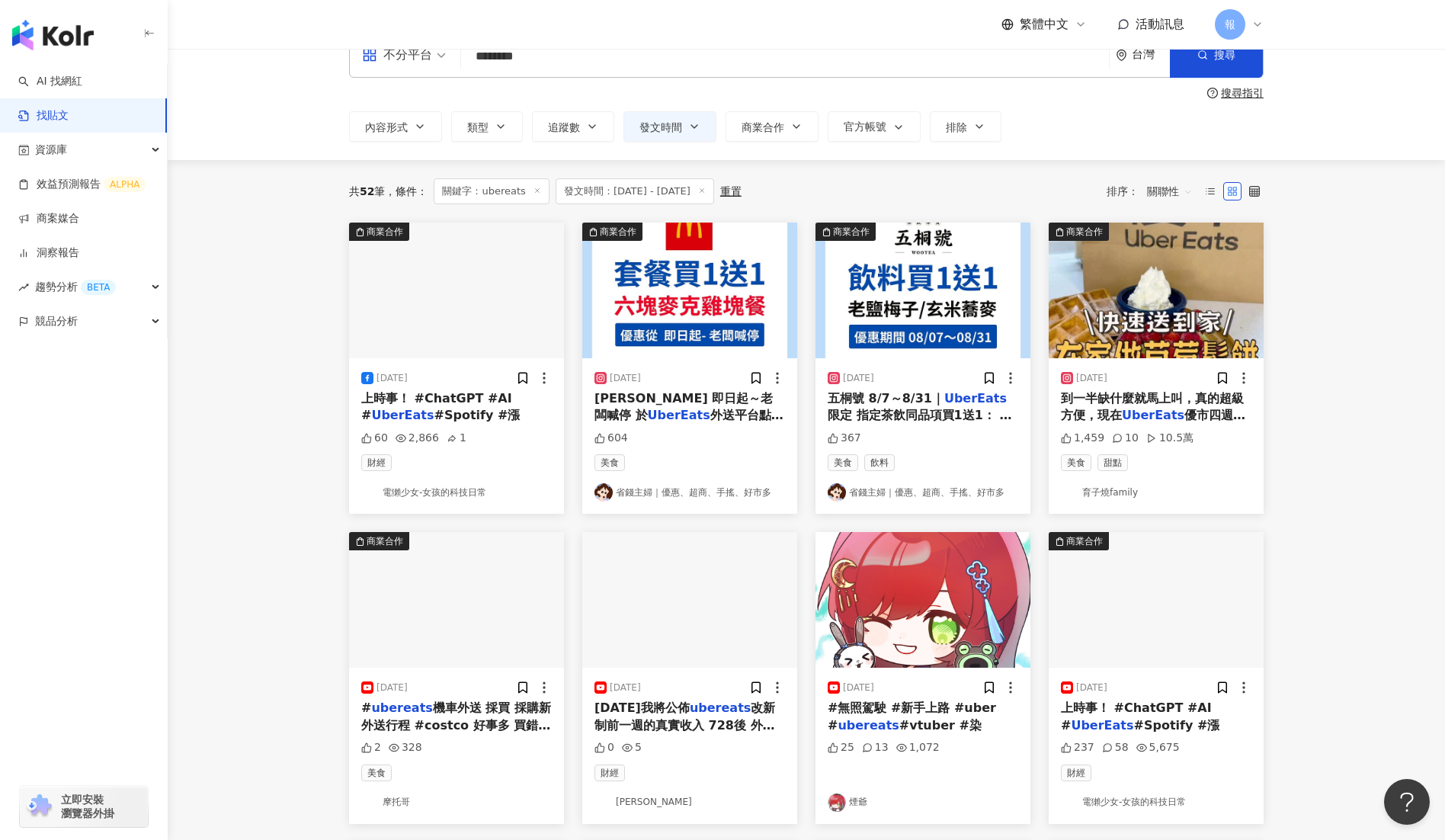
scroll to position [0, 0]
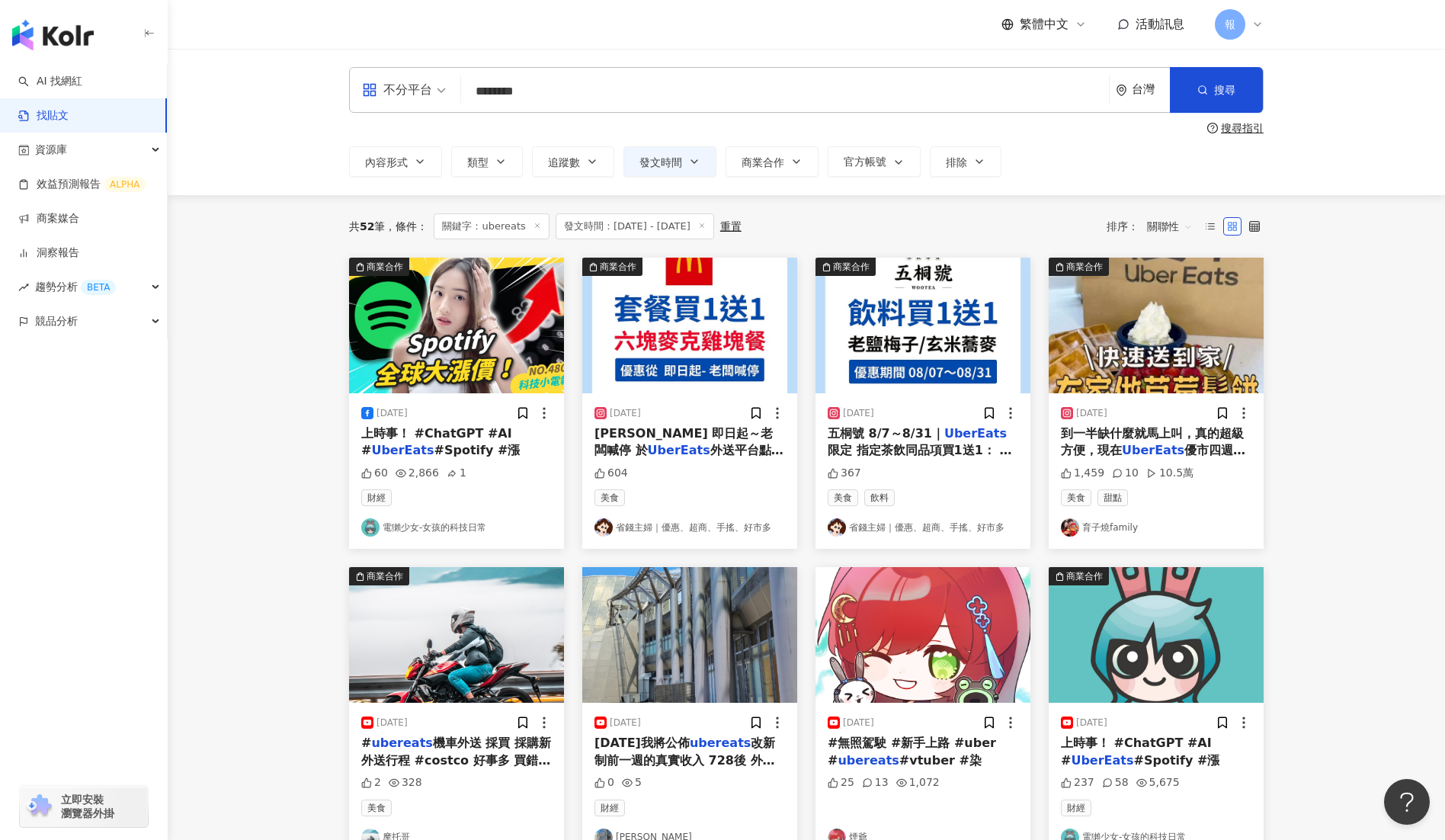
click at [692, 449] on span "外送平台點購「六塊麥克雞塊經典套餐」享買1送1，兩份$135優惠。 ⚠️注意事項 ❶菜單品項需出現買一送一標籤。 ❷庫存數量依各店為準。 更多優惠請追蹤🔍@m…" at bounding box center [689, 561] width 190 height 236
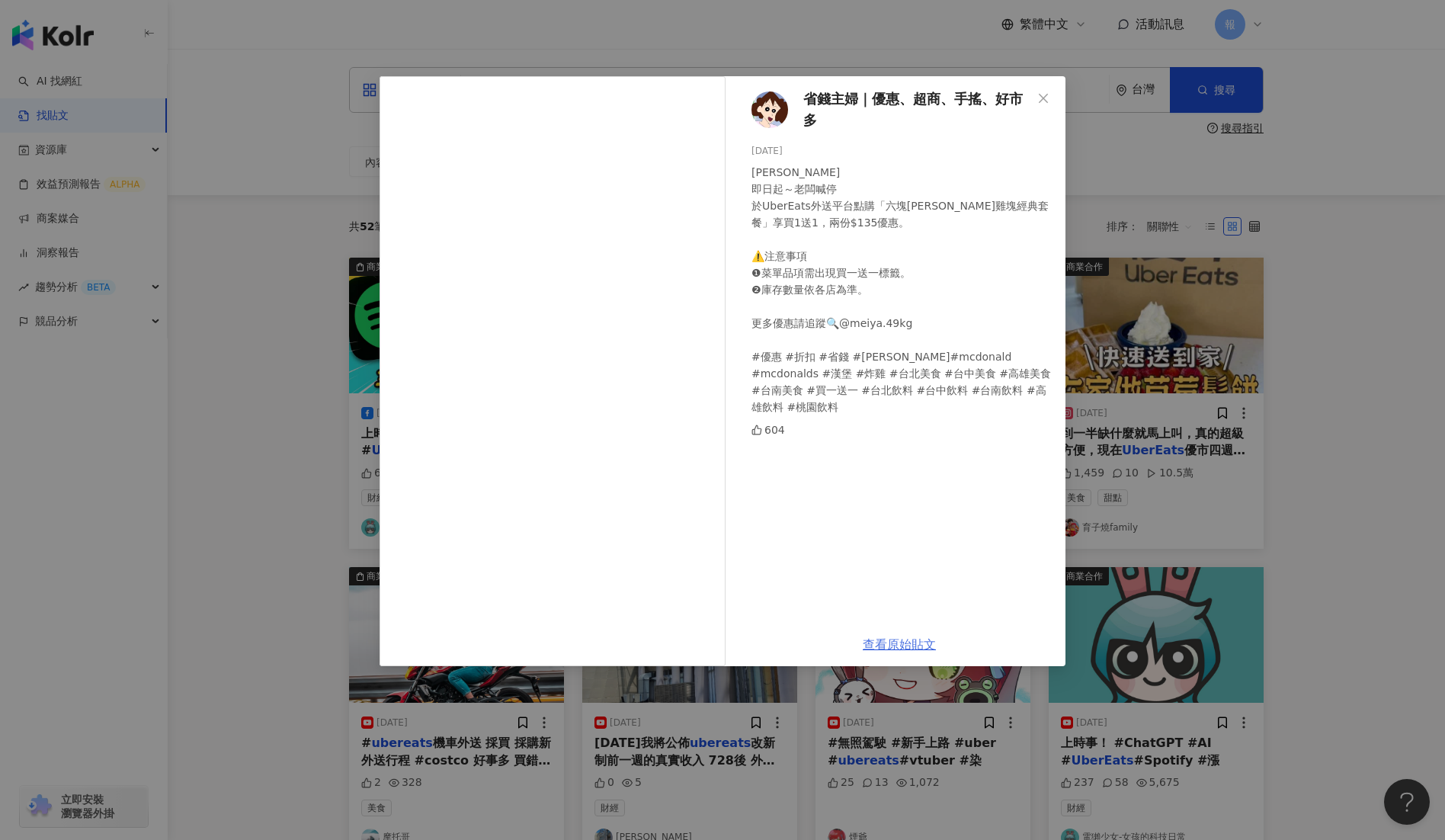
click at [911, 641] on link "查看原始貼文" at bounding box center [900, 644] width 73 height 14
click at [1279, 196] on div "省錢主婦｜優惠、超商、手搖、好市多 2025/8/14 麥當勞 即日起～老闆喊停 於UberEats外送平台點購「六塊麥克雞塊經典套餐」享買1送1，兩份$13…" at bounding box center [722, 420] width 1445 height 840
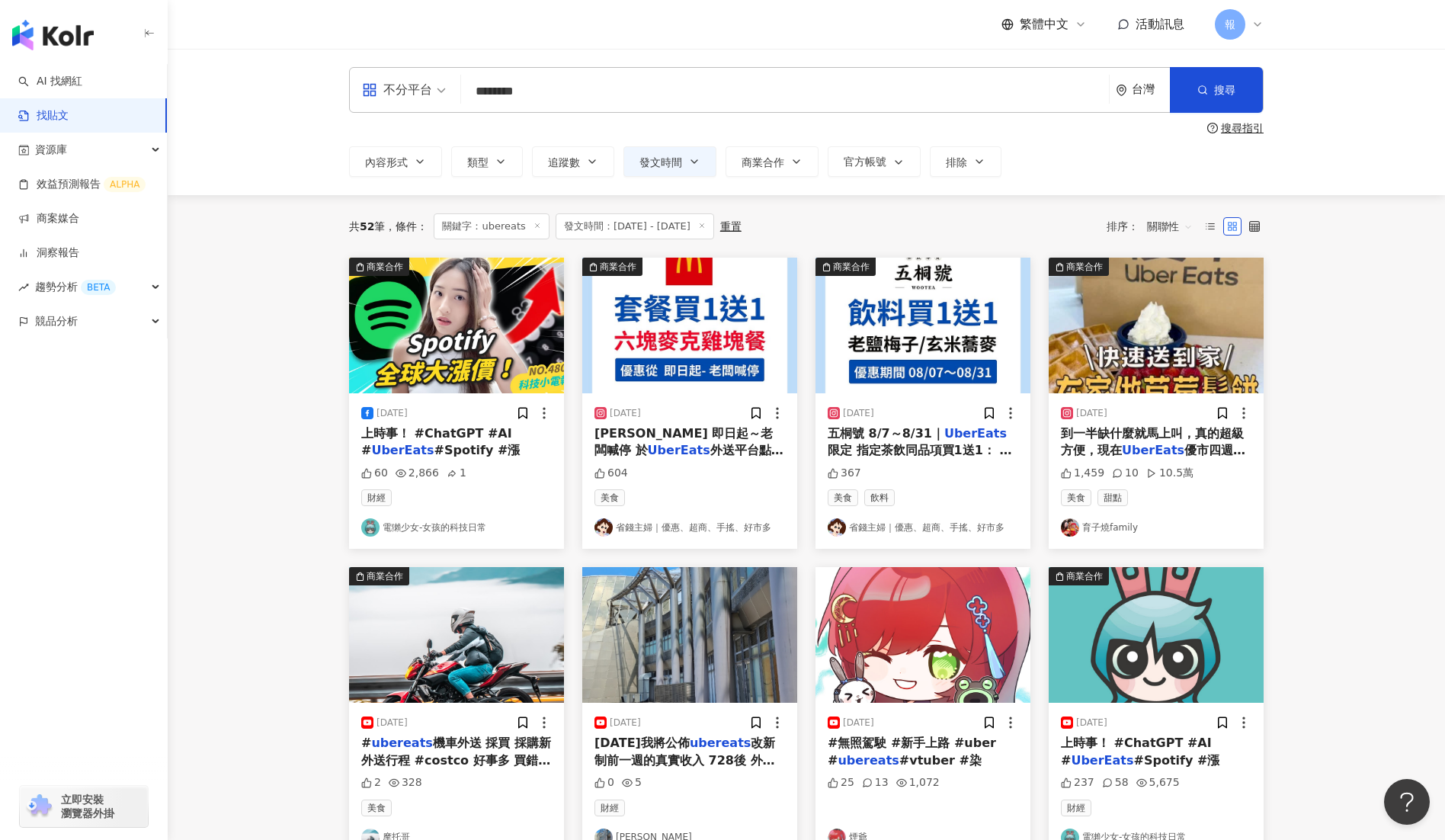
click at [894, 441] on div "五桐號 8/7～8/31｜ UberEats 限定 指定茶飲同品項買1送1： 老鹽梅子（中）/玄米蕎麥（中） ⚠️注意事項 ❶活動不併用任何行銷活動 ❷ 飲品…" at bounding box center [922, 442] width 190 height 34
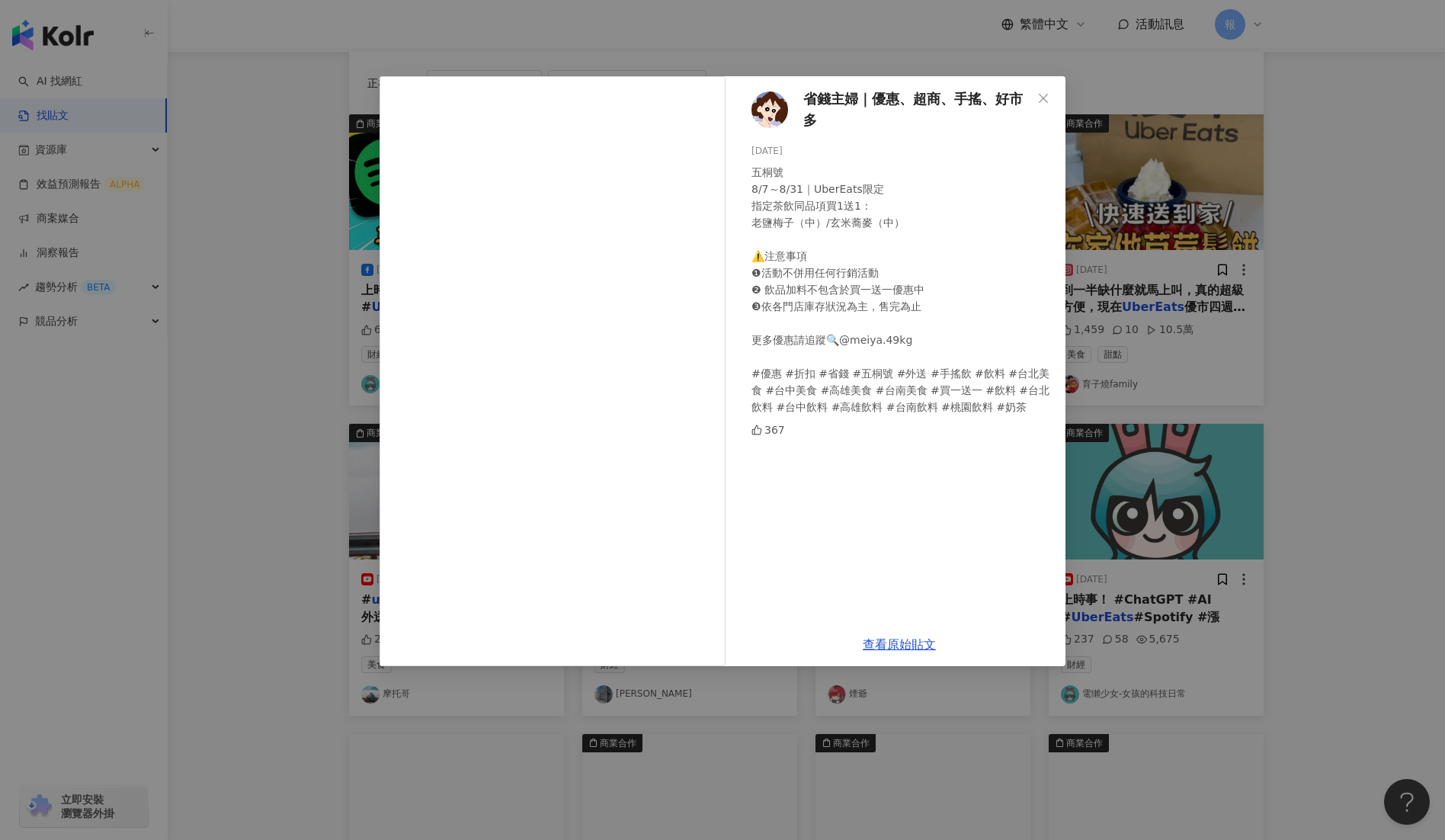
scroll to position [194, 0]
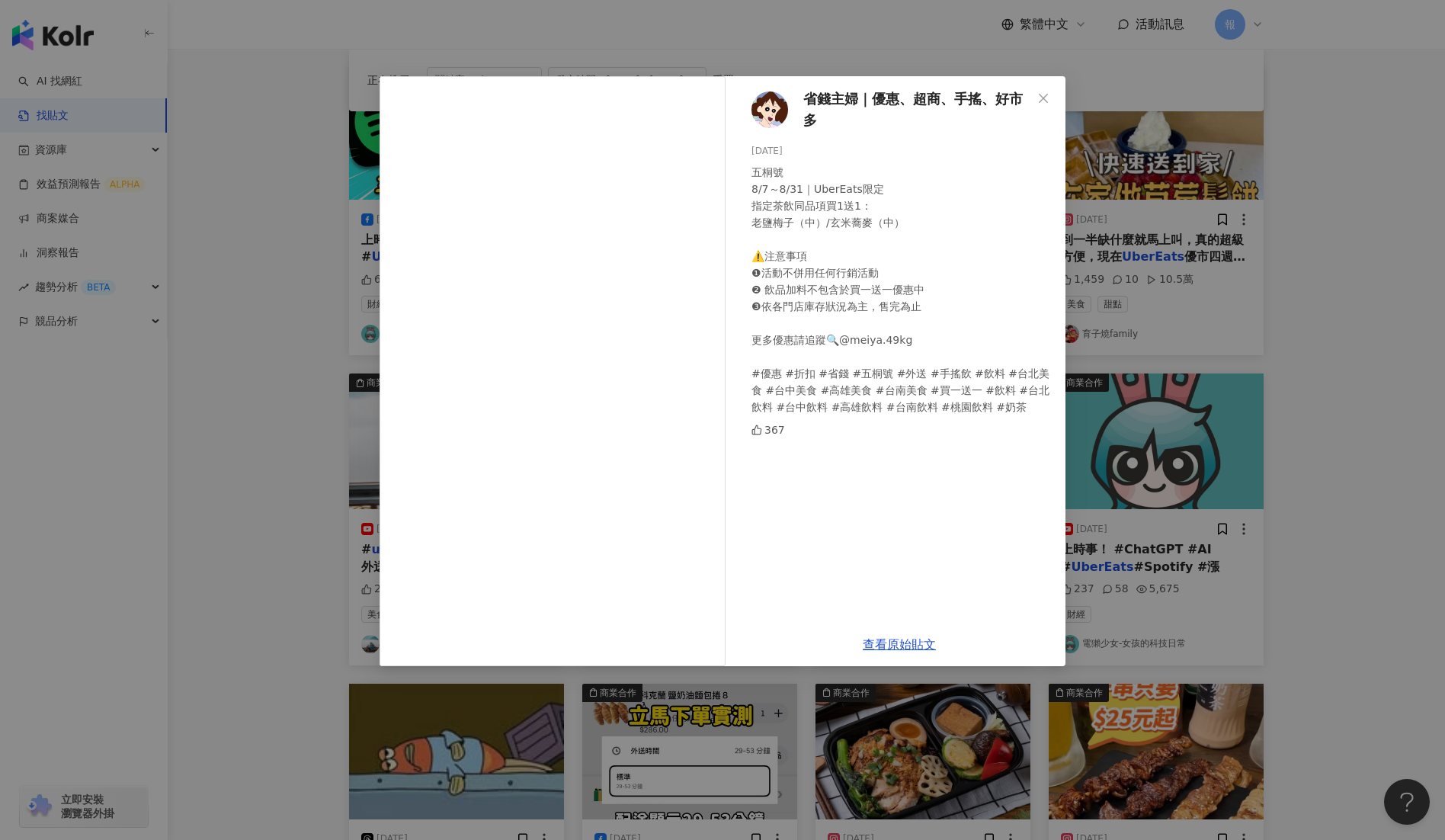
click at [912, 651] on div "查看原始貼文" at bounding box center [900, 644] width 332 height 44
click at [911, 645] on link "查看原始貼文" at bounding box center [900, 644] width 73 height 14
click at [1325, 287] on div "省錢主婦｜優惠、超商、手搖、好市多 2025/8/10 五桐號 8/7～8/31｜UberEats限定 指定茶飲同品項買1送1： 老鹽梅子（中）/玄米蕎麥（中…" at bounding box center [722, 420] width 1445 height 840
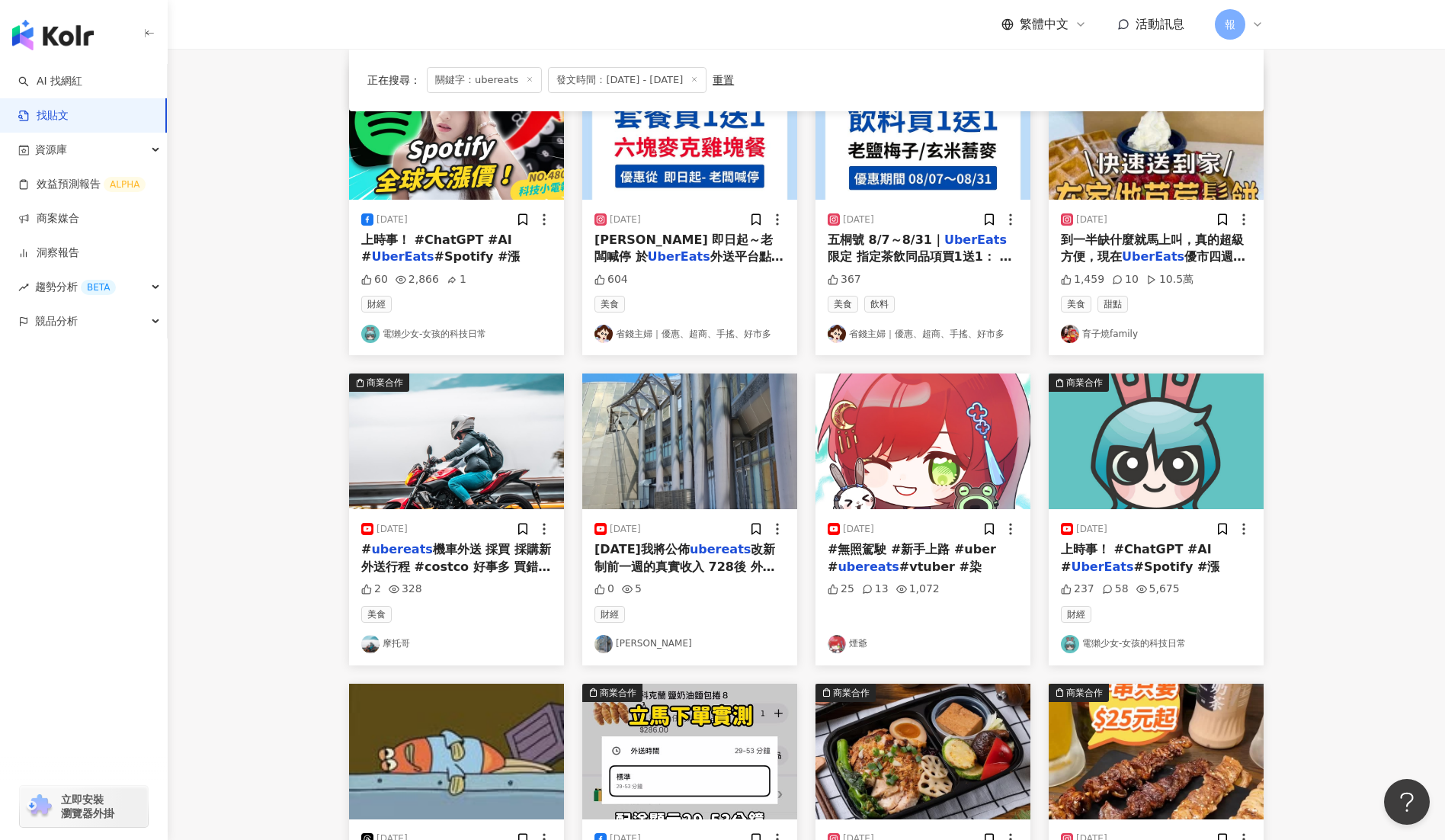
click at [1196, 256] on span "優市四週年拉👏在8/2" at bounding box center [1153, 265] width 184 height 31
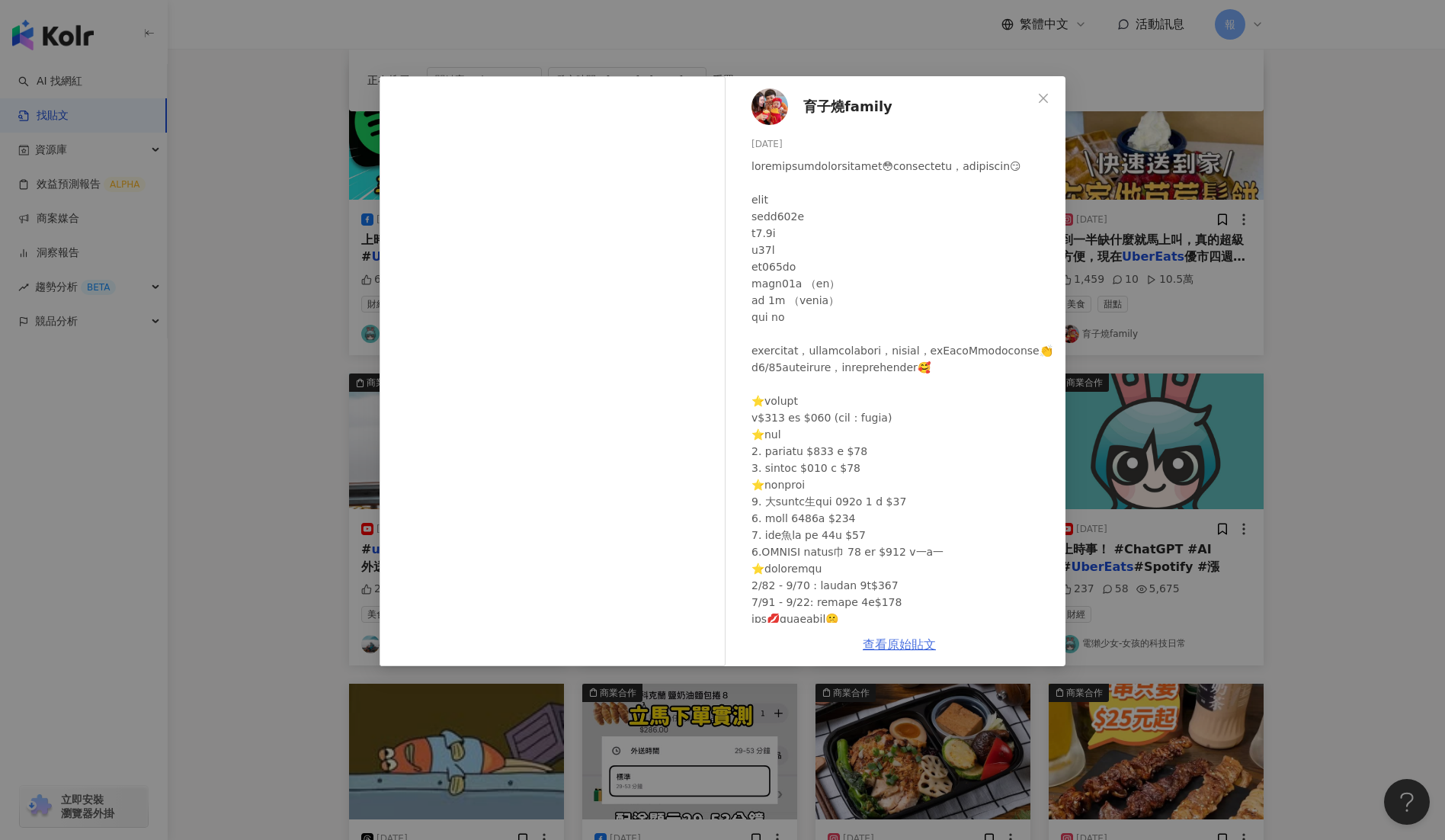
click at [916, 645] on link "查看原始貼文" at bounding box center [900, 644] width 73 height 14
click at [222, 377] on div "育子燒family 2025/8/15 1,459 10 10.5萬 查看原始貼文" at bounding box center [722, 420] width 1445 height 840
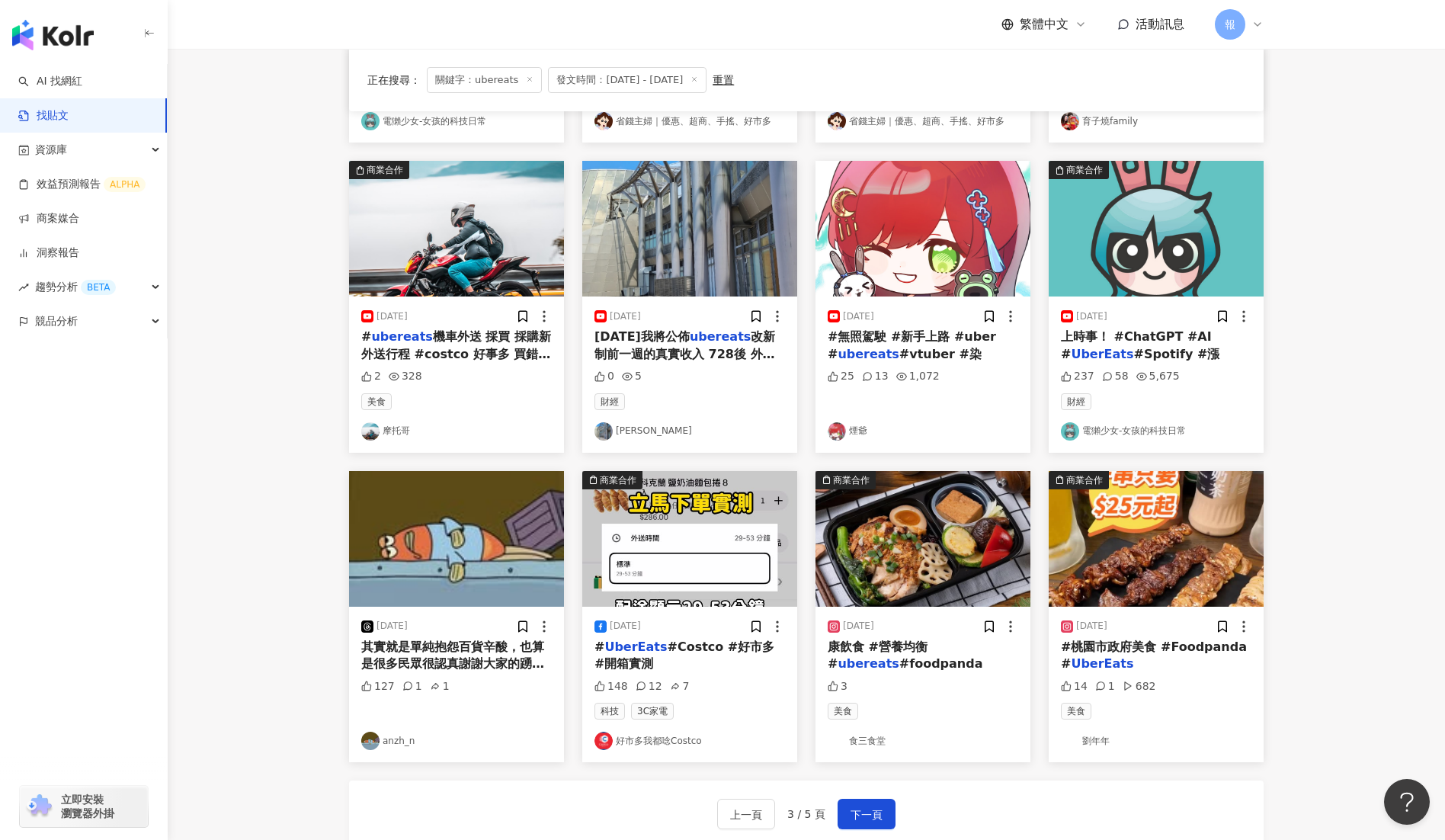
scroll to position [460, 0]
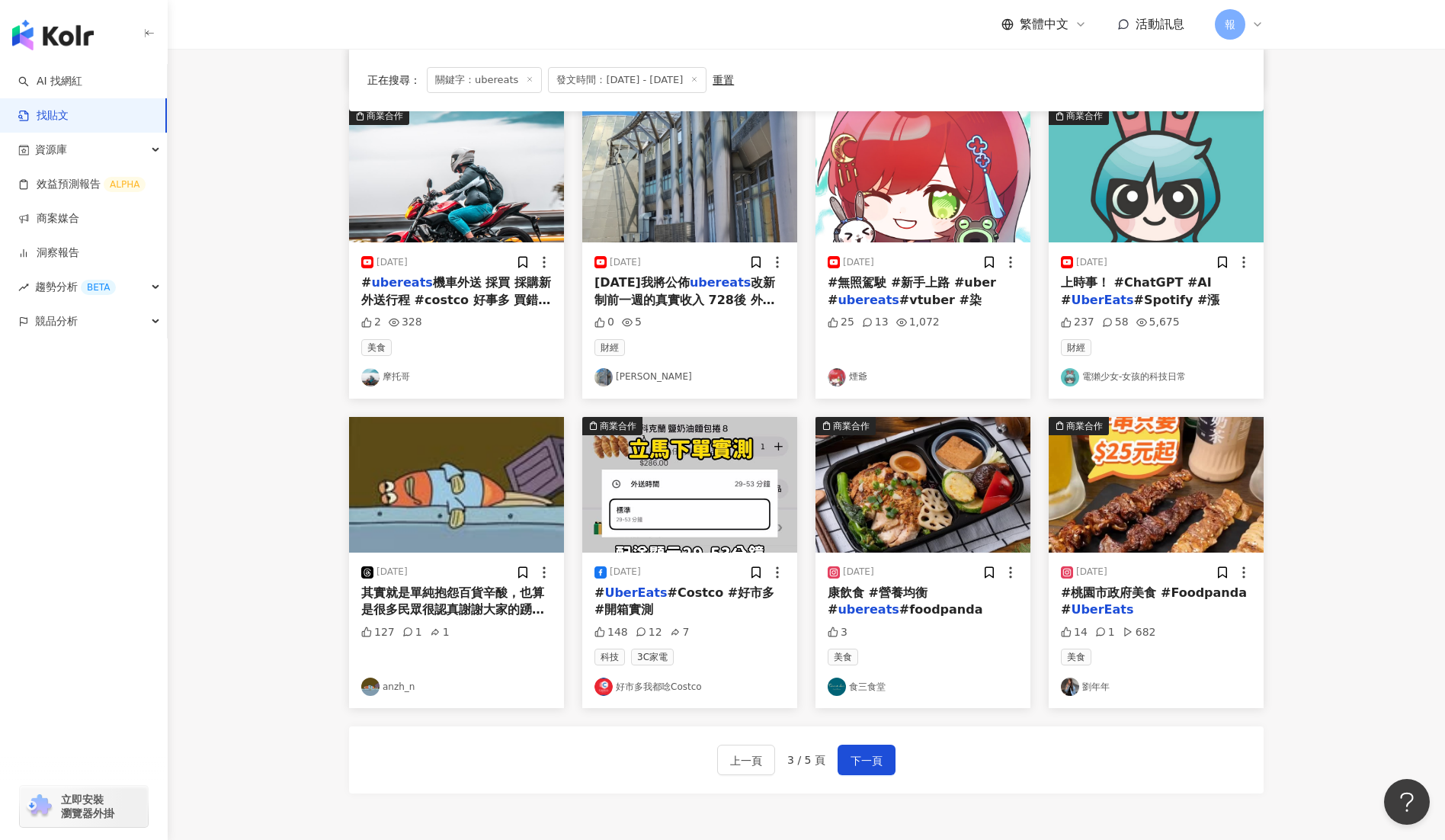
click at [635, 595] on mark "UberEats" at bounding box center [635, 592] width 63 height 14
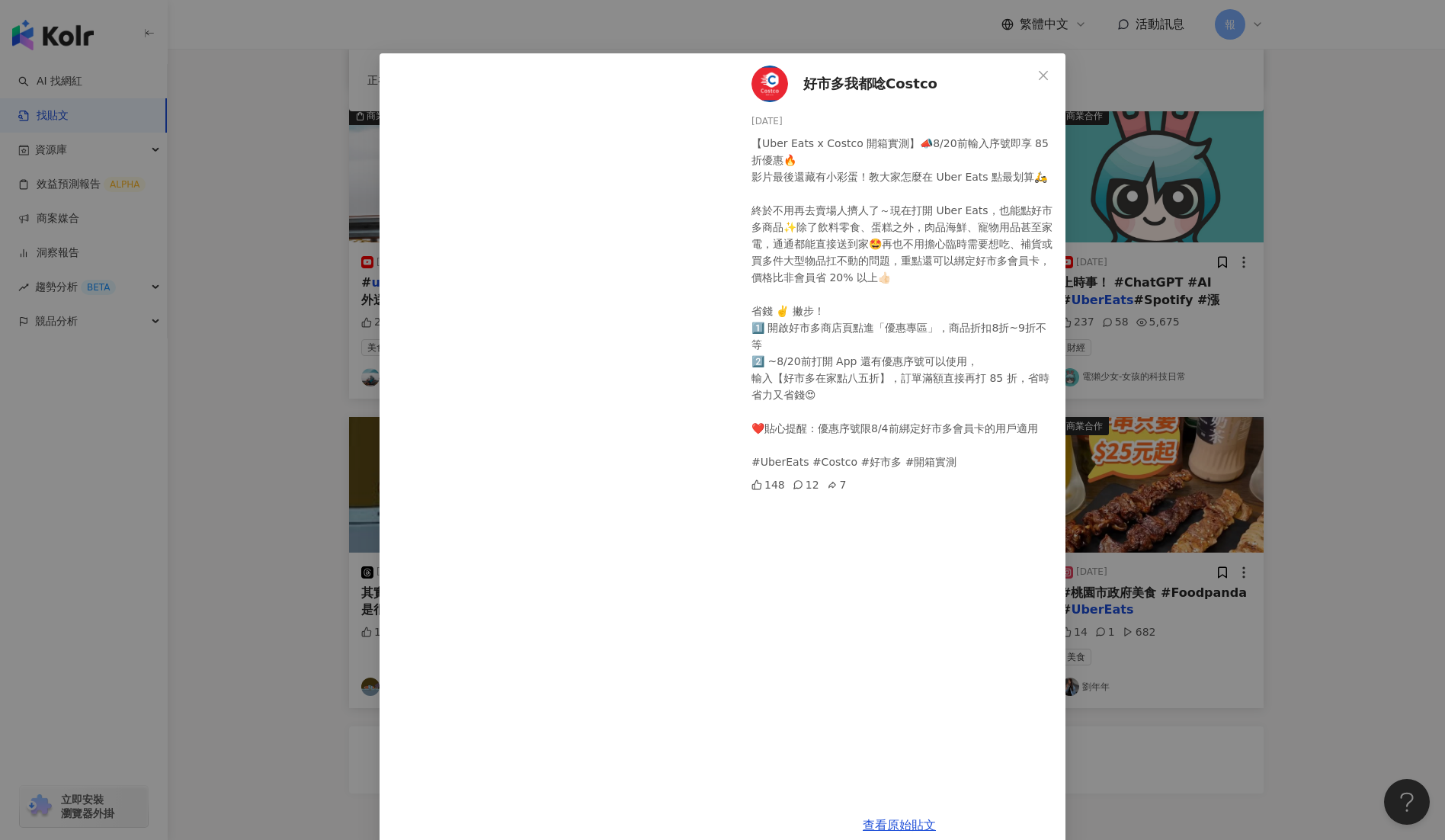
scroll to position [47, 0]
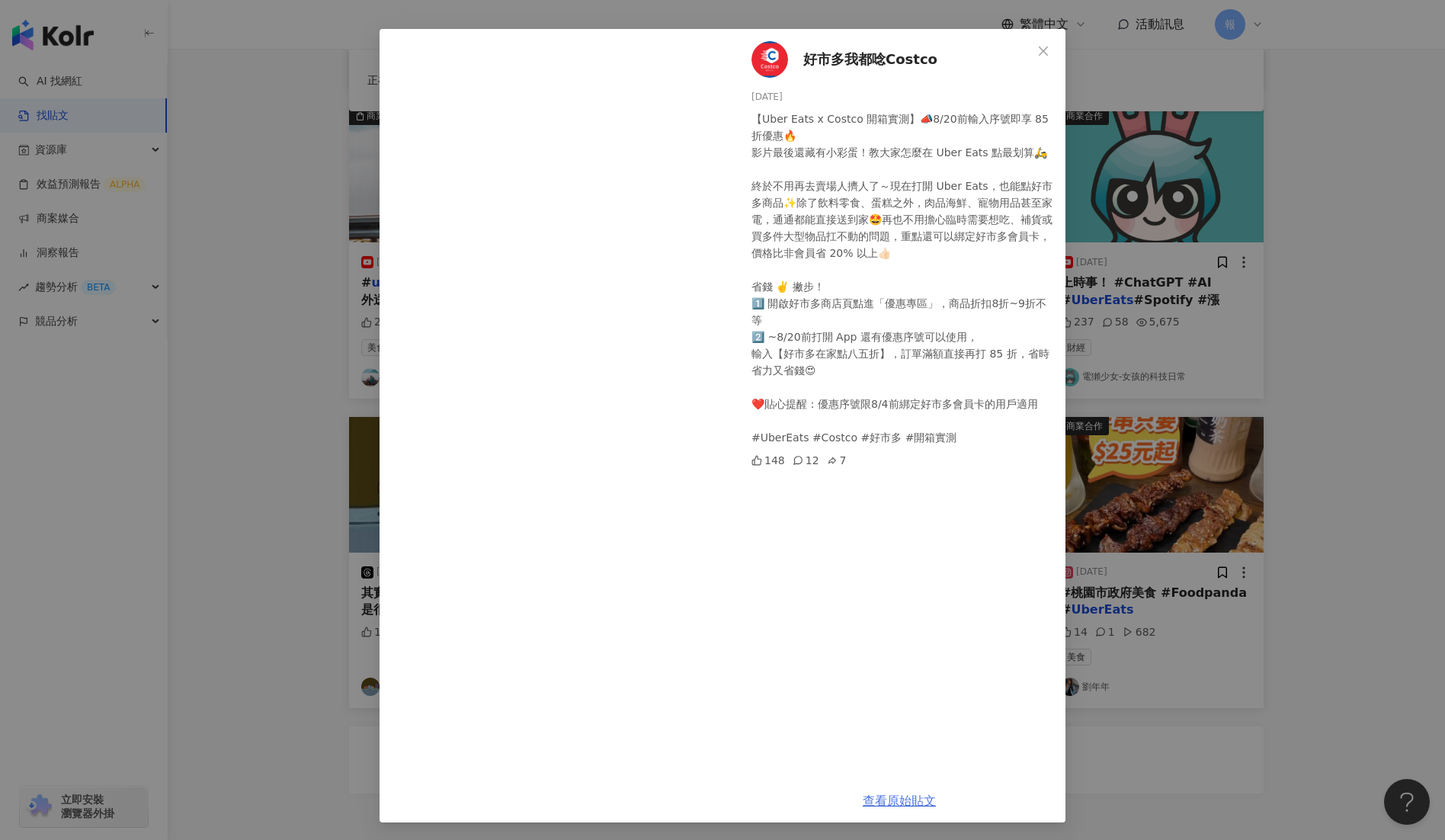
click at [909, 794] on link "查看原始貼文" at bounding box center [900, 801] width 73 height 14
click at [1281, 786] on div "好市多我都唸Costco 2025/8/11 【Uber Eats x Costco 開箱實測】📣8/20前輸入序號即享 85 折優惠🔥 影片最後還藏有小彩蛋…" at bounding box center [722, 420] width 1445 height 840
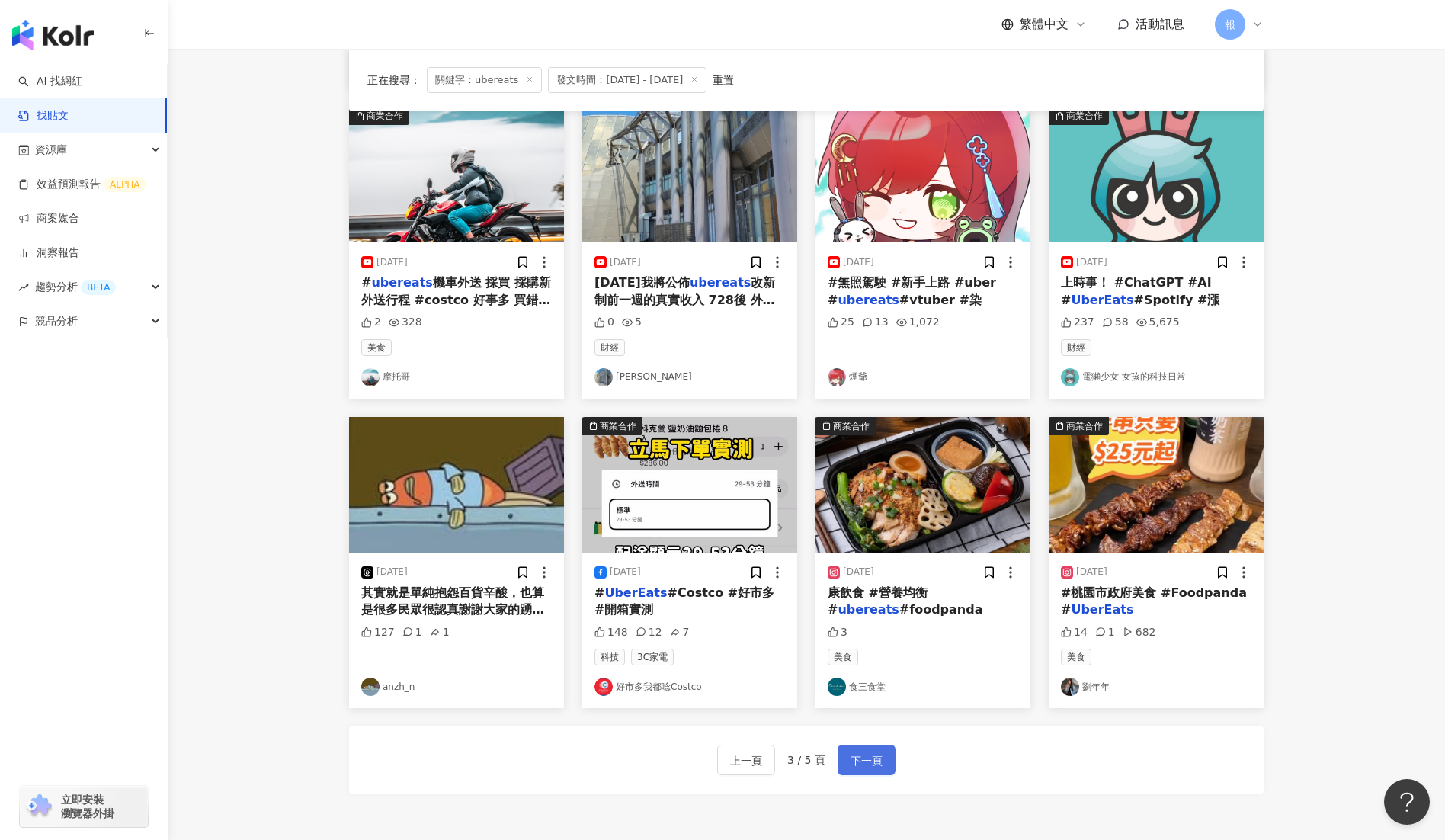
click at [879, 756] on span "下一頁" at bounding box center [867, 760] width 32 height 18
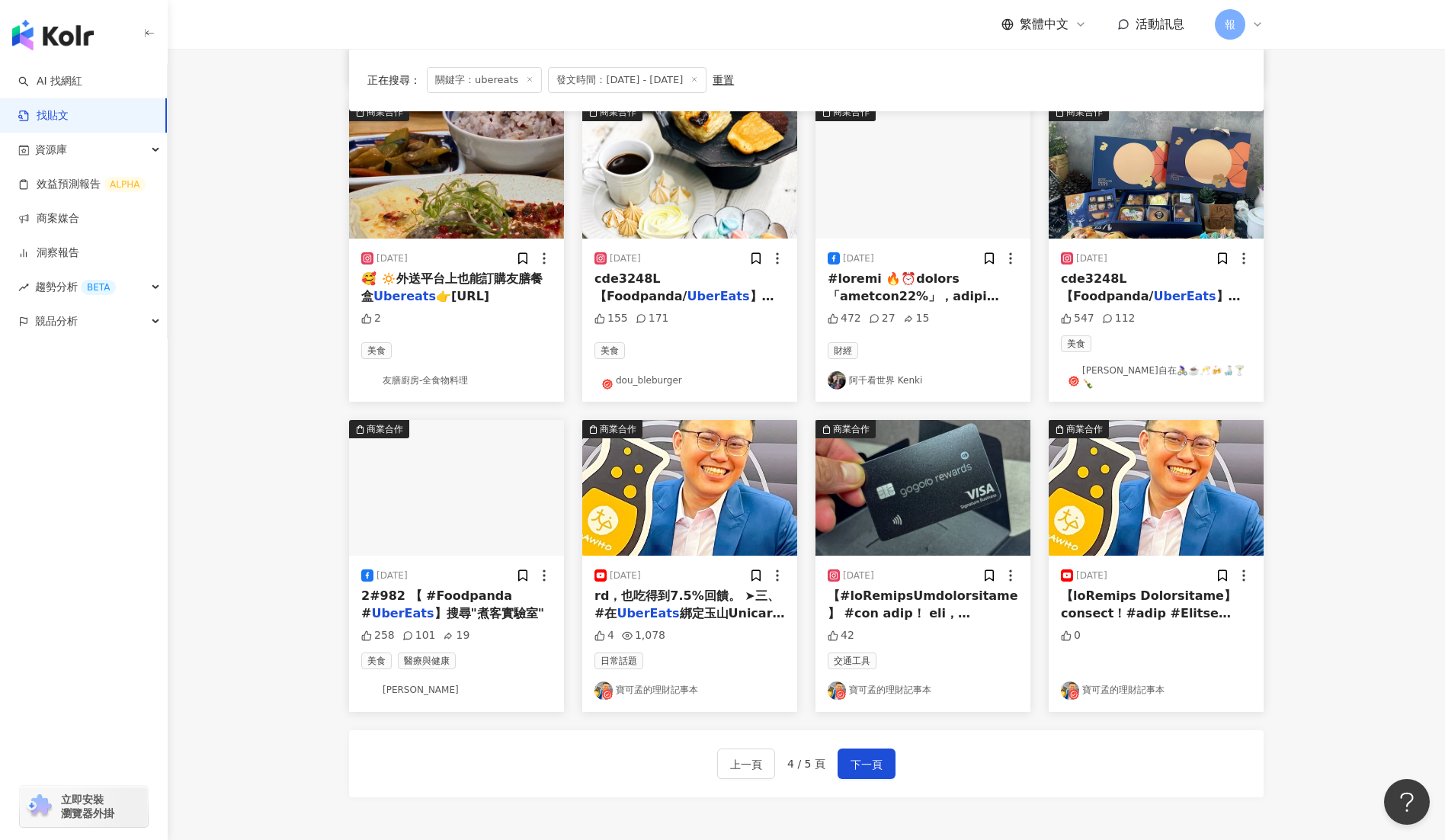
scroll to position [0, 0]
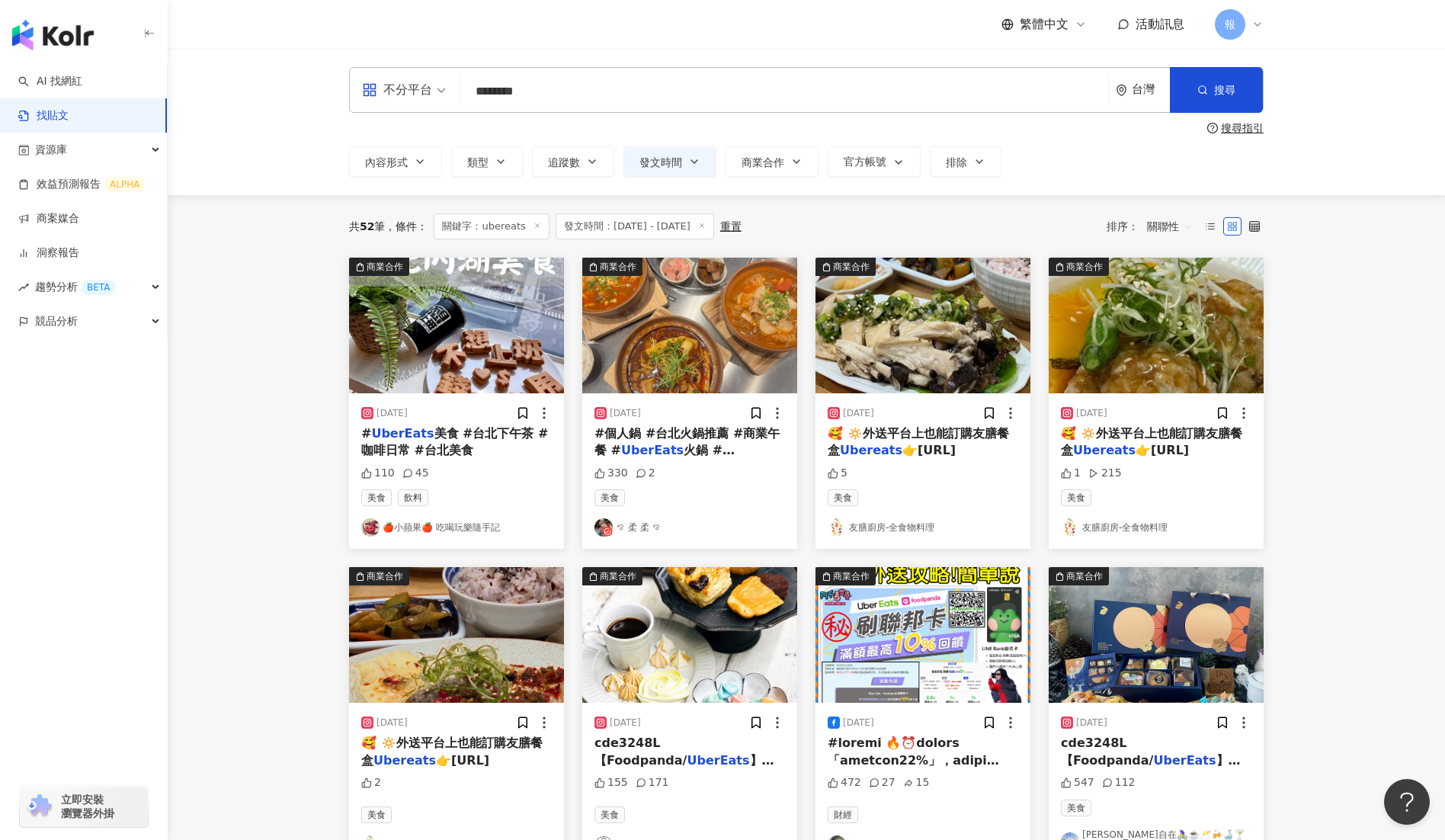
click at [431, 439] on span "美食 #台北下午茶 #咖啡日常 #台北美食" at bounding box center [454, 441] width 187 height 31
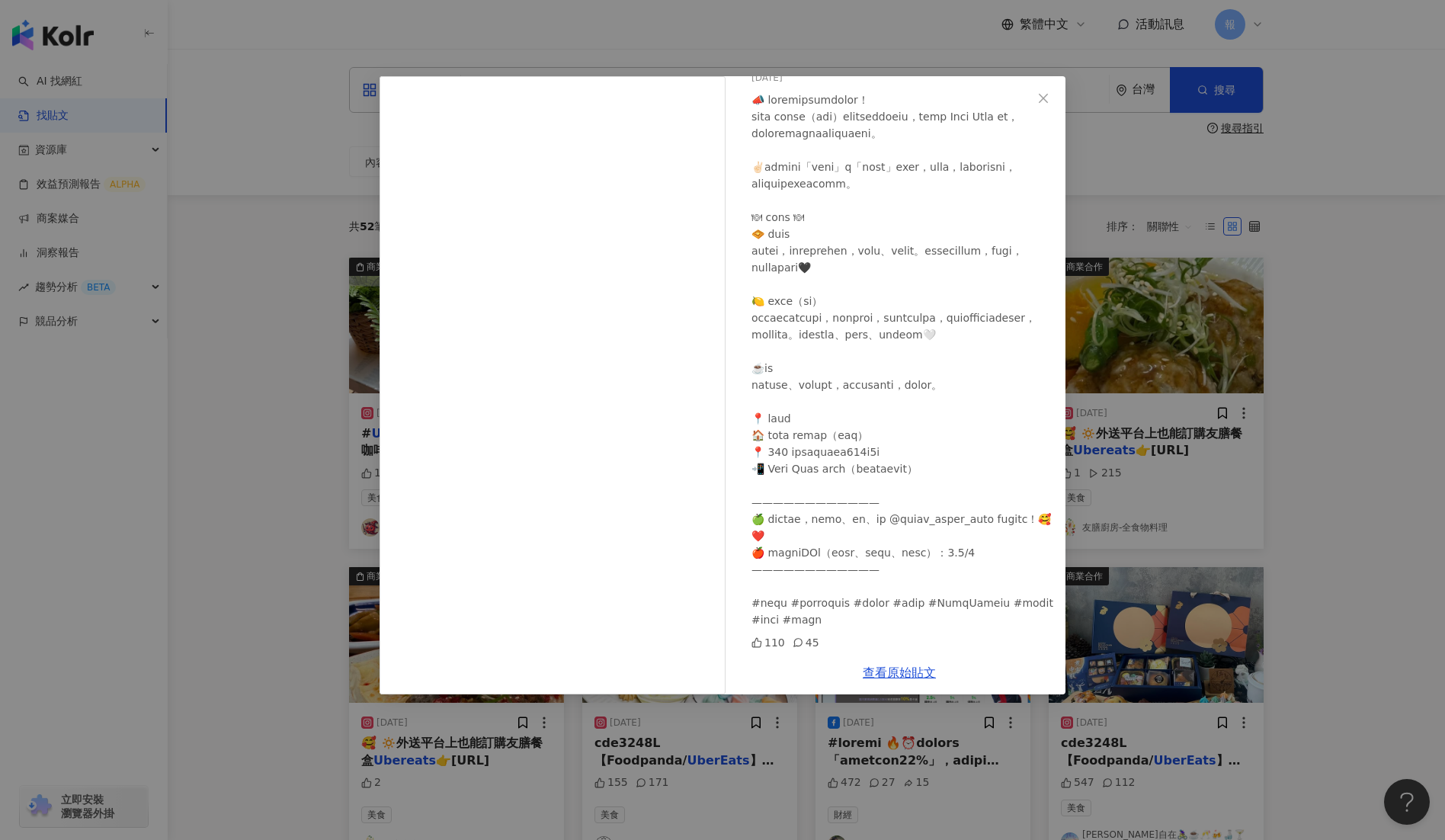
scroll to position [206, 0]
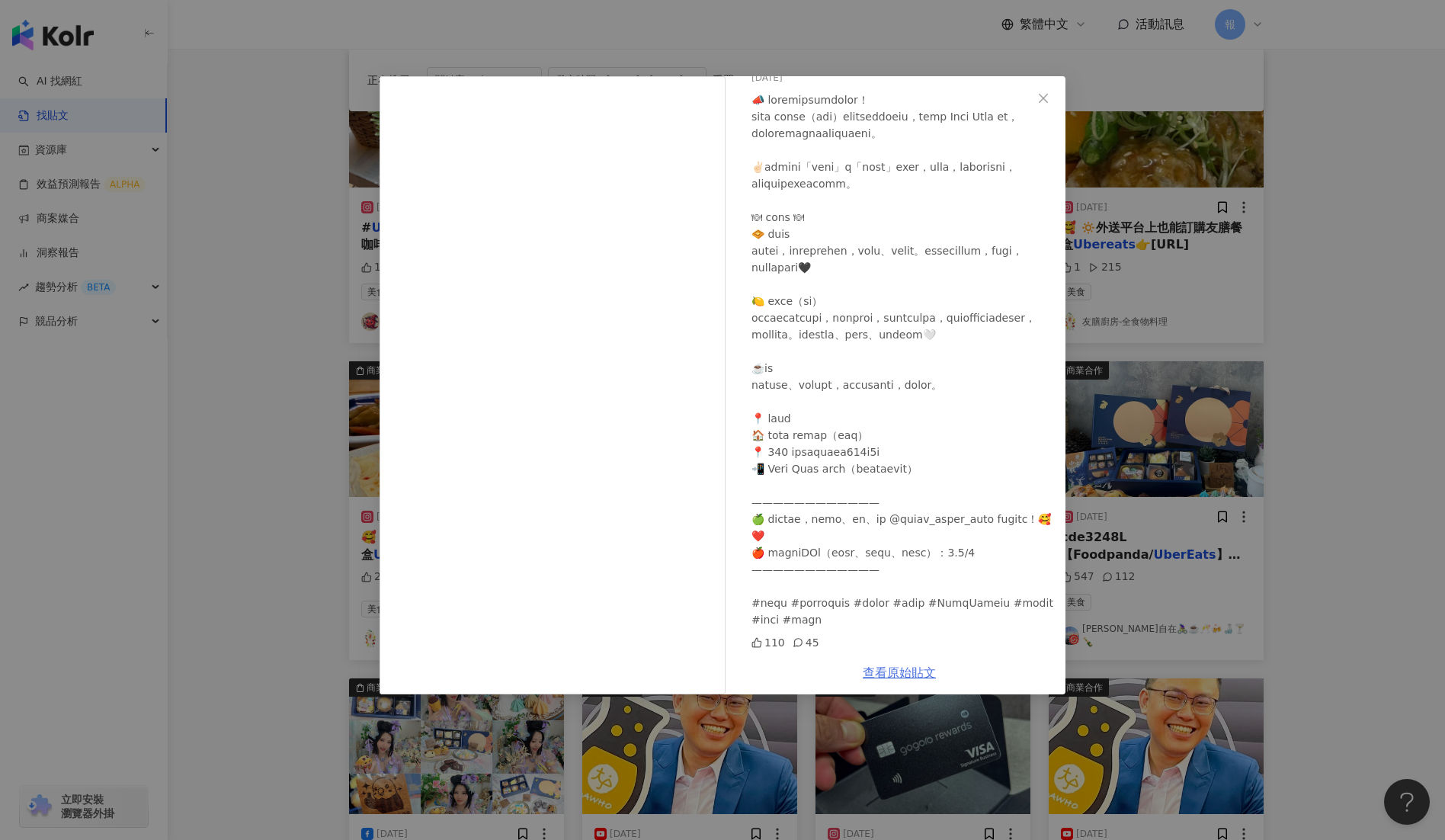
click at [894, 672] on link "查看原始貼文" at bounding box center [900, 673] width 73 height 14
click at [257, 428] on div "🍎小蘋果🍎 吃喝玩樂隨手記 2025/8/11 110 45 查看原始貼文" at bounding box center [722, 420] width 1445 height 840
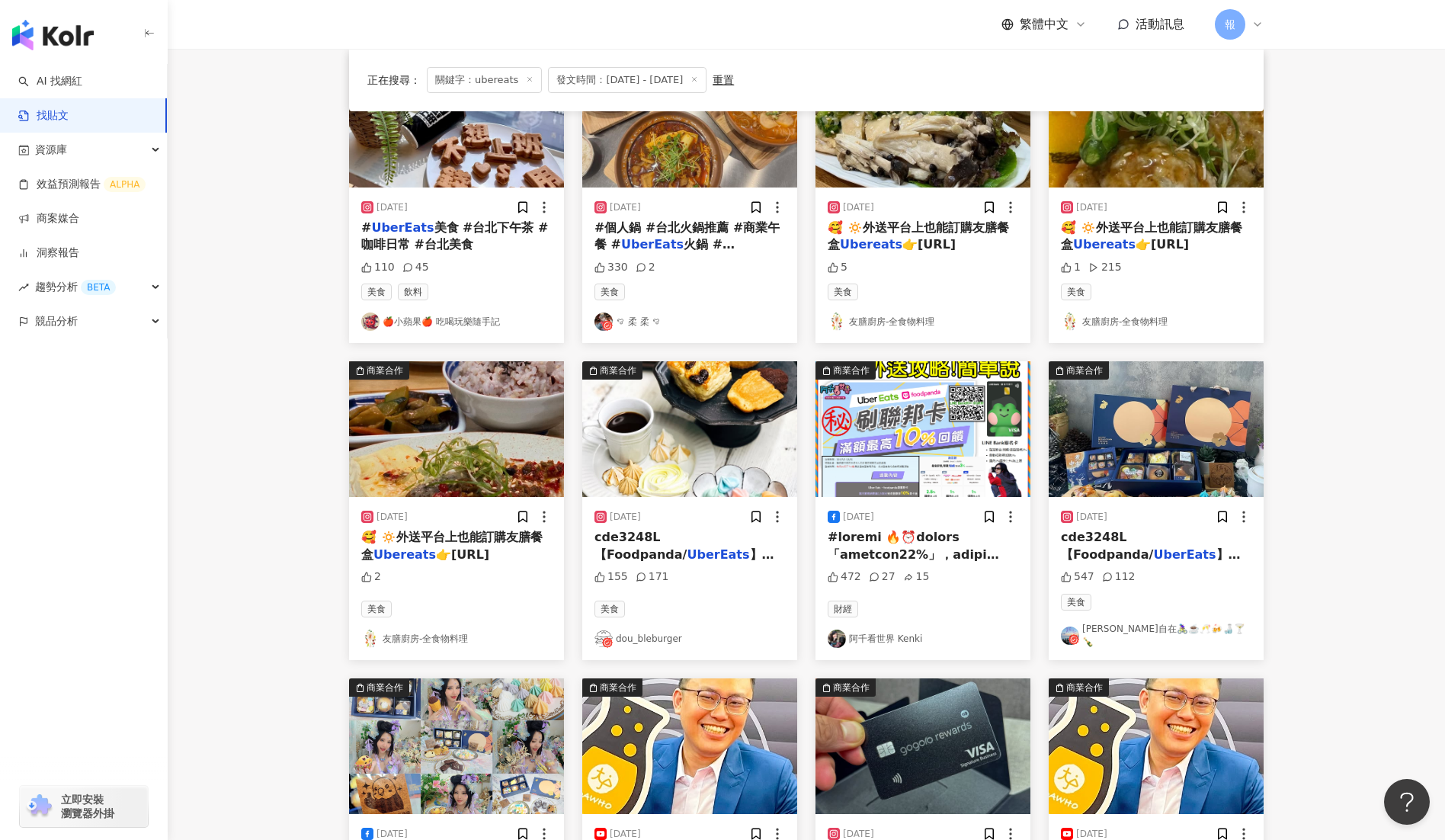
click at [651, 246] on mark "UberEats" at bounding box center [652, 244] width 63 height 14
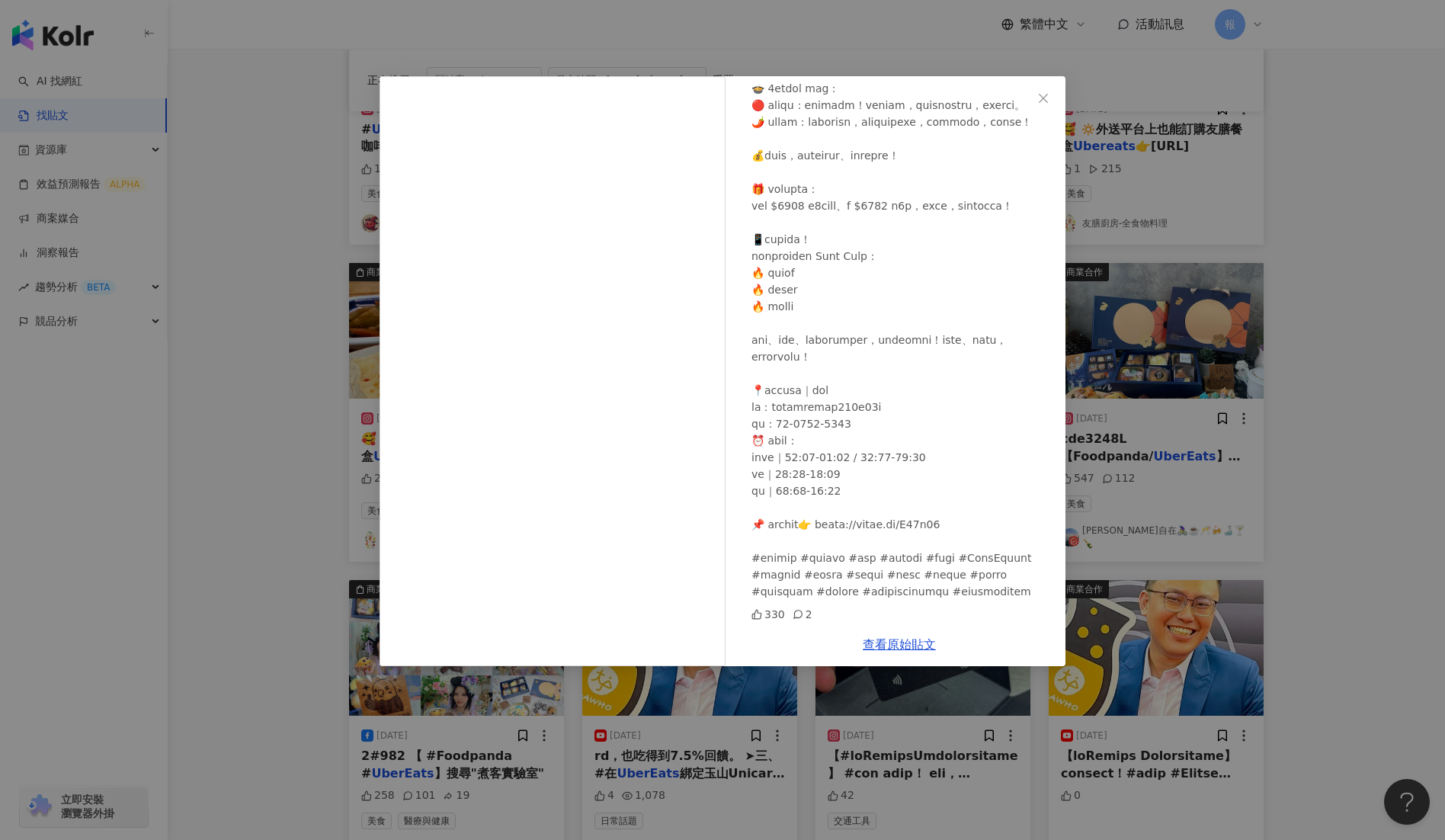
scroll to position [391, 0]
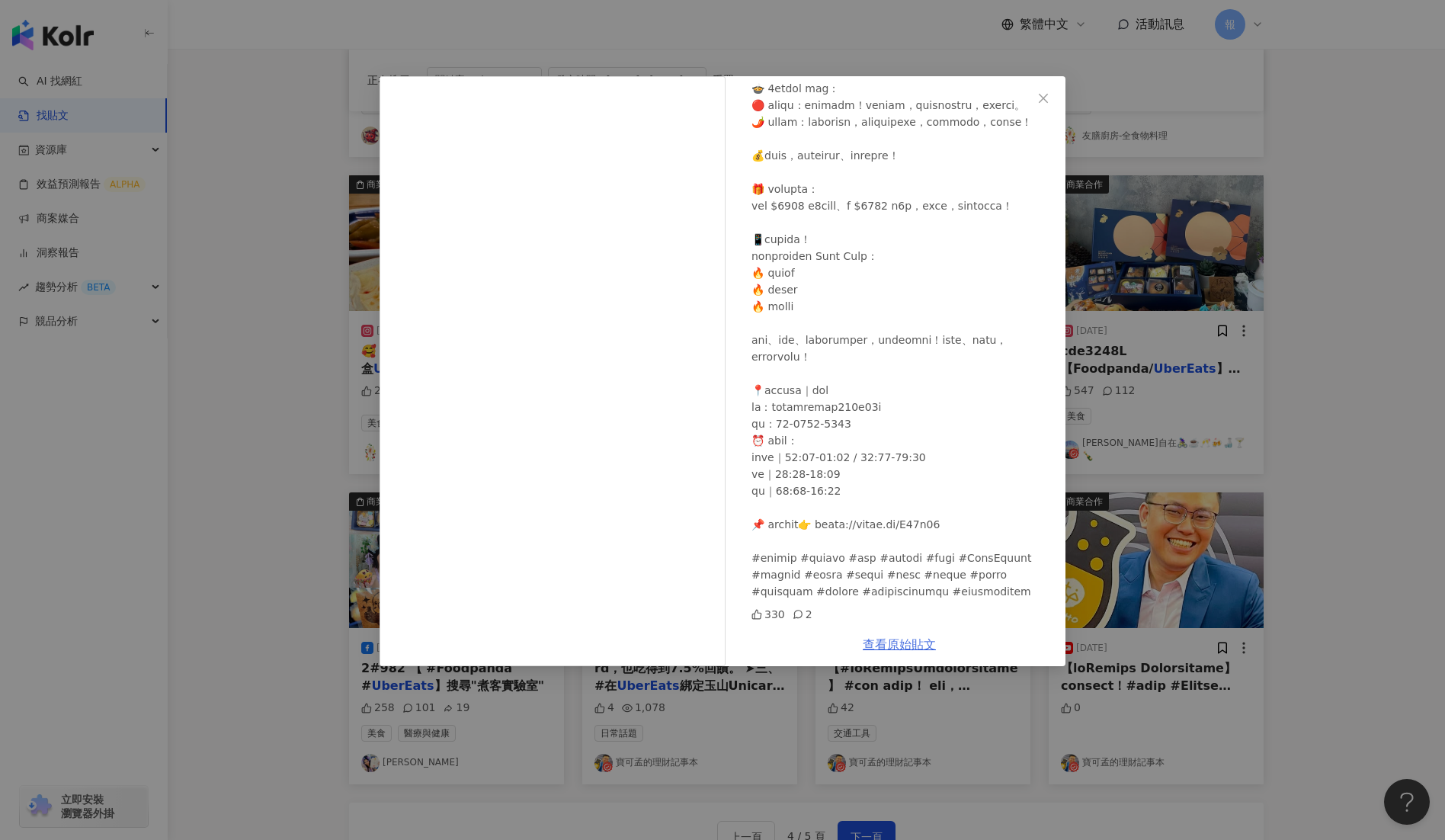
click at [911, 642] on link "查看原始貼文" at bounding box center [900, 644] width 73 height 14
click at [281, 354] on div "ꨄ 柔 柔 ꨄ 2025/8/5 330 2 查看原始貼文" at bounding box center [722, 420] width 1445 height 840
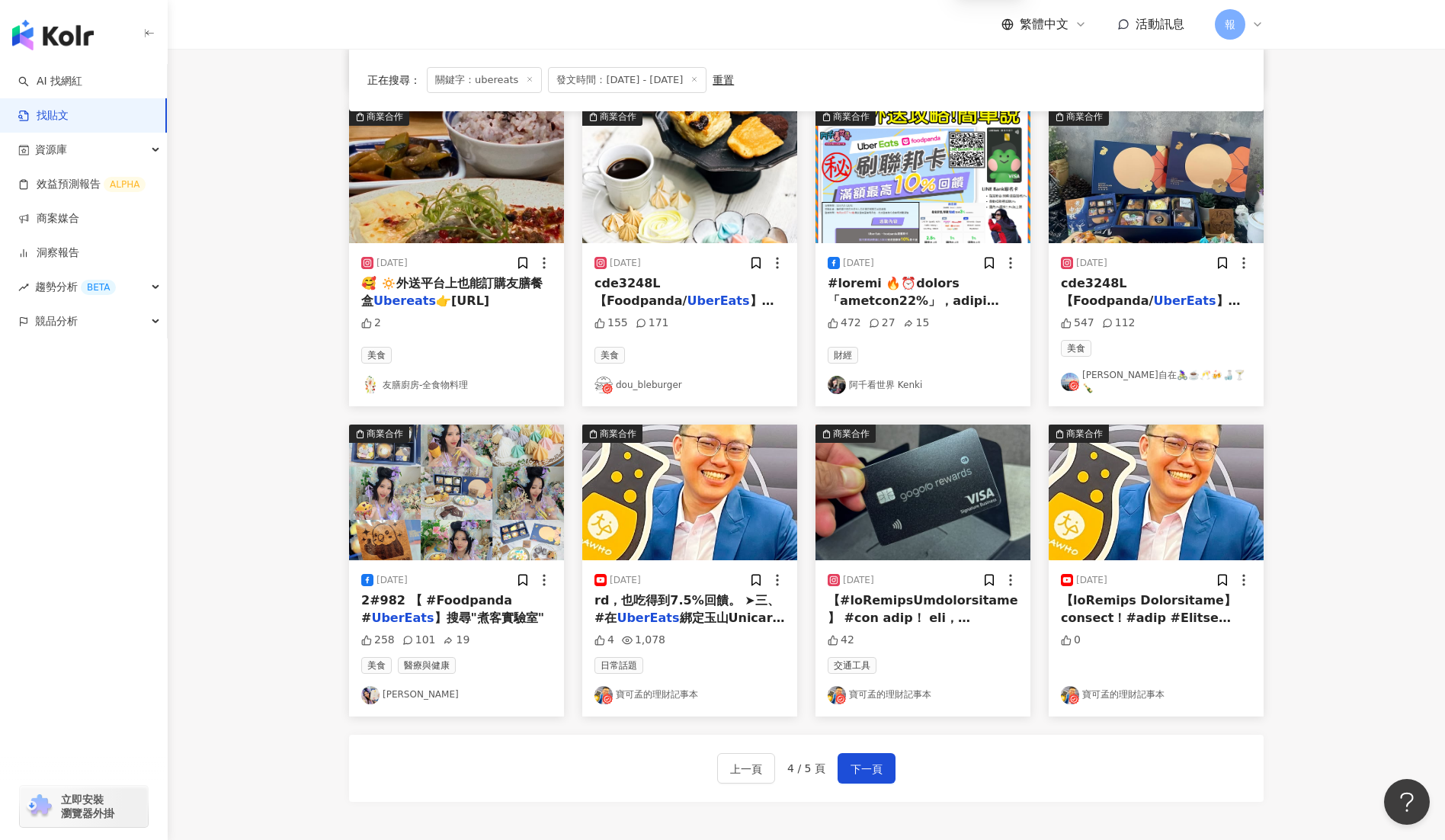
scroll to position [462, 0]
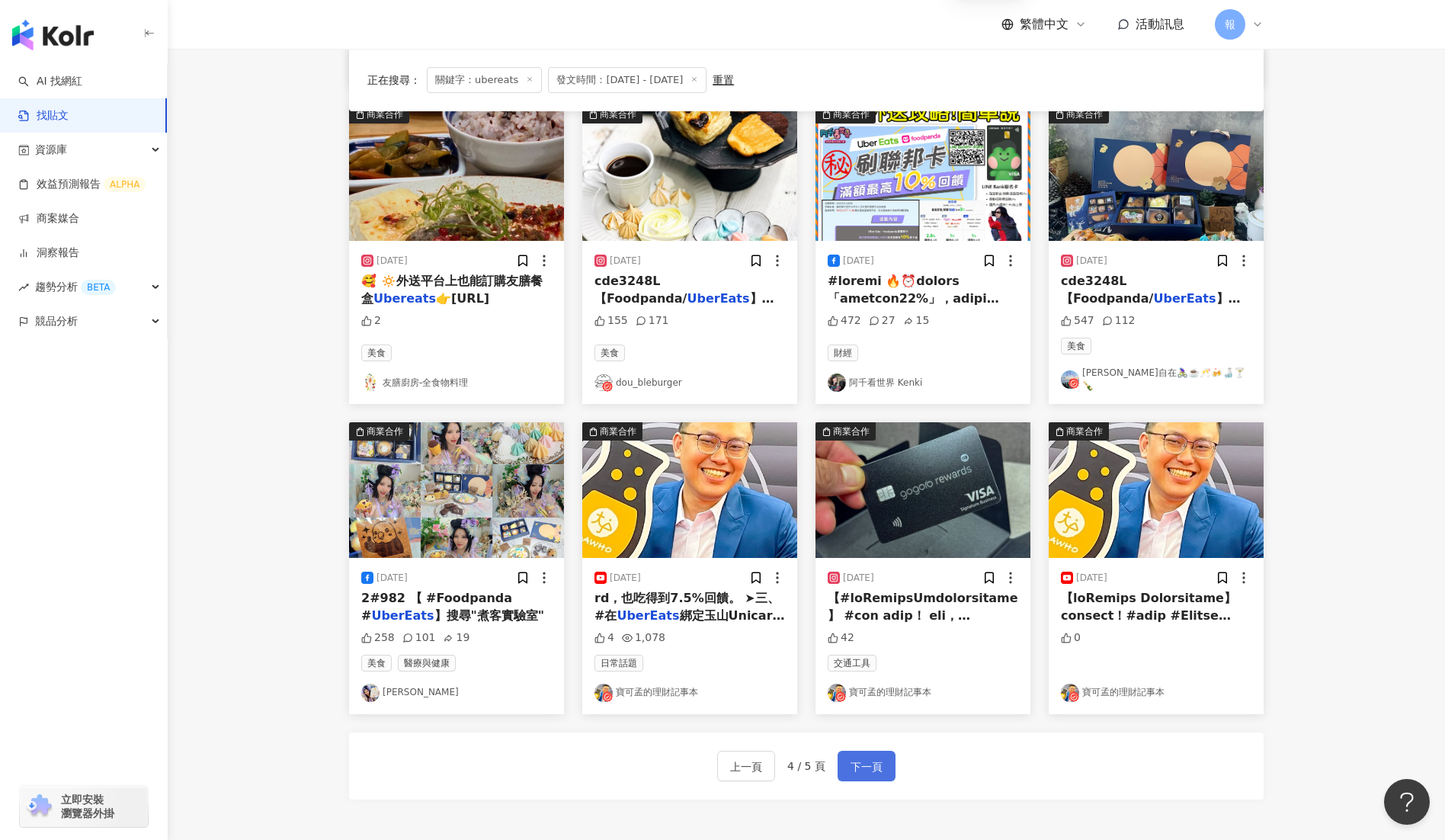
click at [884, 763] on button "下一頁" at bounding box center [867, 766] width 58 height 30
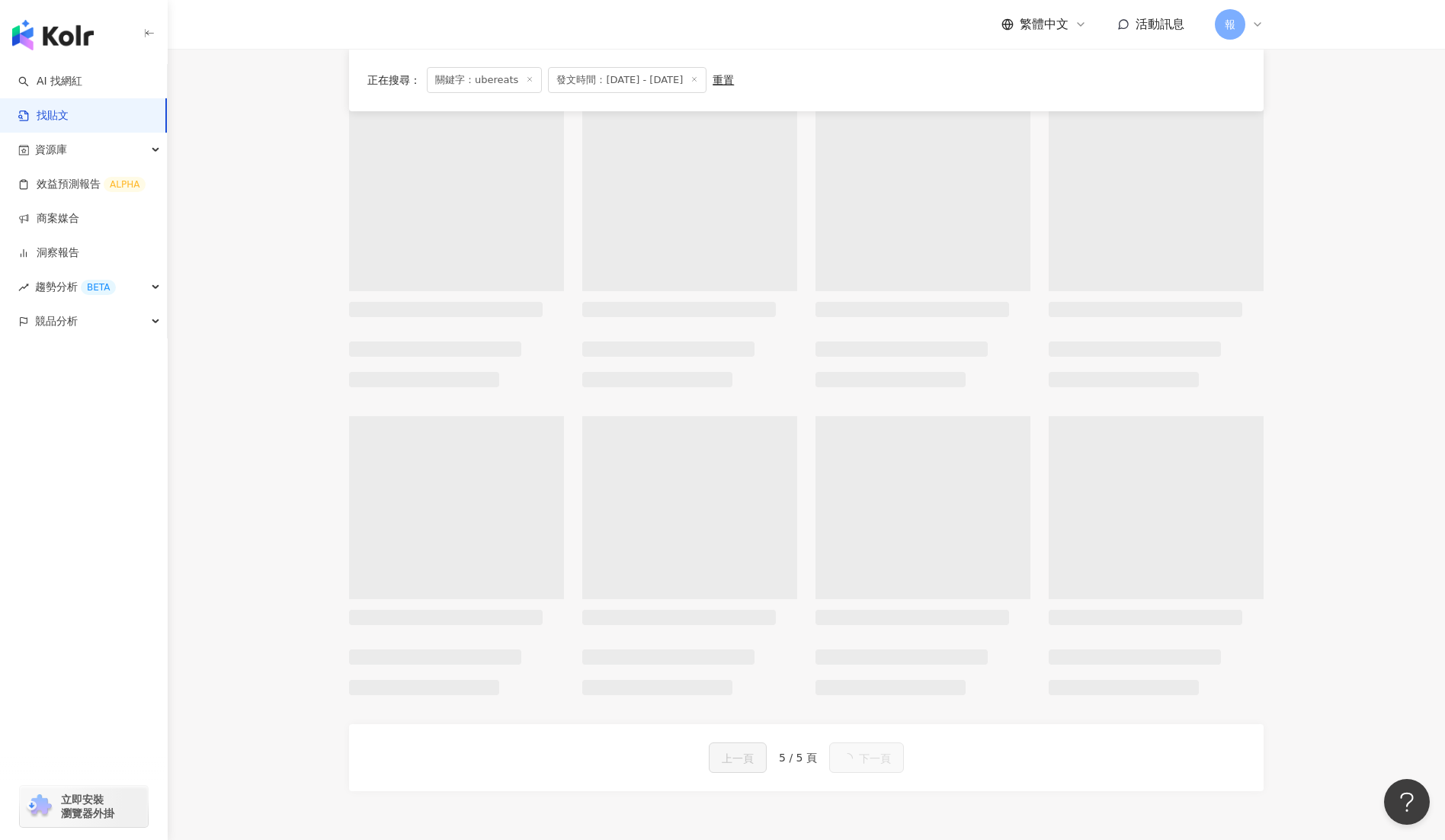
scroll to position [0, 0]
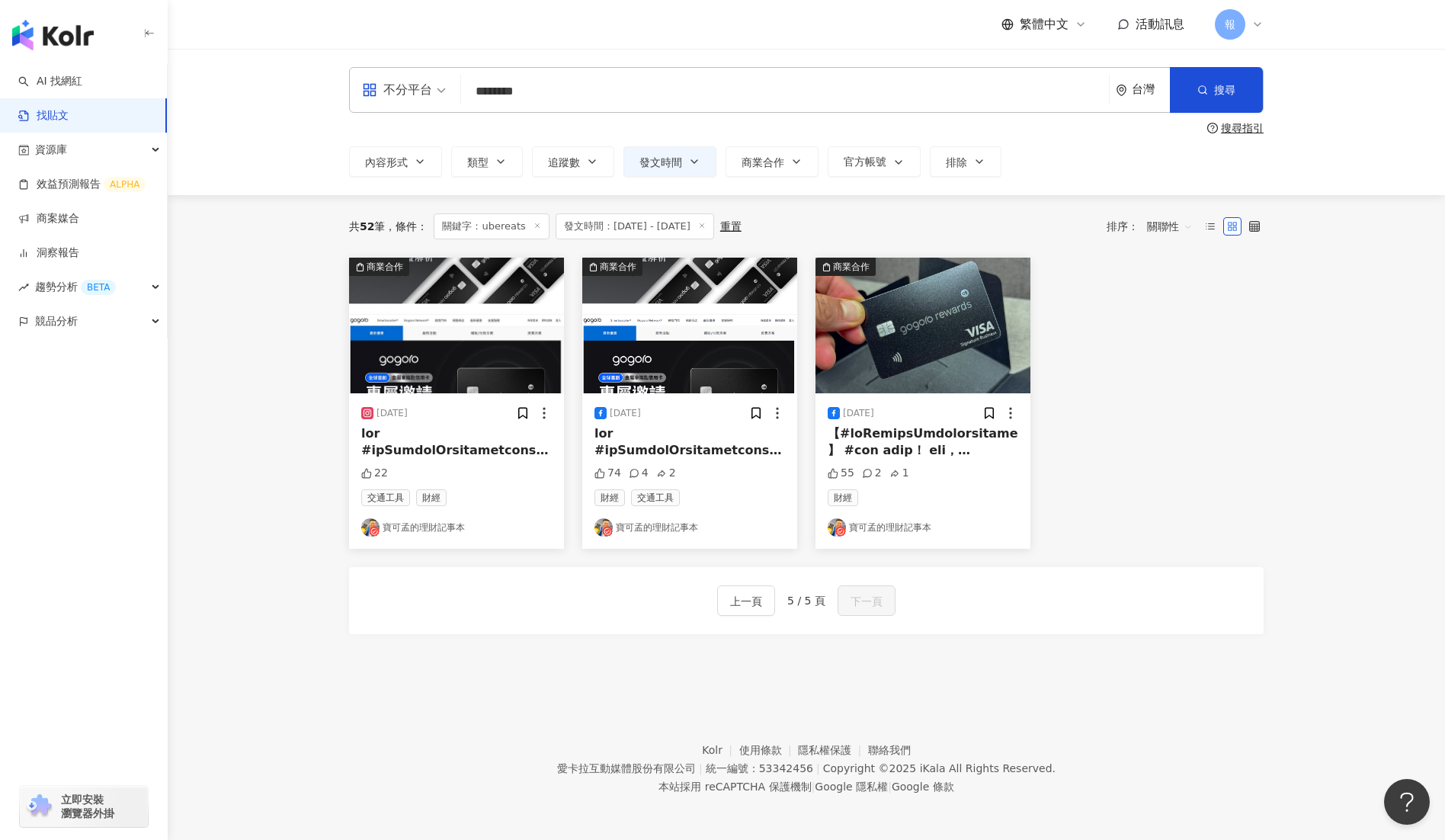
click at [584, 103] on input "********" at bounding box center [785, 91] width 635 height 33
click at [625, 155] on span "交集 AND" at bounding box center [628, 152] width 54 height 17
type input "**********"
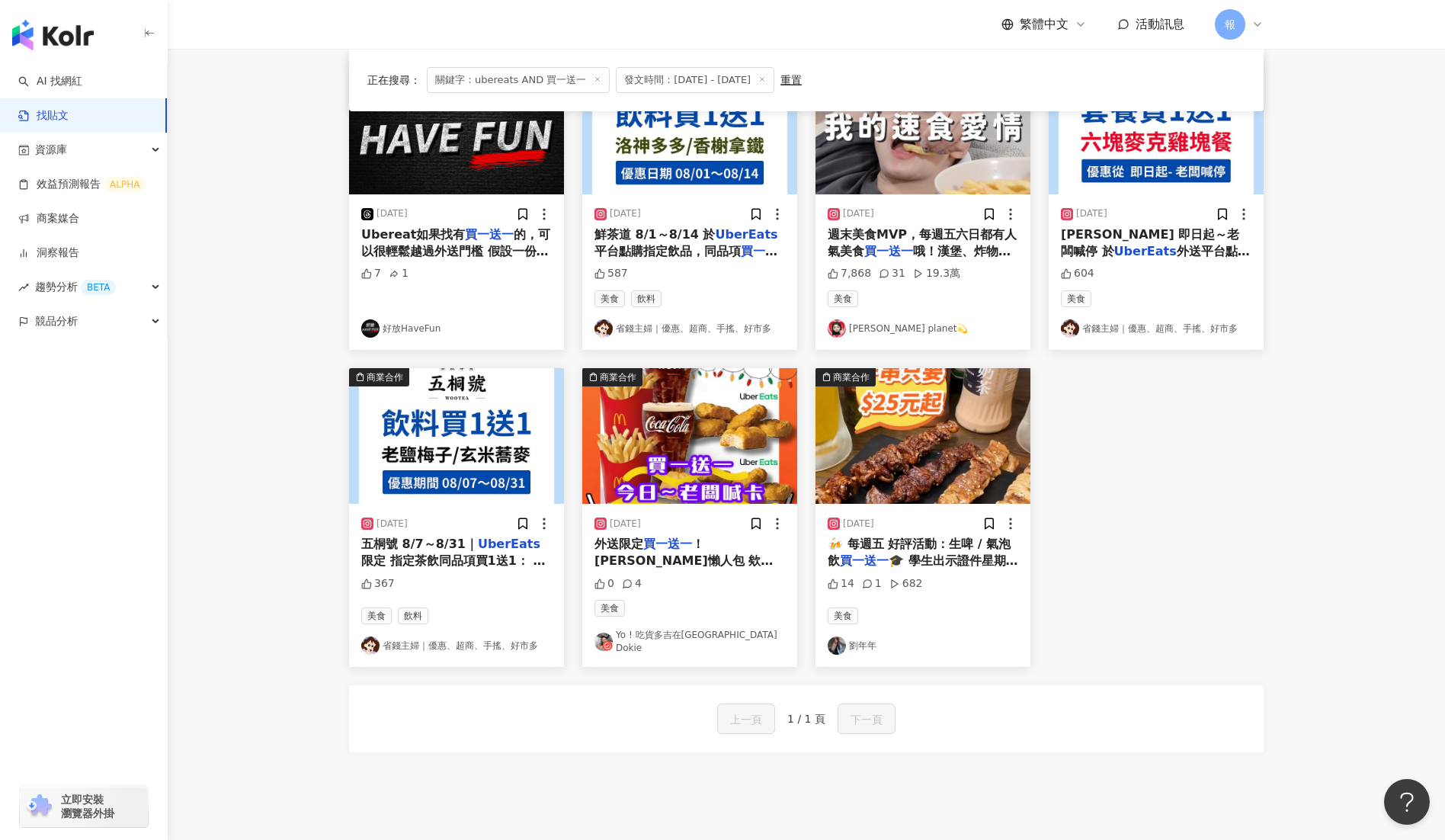
scroll to position [298, 0]
